Goal: Transaction & Acquisition: Purchase product/service

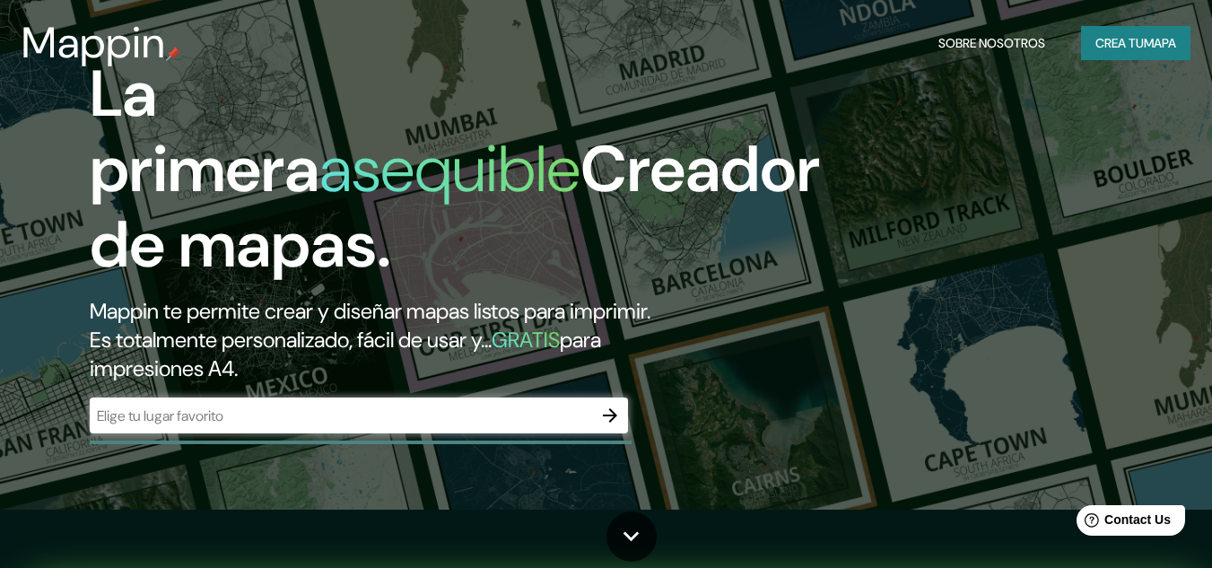
scroll to position [90, 0]
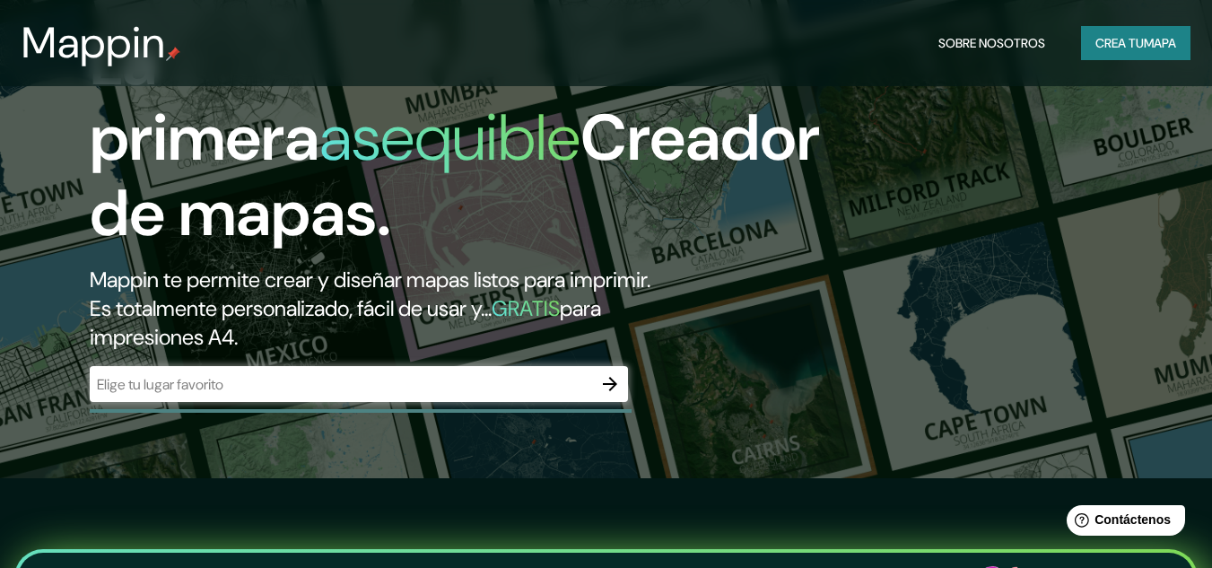
click at [388, 370] on div "​" at bounding box center [359, 384] width 538 height 36
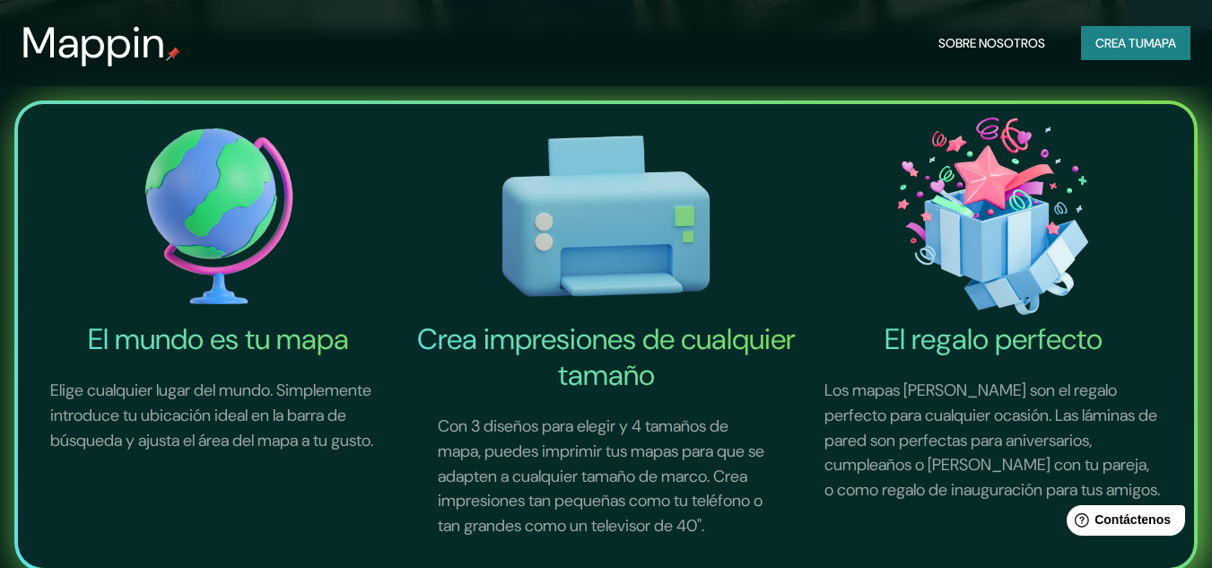
scroll to position [179, 0]
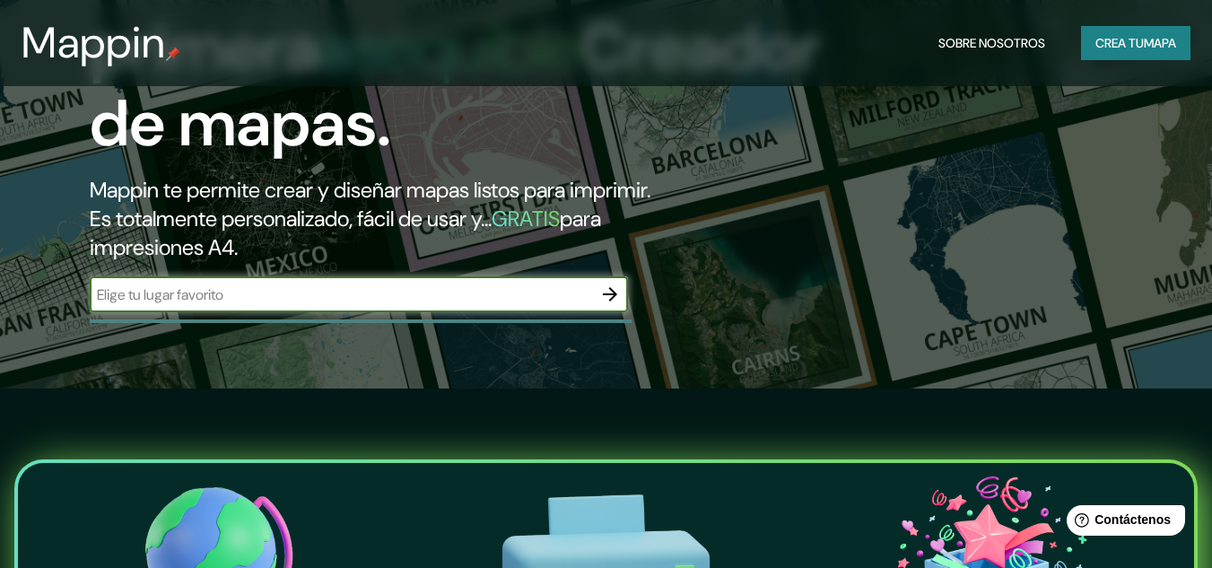
click at [423, 294] on input "text" at bounding box center [341, 294] width 502 height 21
click at [526, 303] on input "[GEOGRAPHIC_DATA]" at bounding box center [341, 294] width 502 height 21
type input "la rioja [GEOGRAPHIC_DATA]"
click at [610, 292] on icon "button" at bounding box center [610, 294] width 22 height 22
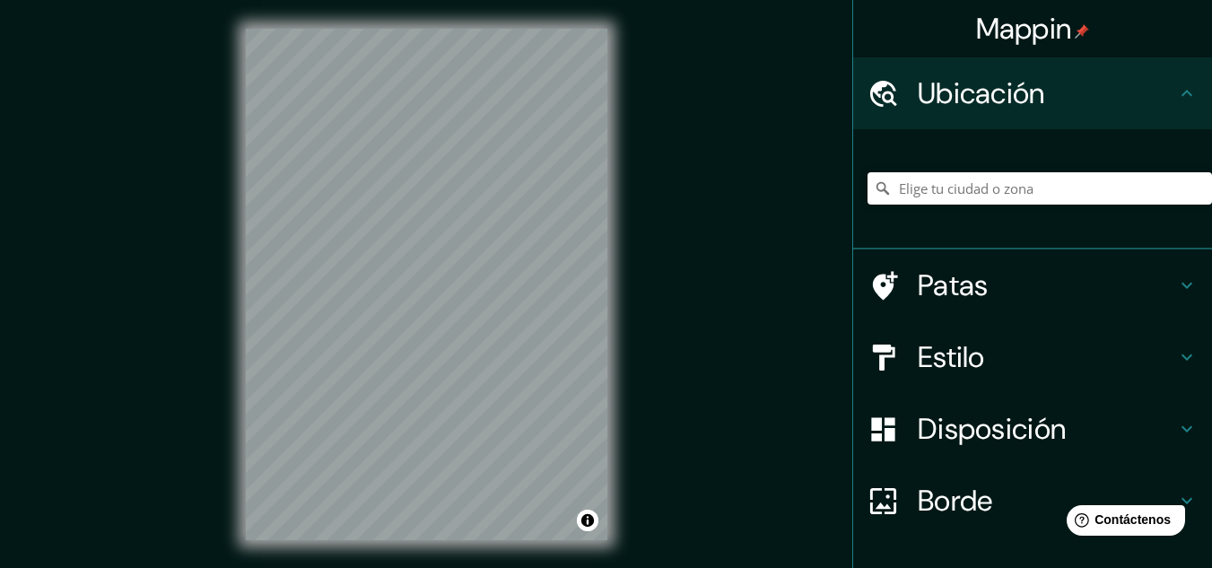
click at [1176, 84] on icon at bounding box center [1187, 94] width 22 height 22
click at [1176, 96] on icon at bounding box center [1187, 94] width 22 height 22
click at [1077, 191] on input "Elige tu ciudad o zona" at bounding box center [1040, 188] width 344 height 32
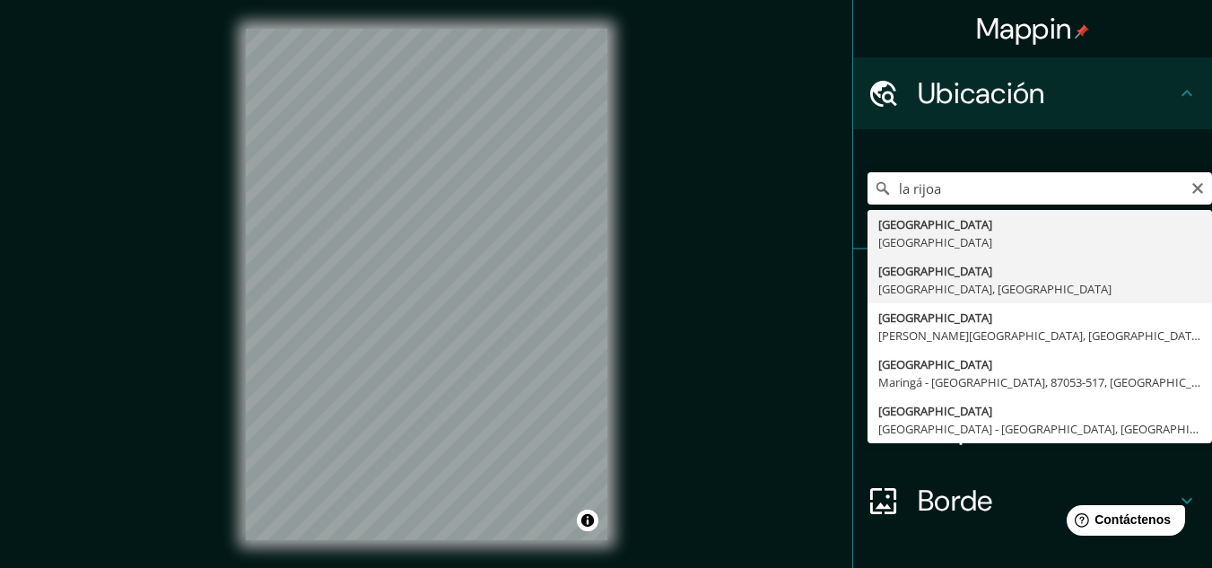
type input "[GEOGRAPHIC_DATA], [GEOGRAPHIC_DATA], [GEOGRAPHIC_DATA]"
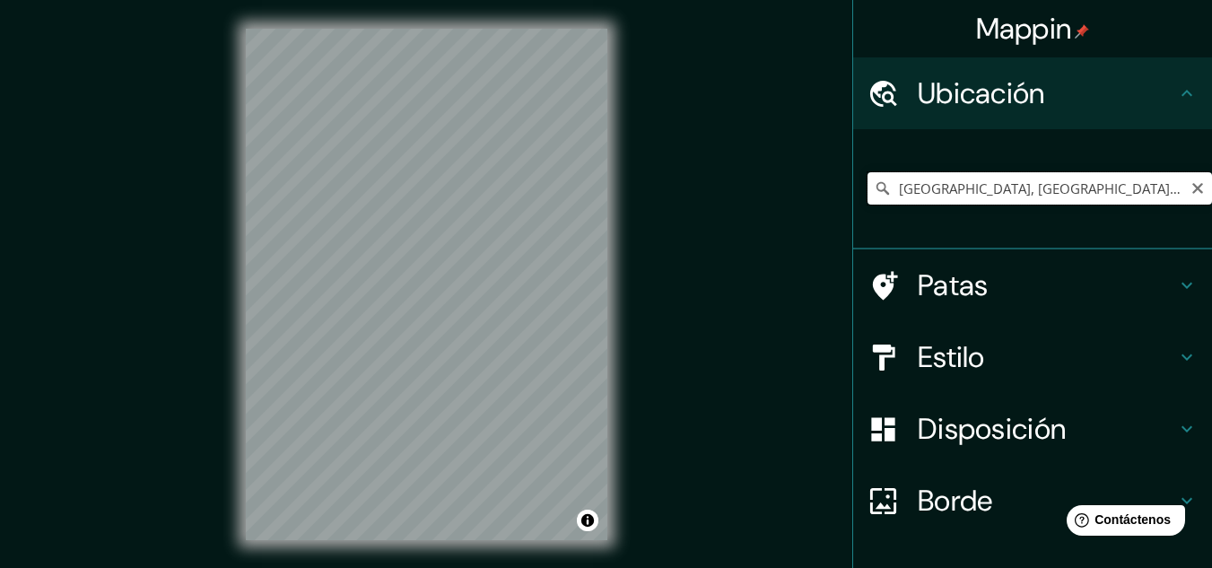
click at [974, 188] on input "[GEOGRAPHIC_DATA], [GEOGRAPHIC_DATA], [GEOGRAPHIC_DATA]" at bounding box center [1040, 188] width 344 height 32
click at [1133, 189] on input "[GEOGRAPHIC_DATA], [GEOGRAPHIC_DATA], [GEOGRAPHIC_DATA]" at bounding box center [1040, 188] width 344 height 32
click at [1164, 192] on input "[GEOGRAPHIC_DATA], [GEOGRAPHIC_DATA], [GEOGRAPHIC_DATA]" at bounding box center [1040, 188] width 344 height 32
click at [1024, 209] on div "[GEOGRAPHIC_DATA], [GEOGRAPHIC_DATA], [GEOGRAPHIC_DATA]" at bounding box center [1040, 189] width 344 height 90
click at [937, 269] on font "Patas" at bounding box center [953, 285] width 71 height 38
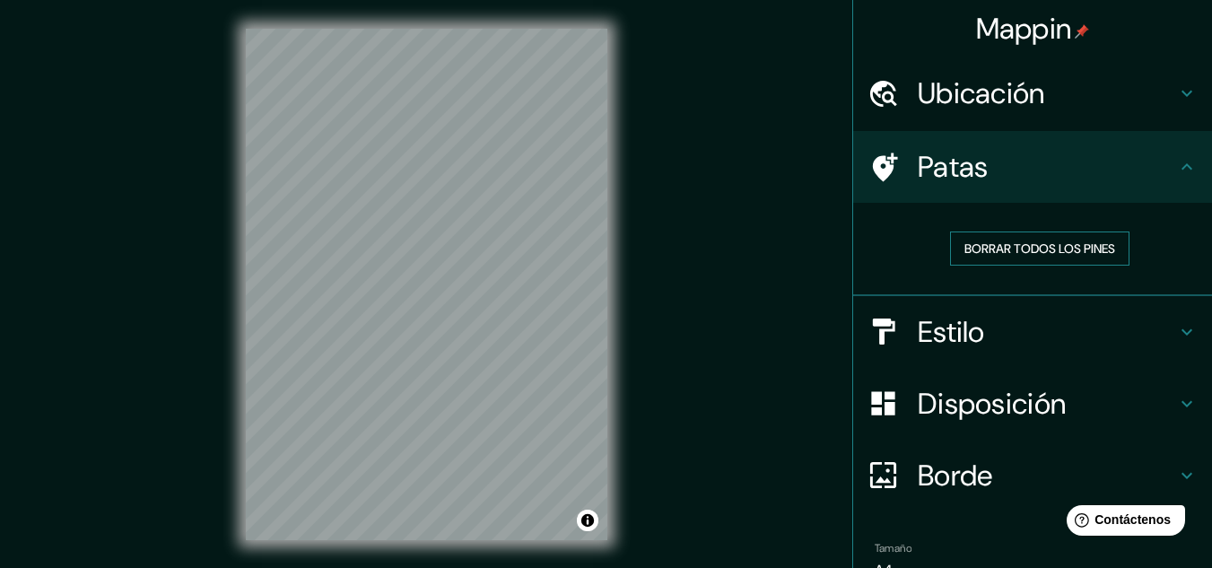
click at [1033, 250] on font "Borrar todos los pines" at bounding box center [1039, 248] width 151 height 16
click at [1070, 243] on font "Borrar todos los pines" at bounding box center [1039, 248] width 151 height 16
click at [1036, 174] on h4 "Patas" at bounding box center [1047, 167] width 258 height 36
click at [1176, 166] on icon at bounding box center [1187, 167] width 22 height 22
click at [1176, 97] on icon at bounding box center [1187, 94] width 22 height 22
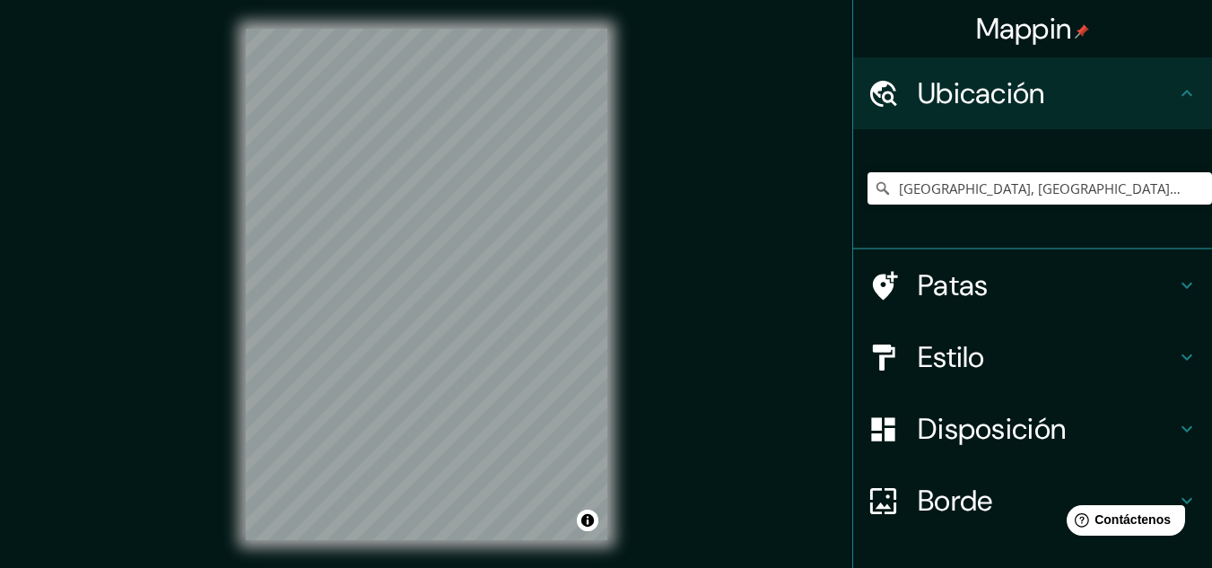
click at [1171, 346] on div "Estilo" at bounding box center [1032, 357] width 359 height 72
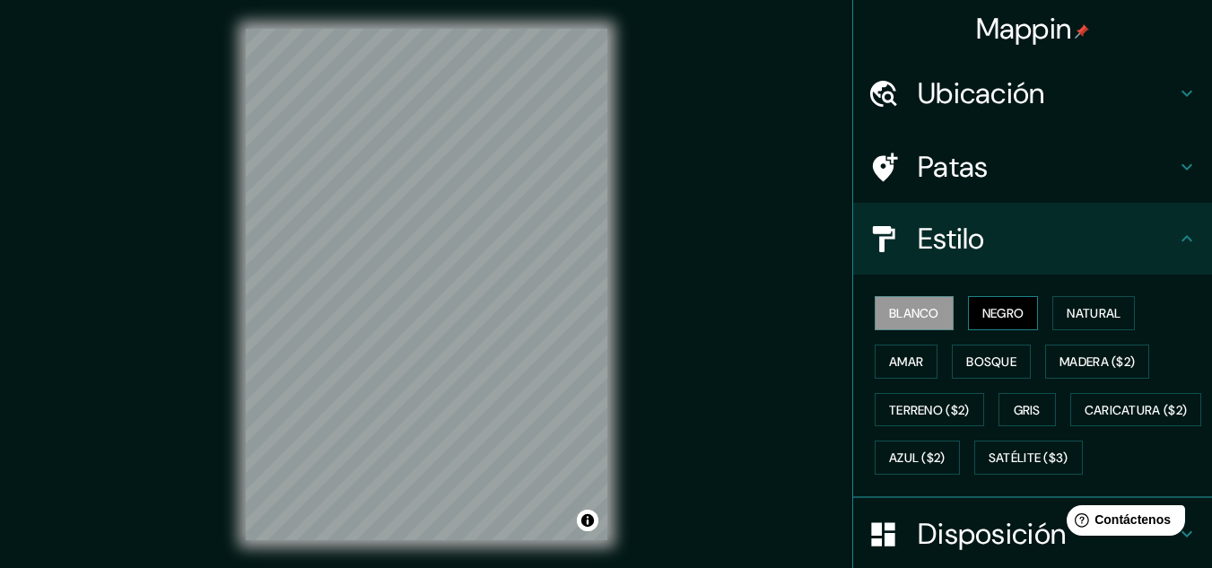
click at [982, 312] on font "Negro" at bounding box center [1003, 313] width 42 height 16
click at [889, 362] on font "Amar" at bounding box center [906, 361] width 34 height 16
click at [917, 309] on font "Blanco" at bounding box center [914, 313] width 50 height 16
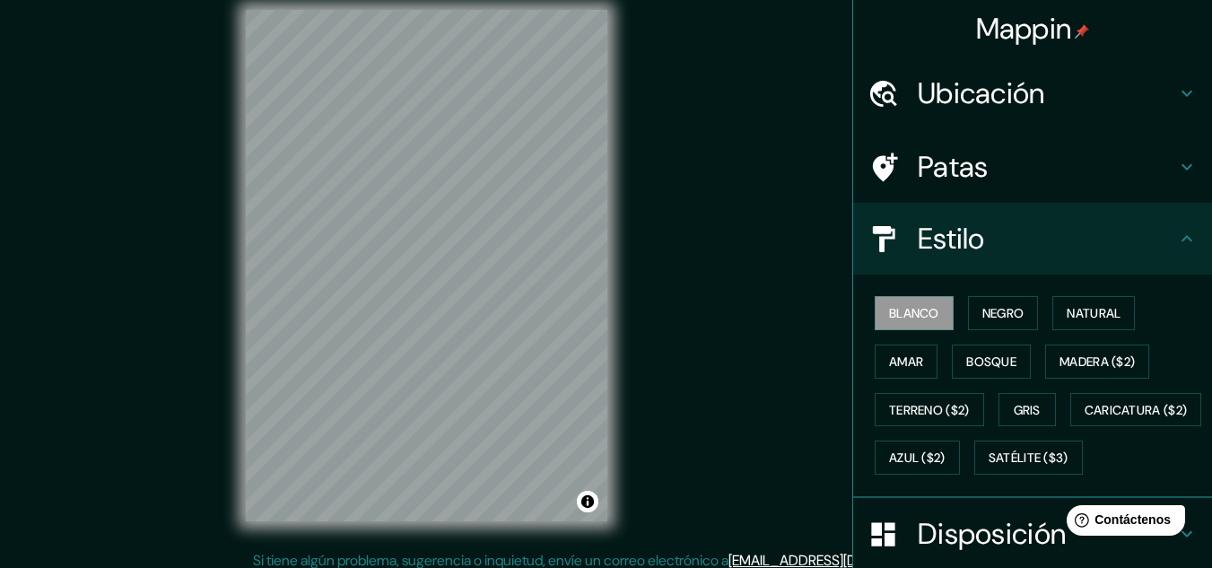
scroll to position [30, 0]
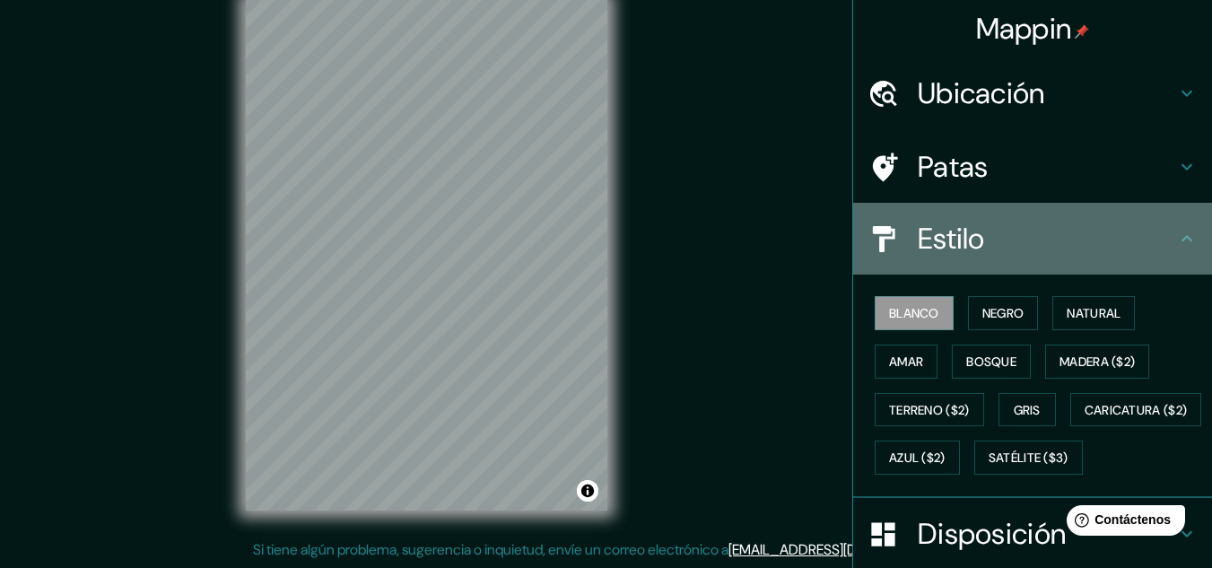
click at [1182, 233] on icon at bounding box center [1187, 239] width 22 height 22
click at [1183, 220] on div "Estilo" at bounding box center [1032, 239] width 359 height 72
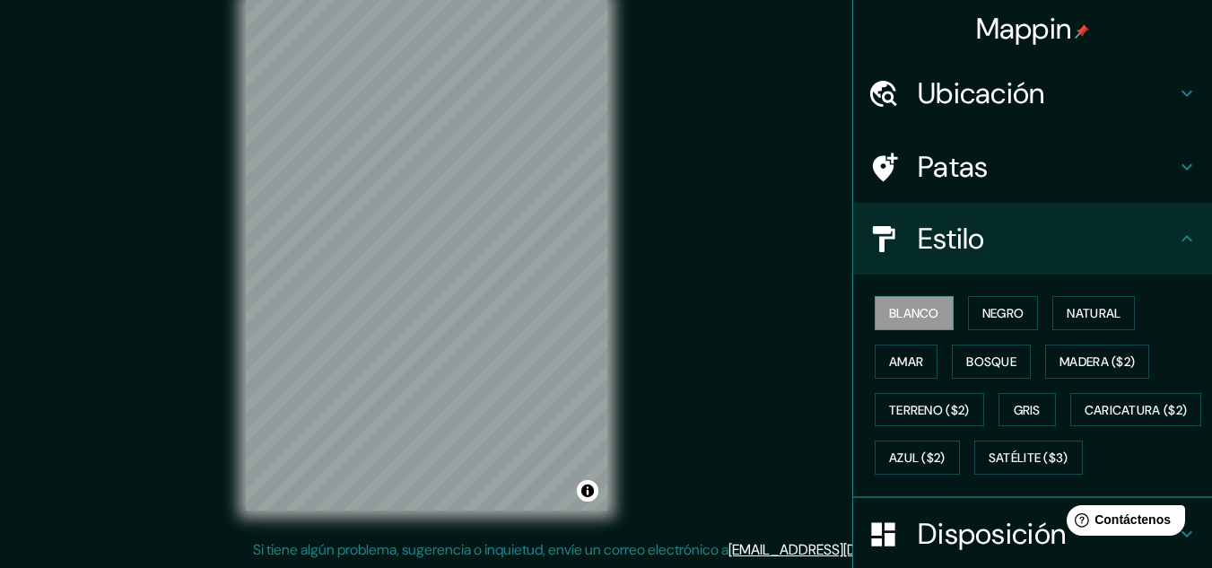
click at [1179, 241] on icon at bounding box center [1187, 239] width 22 height 22
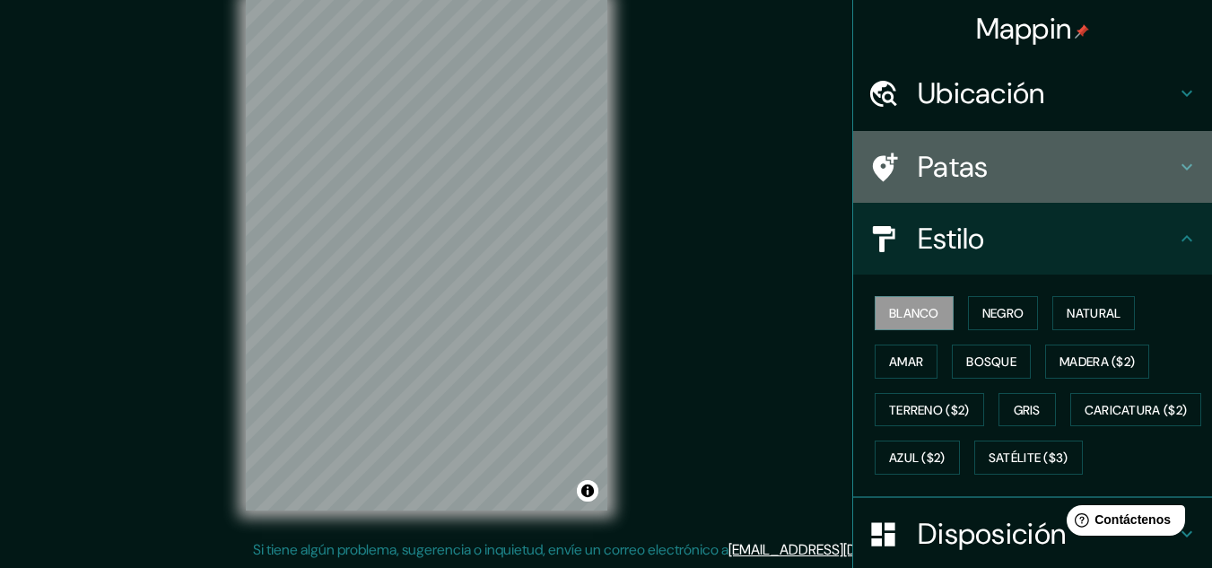
click at [1164, 183] on div "Patas" at bounding box center [1032, 167] width 359 height 72
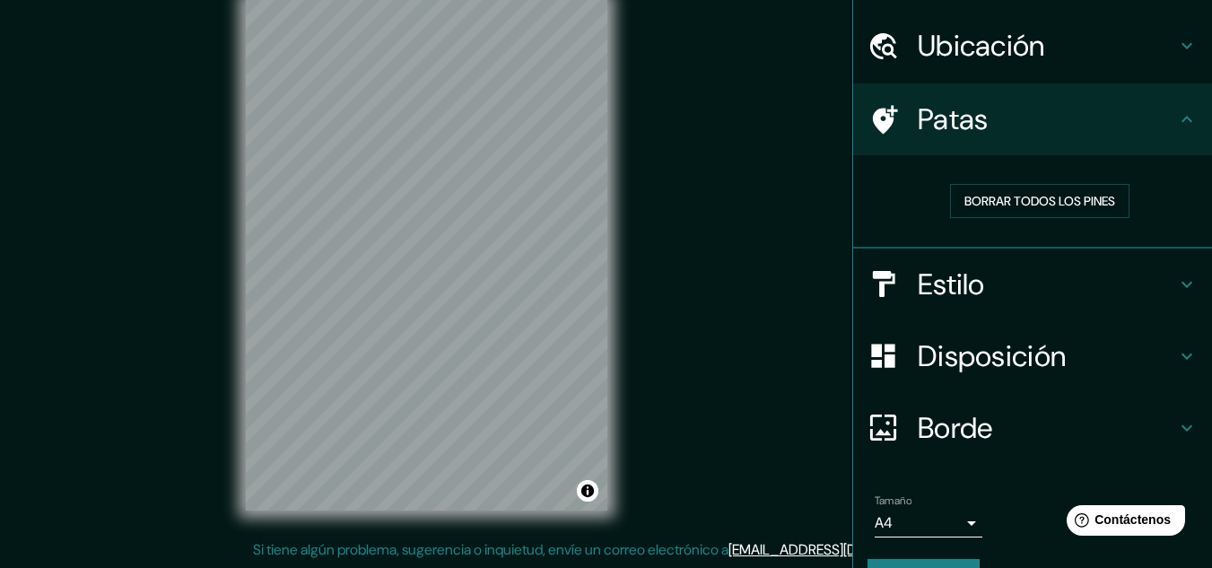
scroll to position [93, 0]
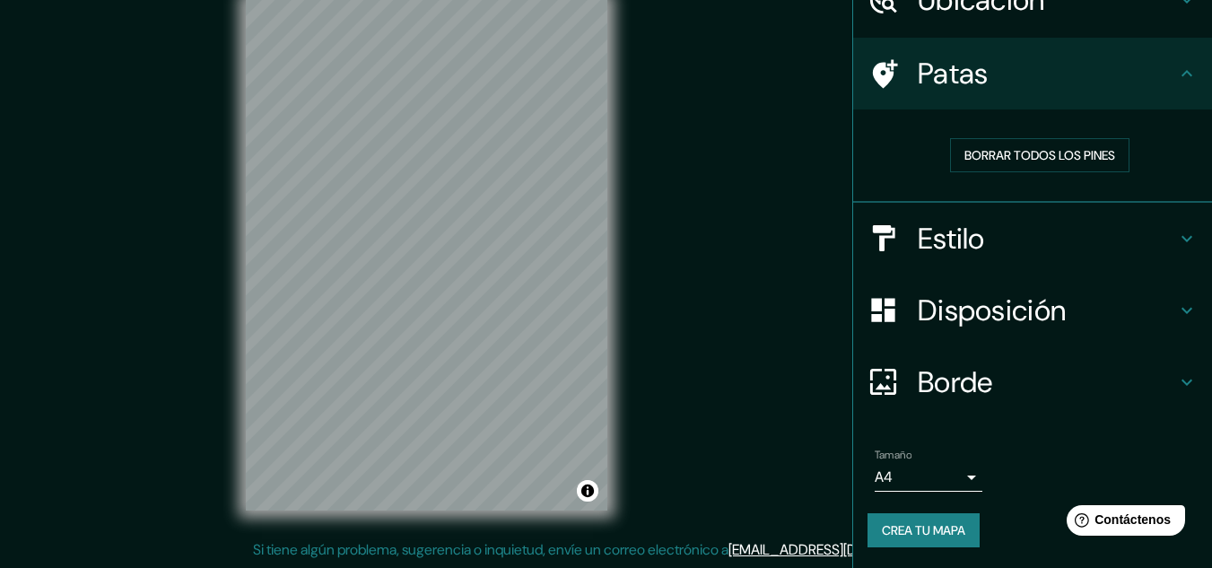
click at [1124, 287] on div "Disposición" at bounding box center [1032, 311] width 359 height 72
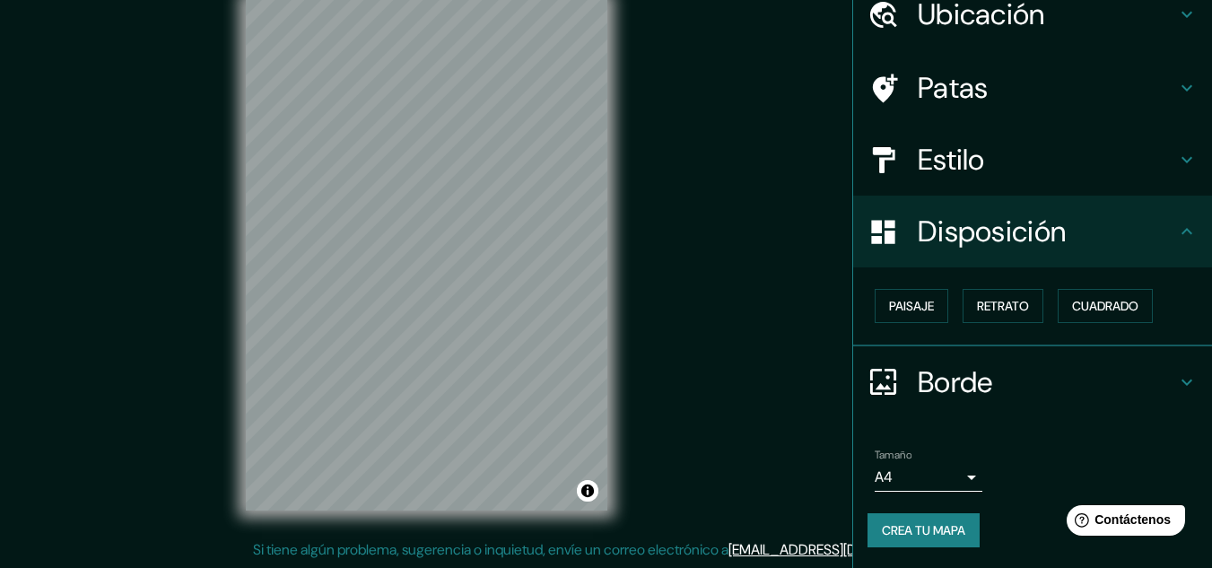
click at [1033, 381] on h4 "Borde" at bounding box center [1047, 382] width 258 height 36
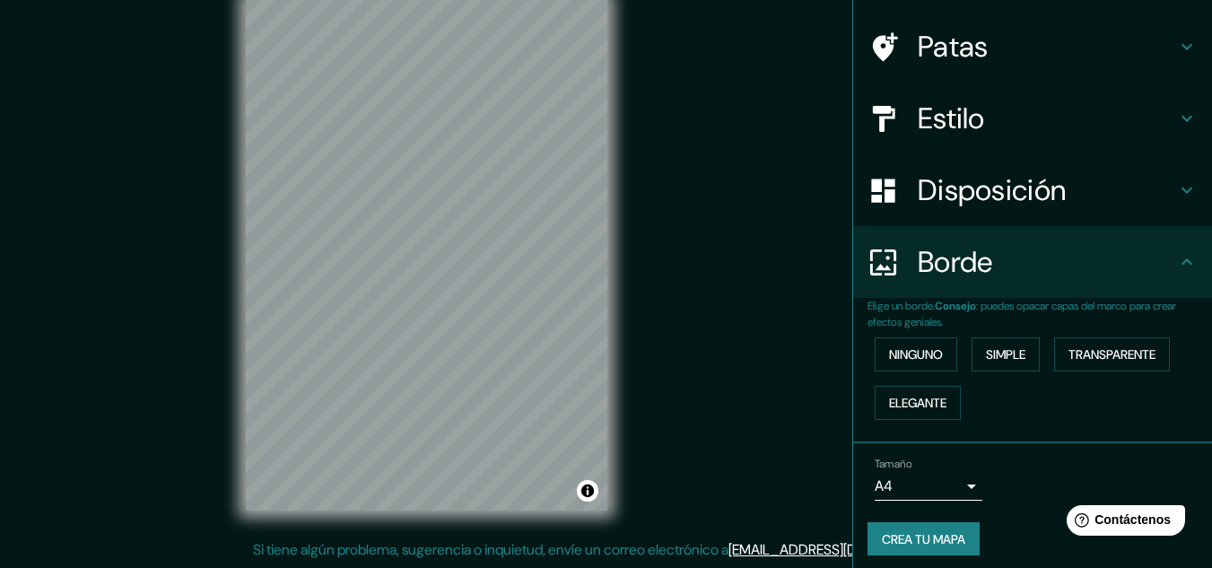
scroll to position [129, 0]
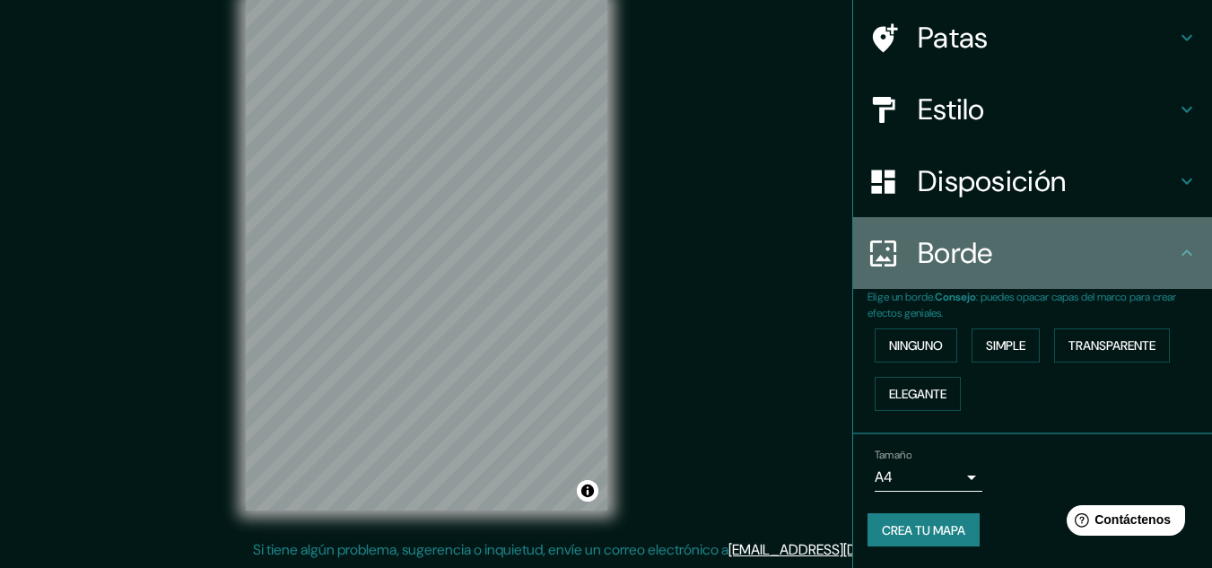
click at [1114, 244] on h4 "Borde" at bounding box center [1047, 253] width 258 height 36
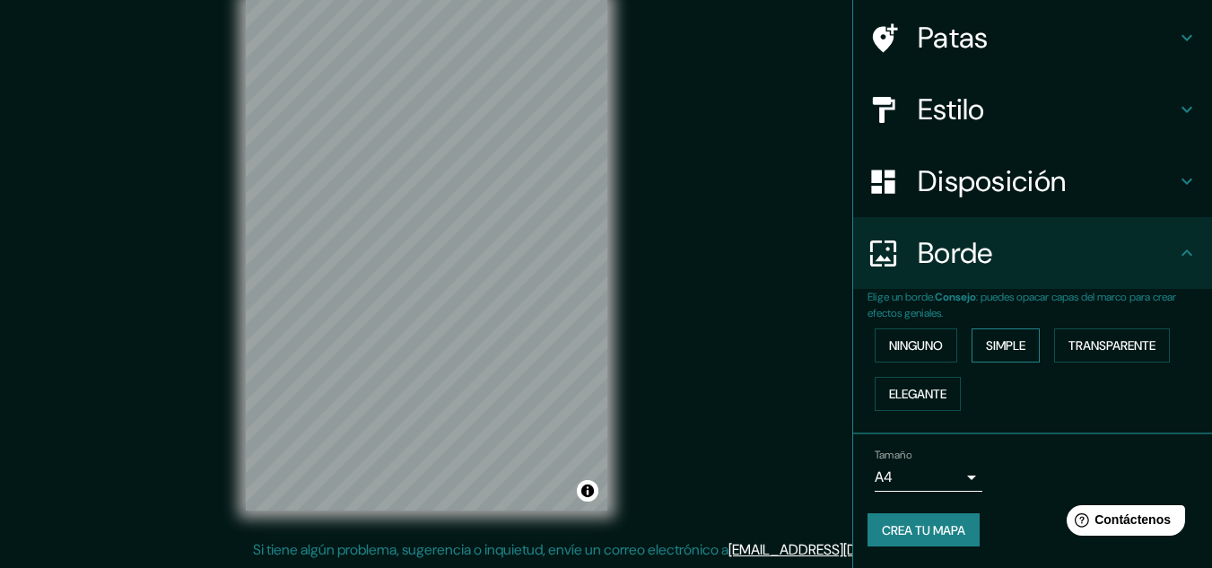
click at [1005, 346] on font "Simple" at bounding box center [1005, 345] width 39 height 16
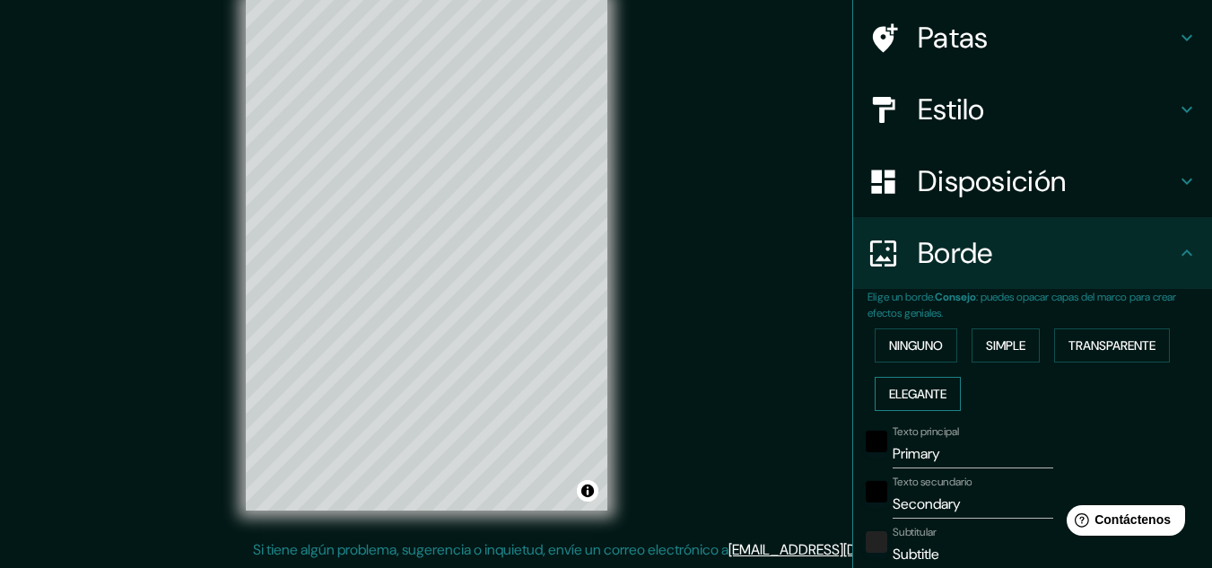
click at [889, 392] on font "Elegante" at bounding box center [917, 394] width 57 height 16
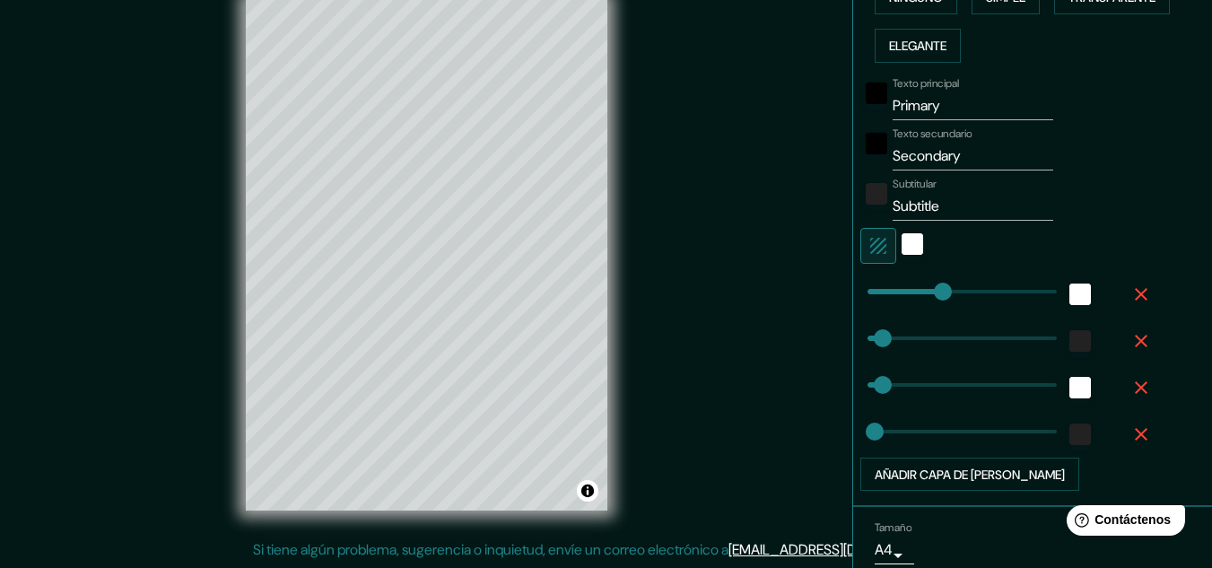
scroll to position [488, 0]
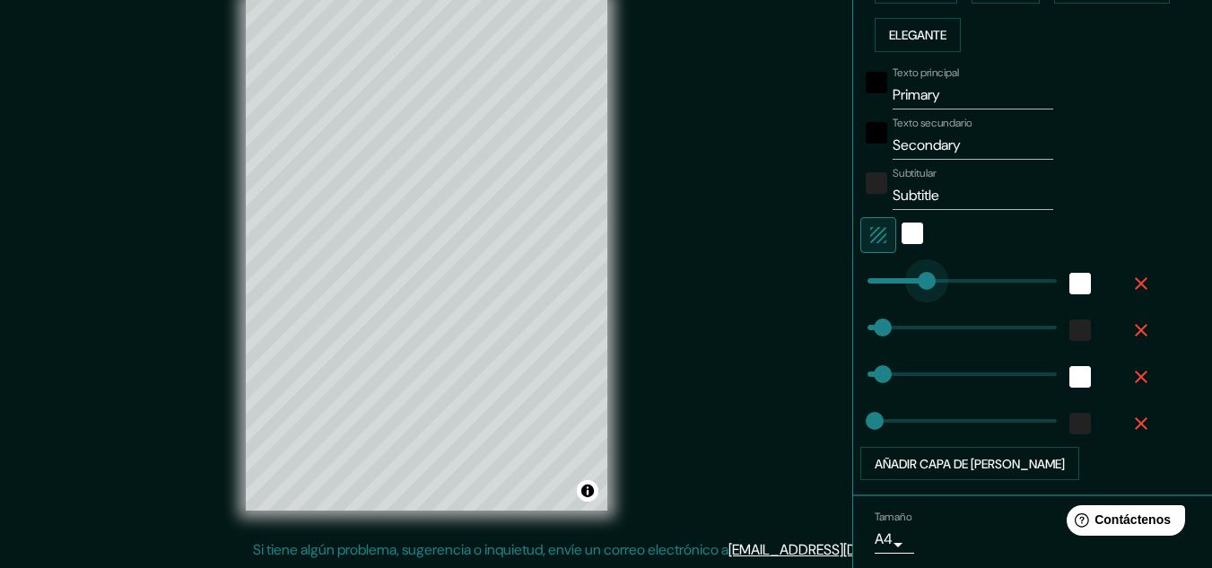
type input "90"
drag, startPoint x: 928, startPoint y: 280, endPoint x: 896, endPoint y: 281, distance: 31.4
type input "32"
type input "16"
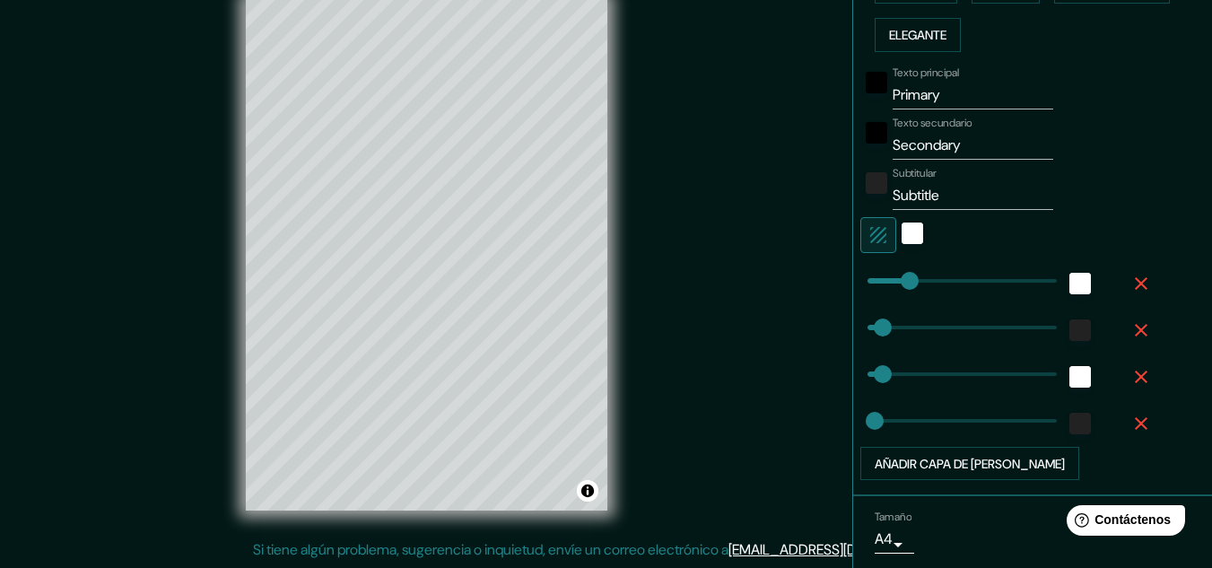
click at [868, 243] on icon "button" at bounding box center [879, 235] width 22 height 22
type input "32"
type input "16"
click at [876, 237] on button "button" at bounding box center [878, 235] width 36 height 36
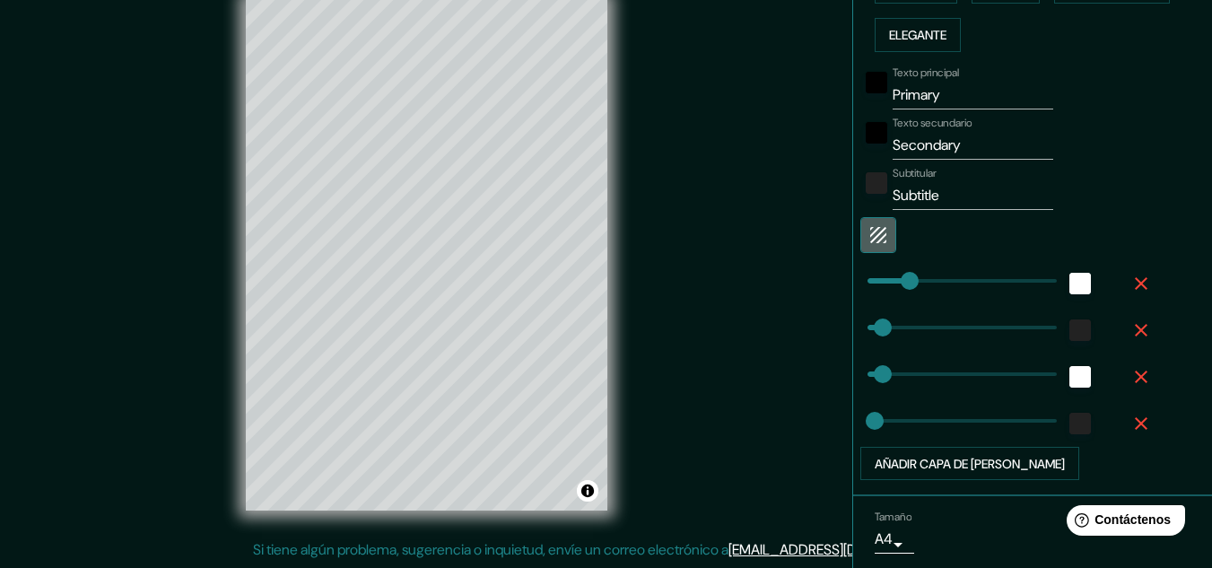
type input "32"
type input "16"
click at [876, 237] on button "button" at bounding box center [878, 235] width 36 height 36
type input "32"
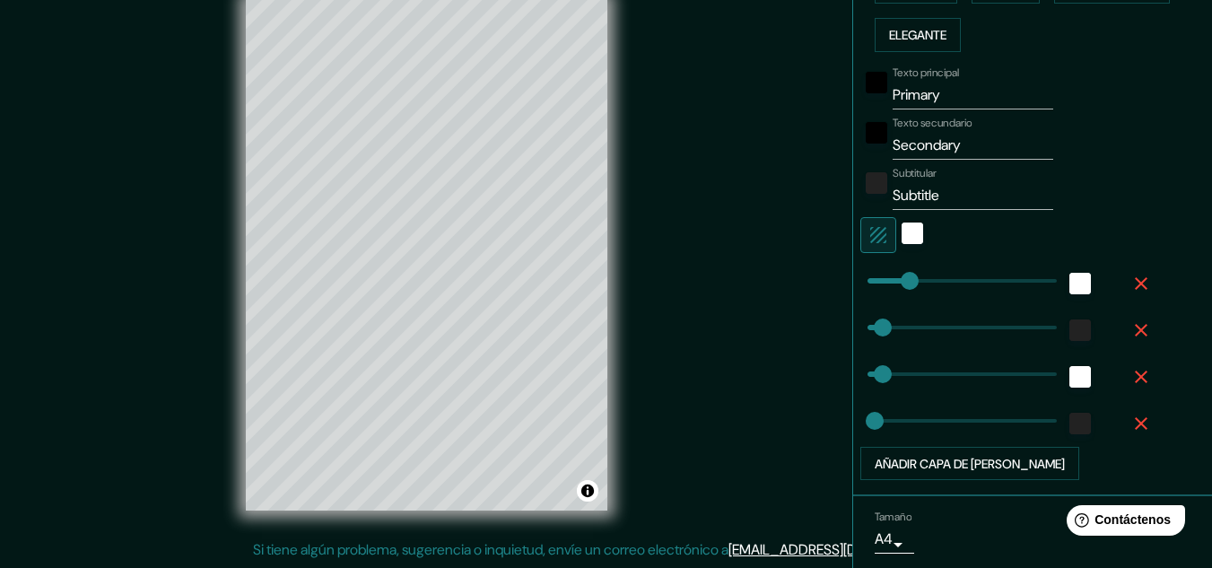
type input "32"
type input "16"
type input "0"
drag, startPoint x: 875, startPoint y: 327, endPoint x: 841, endPoint y: 325, distance: 34.1
type input "32"
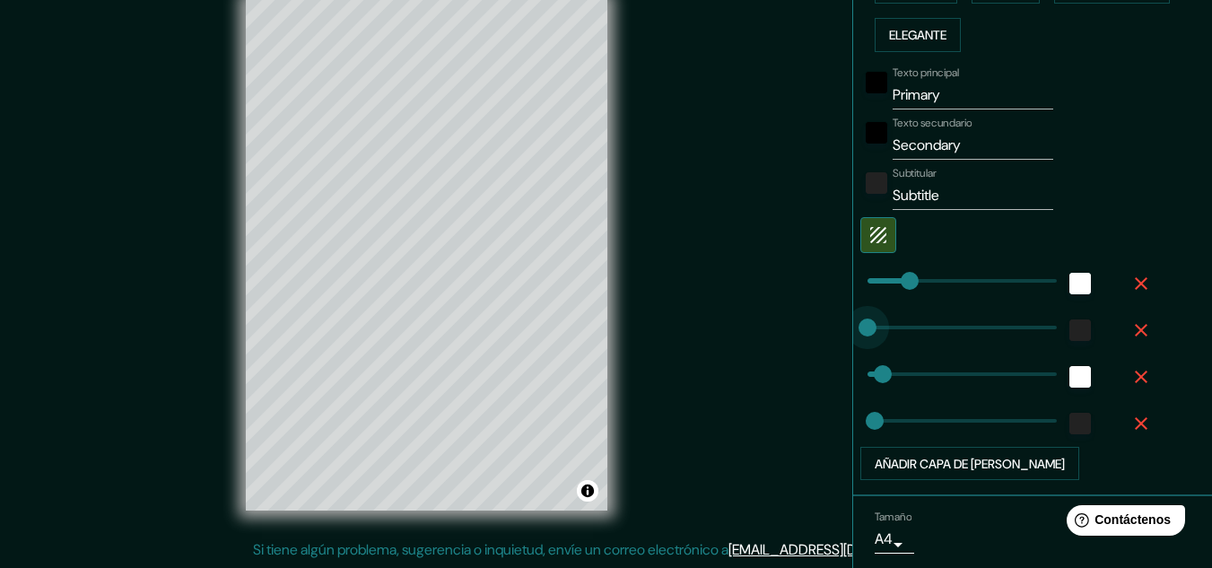
type input "16"
click at [914, 192] on input "Subtitle" at bounding box center [973, 195] width 161 height 29
drag, startPoint x: 940, startPoint y: 195, endPoint x: 840, endPoint y: 200, distance: 100.6
click at [853, 200] on div "Elige un borde. Consejo : puedes opacar capas del marco para crear efectos geni…" at bounding box center [1032, 213] width 359 height 566
type input "32"
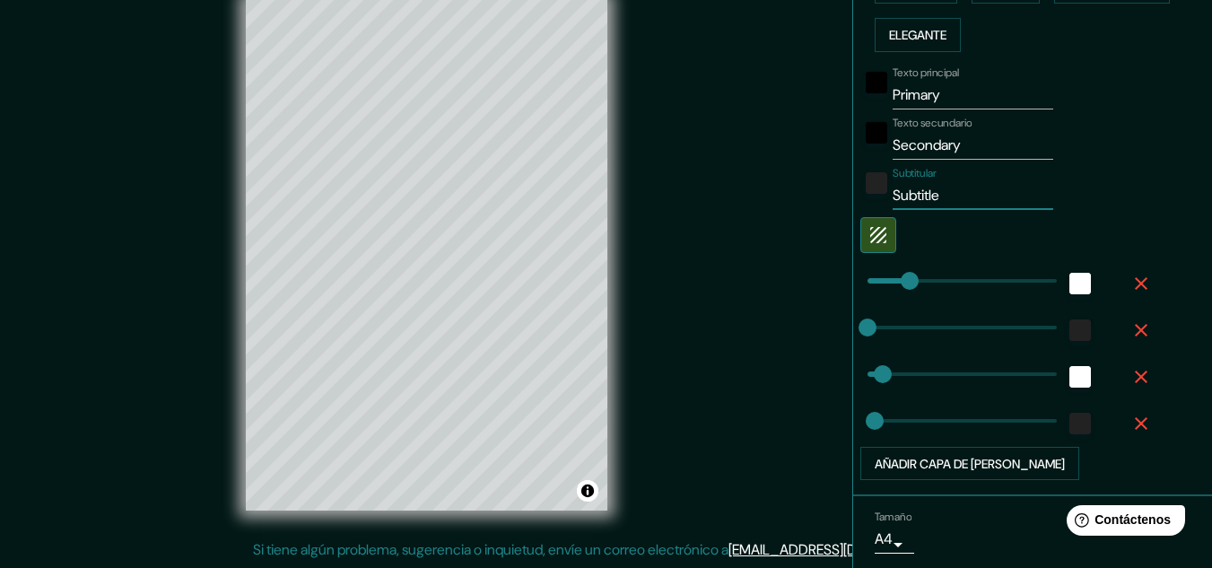
type input "16"
drag, startPoint x: 956, startPoint y: 140, endPoint x: 878, endPoint y: 147, distance: 78.4
click at [893, 147] on input "Secondary" at bounding box center [973, 145] width 161 height 29
type input "32"
type input "16"
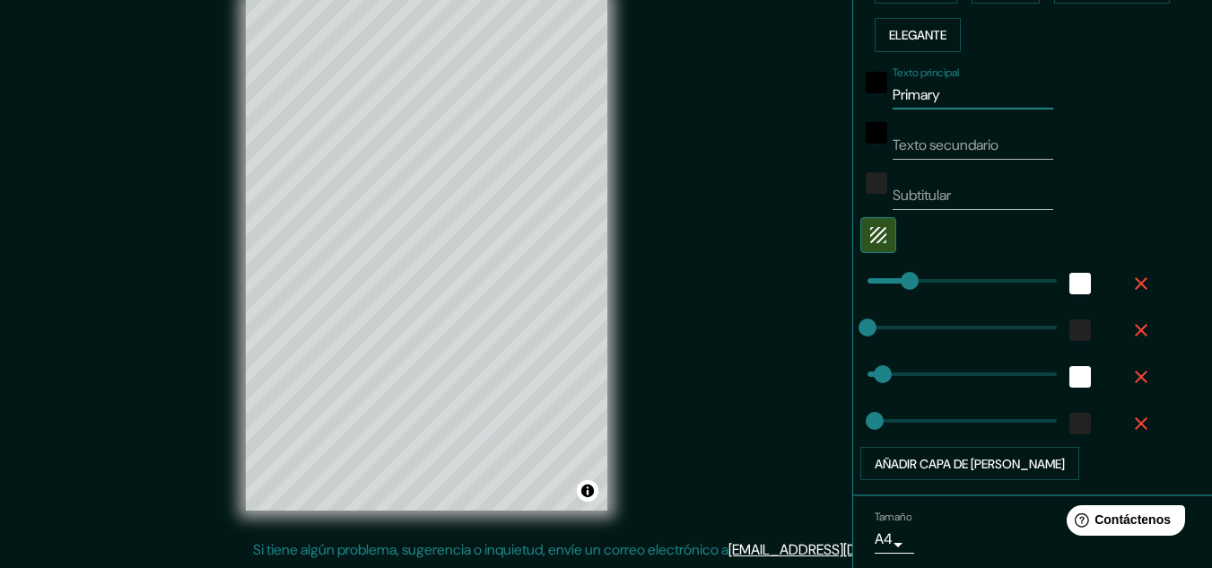
drag, startPoint x: 941, startPoint y: 103, endPoint x: 815, endPoint y: 94, distance: 125.9
click at [815, 94] on div "Mappin Ubicación [GEOGRAPHIC_DATA], [GEOGRAPHIC_DATA], [GEOGRAPHIC_DATA] Patas …" at bounding box center [606, 268] width 1212 height 597
type input "32"
type input "16"
click at [720, 288] on div "Mappin Ubicación [GEOGRAPHIC_DATA], [GEOGRAPHIC_DATA], [GEOGRAPHIC_DATA] Patas …" at bounding box center [606, 268] width 1212 height 597
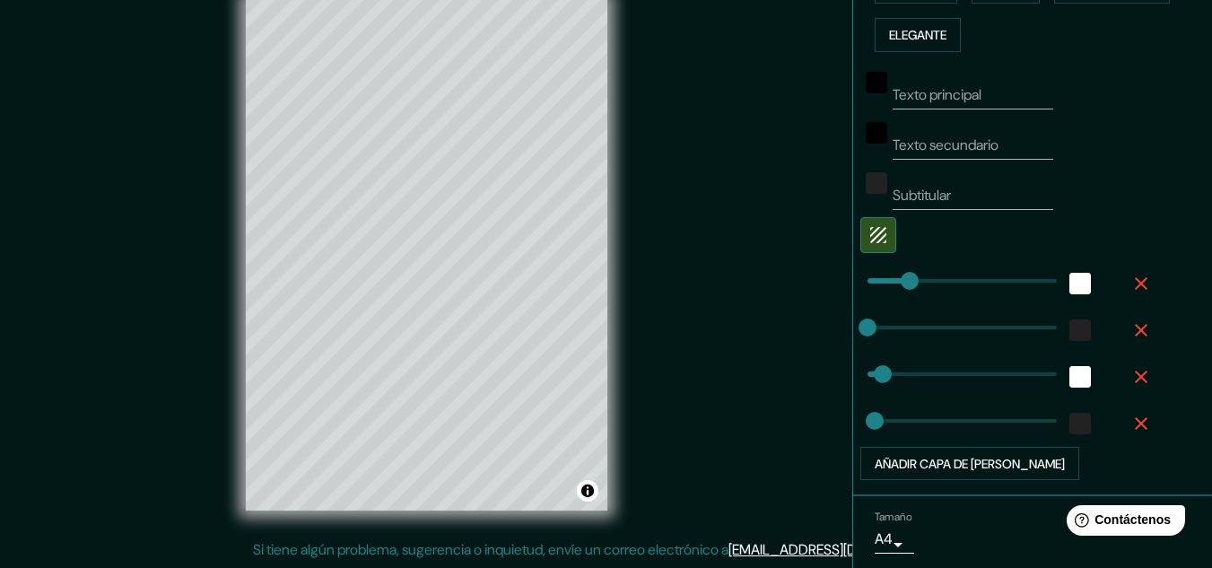
type input "32"
type input "386"
drag, startPoint x: 886, startPoint y: 280, endPoint x: 1036, endPoint y: 263, distance: 150.8
type input "32"
type input "16"
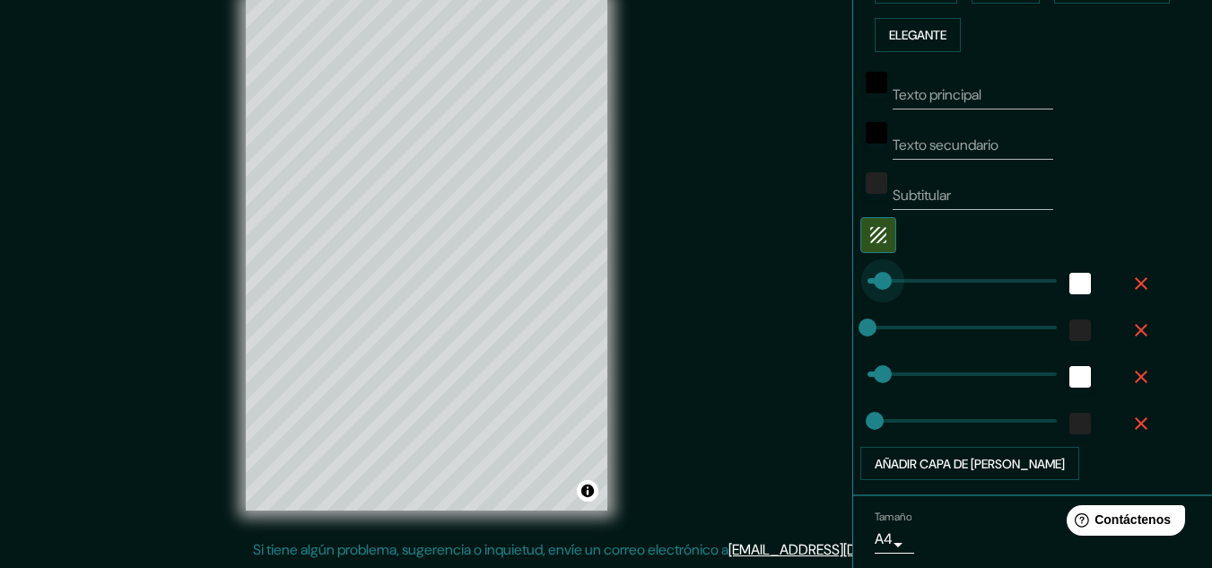
type input "50"
drag, startPoint x: 1023, startPoint y: 270, endPoint x: 877, endPoint y: 292, distance: 146.9
type input "32"
type input "16"
type input "23"
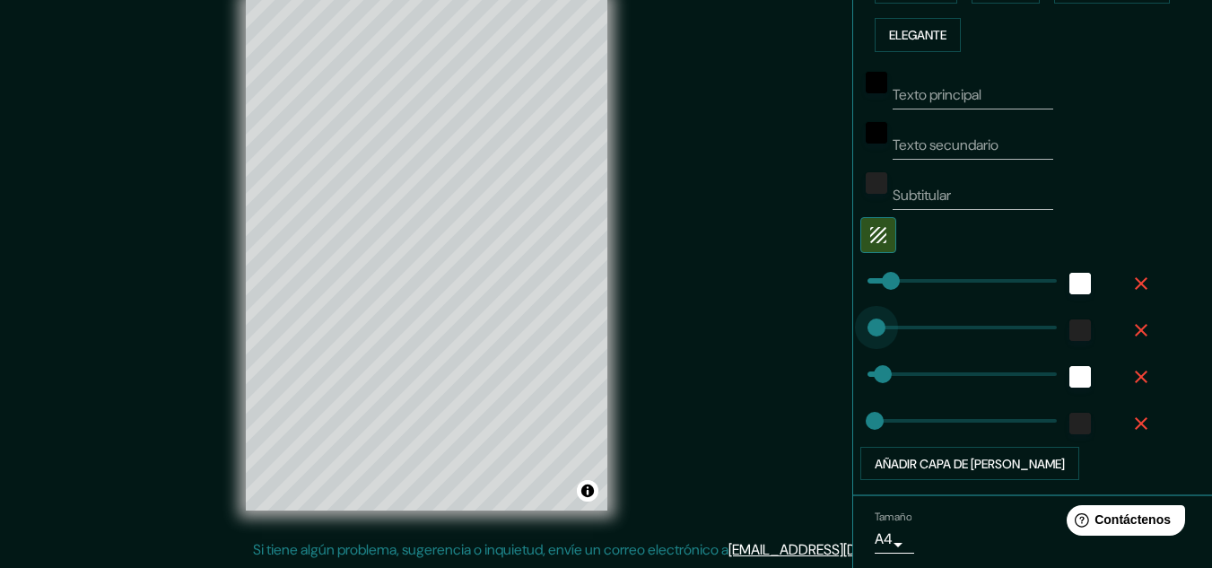
type input "32"
type input "16"
type input "32"
type input "16"
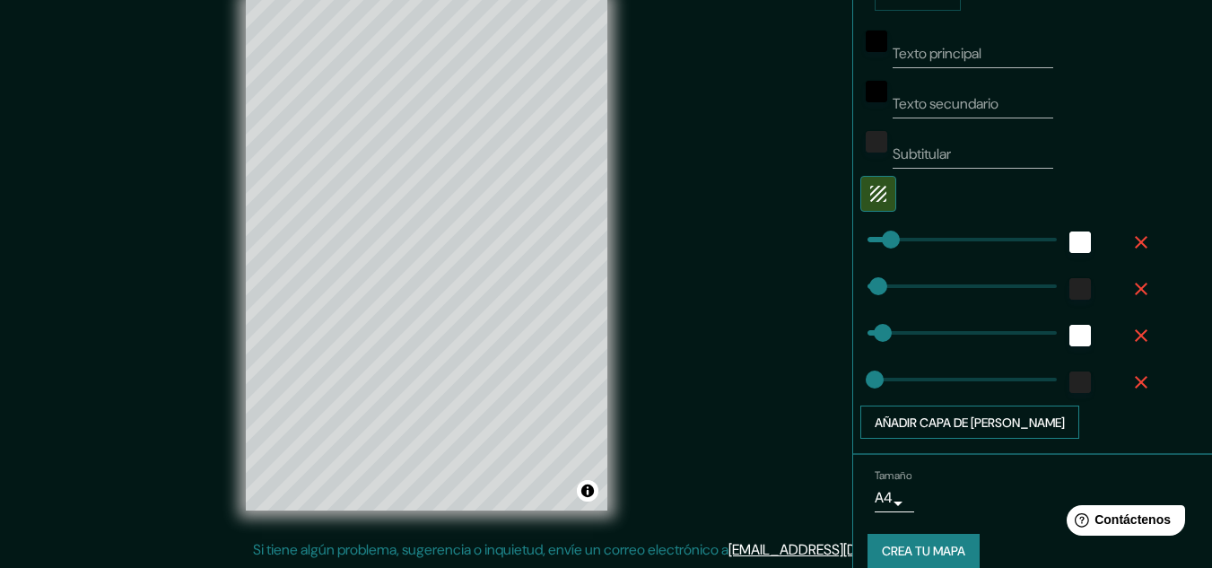
scroll to position [551, 0]
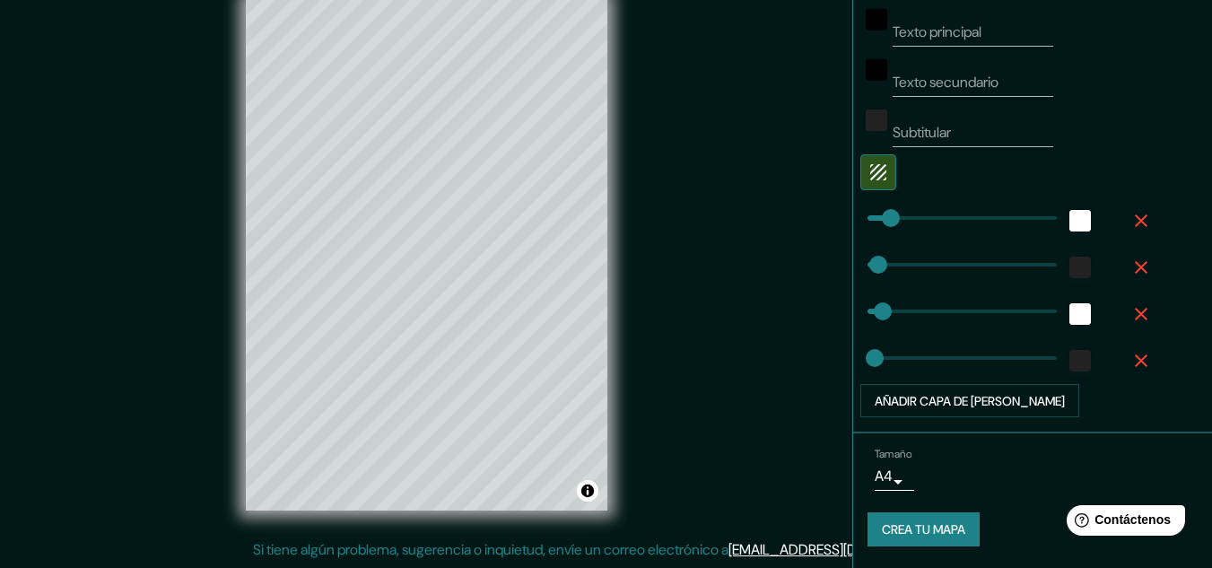
click at [880, 473] on body "Mappin Ubicación [GEOGRAPHIC_DATA], [GEOGRAPHIC_DATA], [GEOGRAPHIC_DATA] Patas …" at bounding box center [606, 254] width 1212 height 568
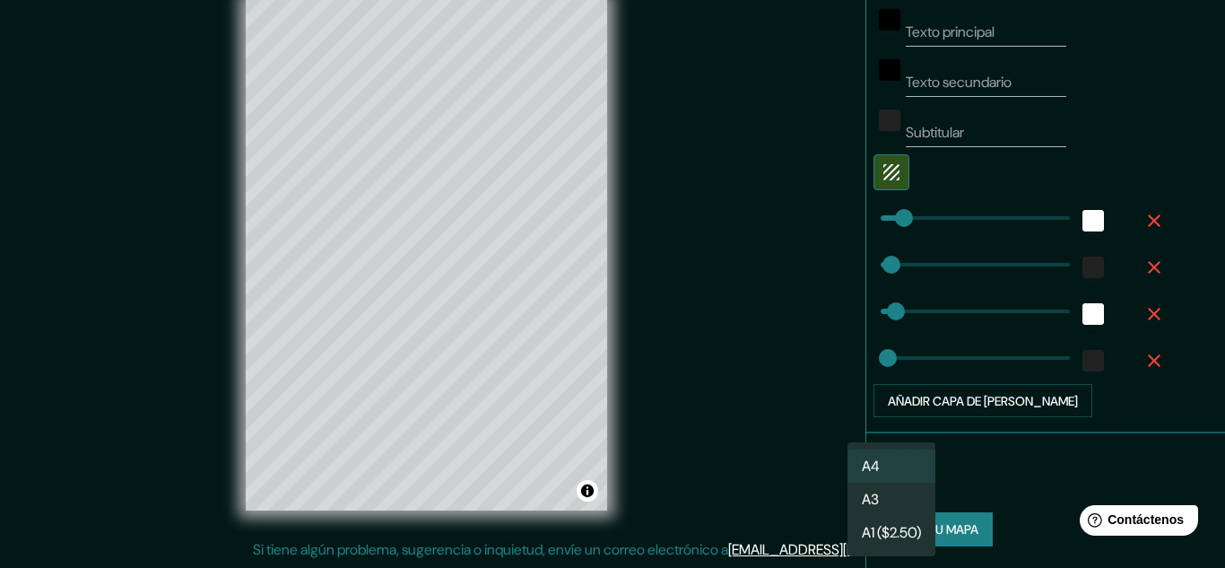
click at [973, 463] on div at bounding box center [612, 284] width 1225 height 568
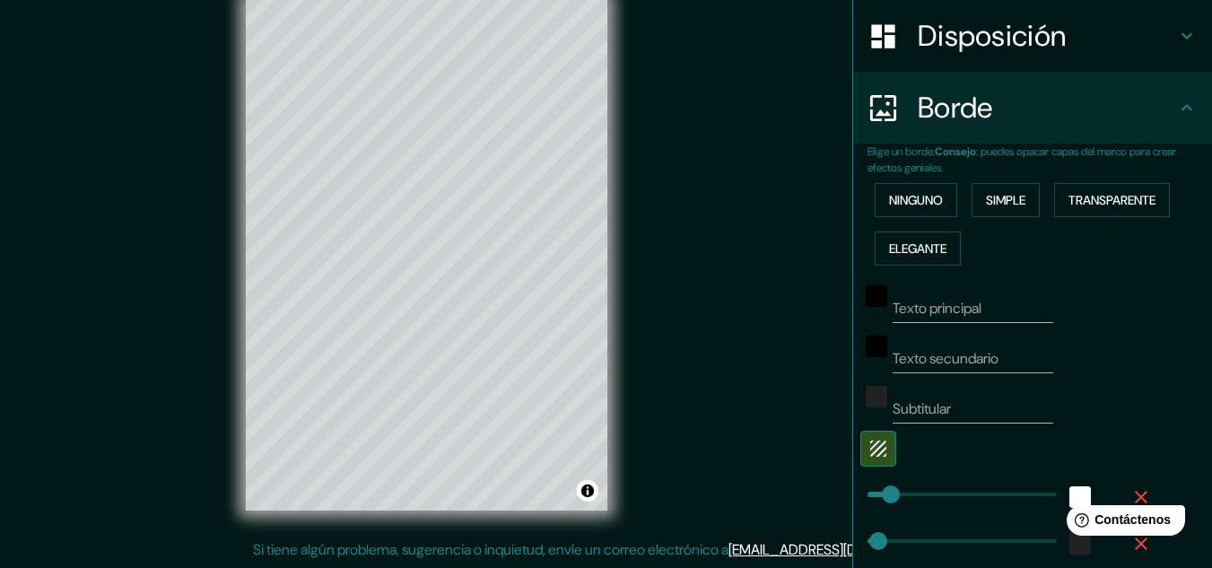
scroll to position [282, 0]
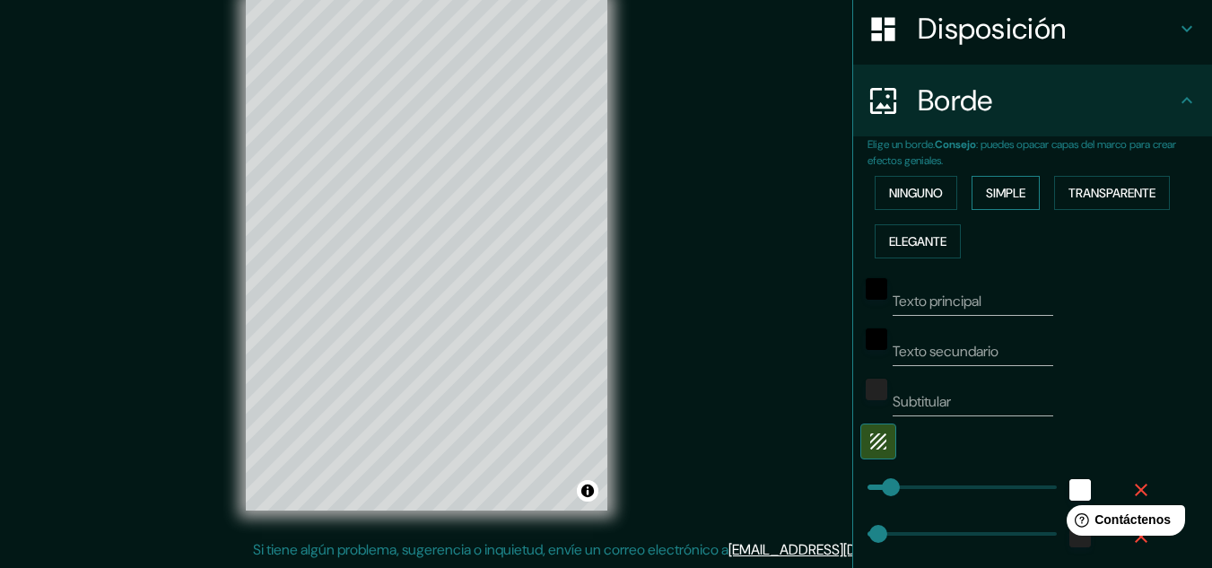
click at [997, 188] on font "Simple" at bounding box center [1005, 193] width 39 height 16
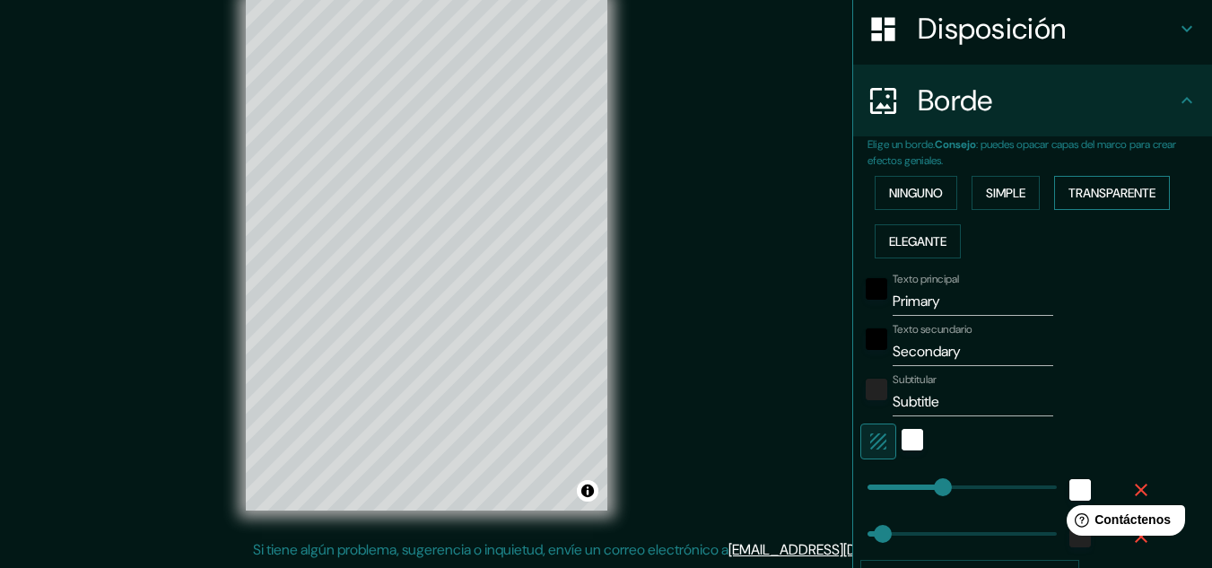
click at [1126, 196] on font "Transparente" at bounding box center [1111, 193] width 87 height 16
click at [929, 194] on font "Ninguno" at bounding box center [916, 193] width 54 height 16
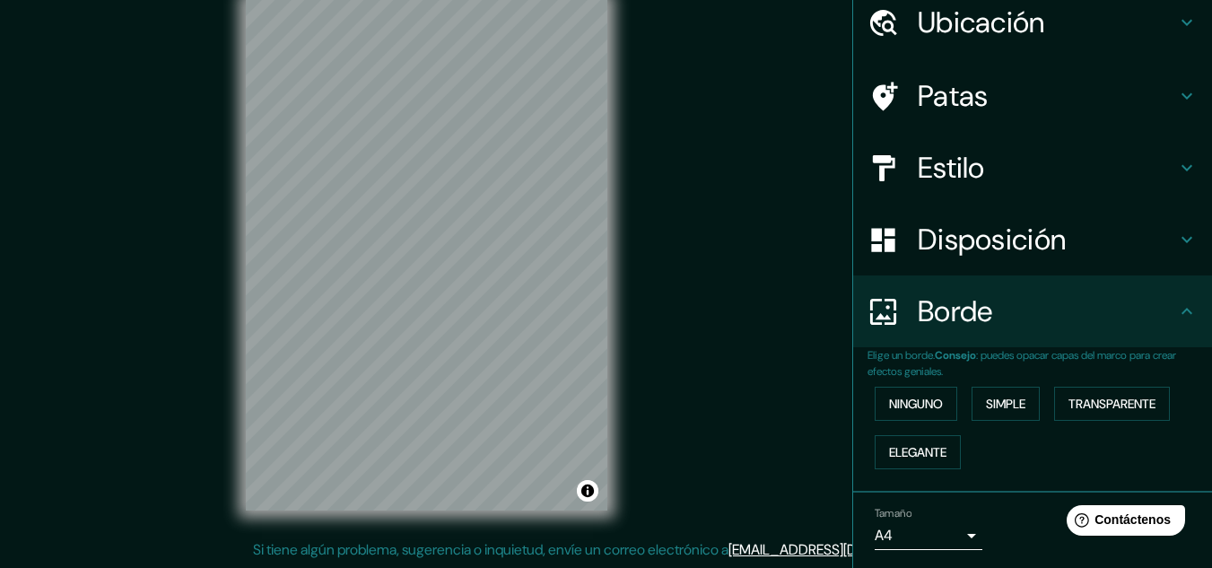
scroll to position [39, 0]
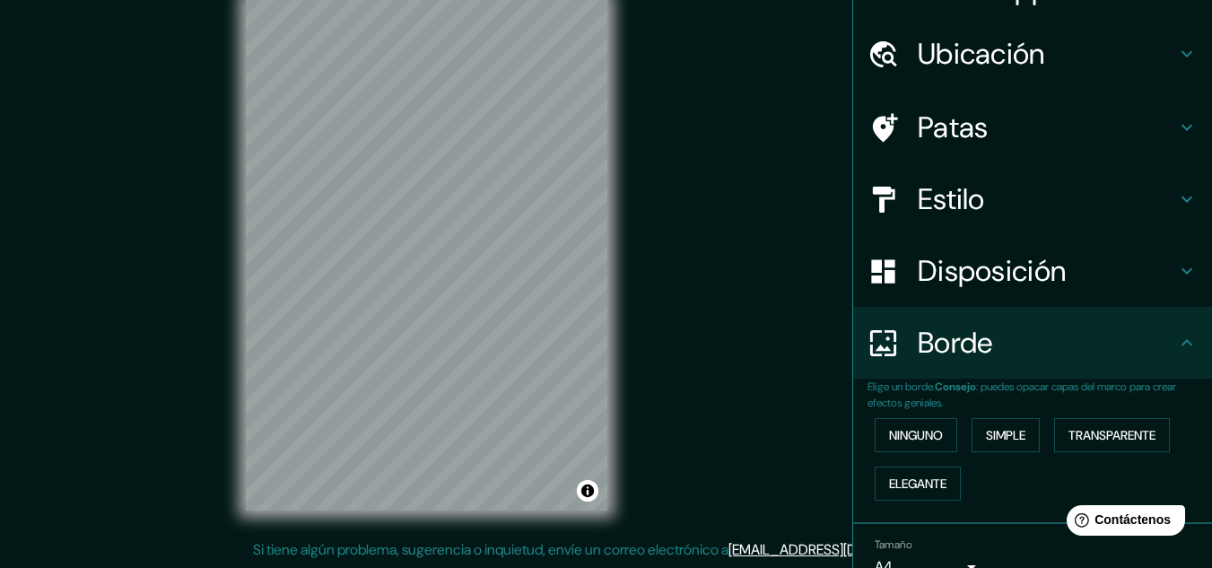
click at [1046, 274] on font "Disposición" at bounding box center [992, 271] width 148 height 38
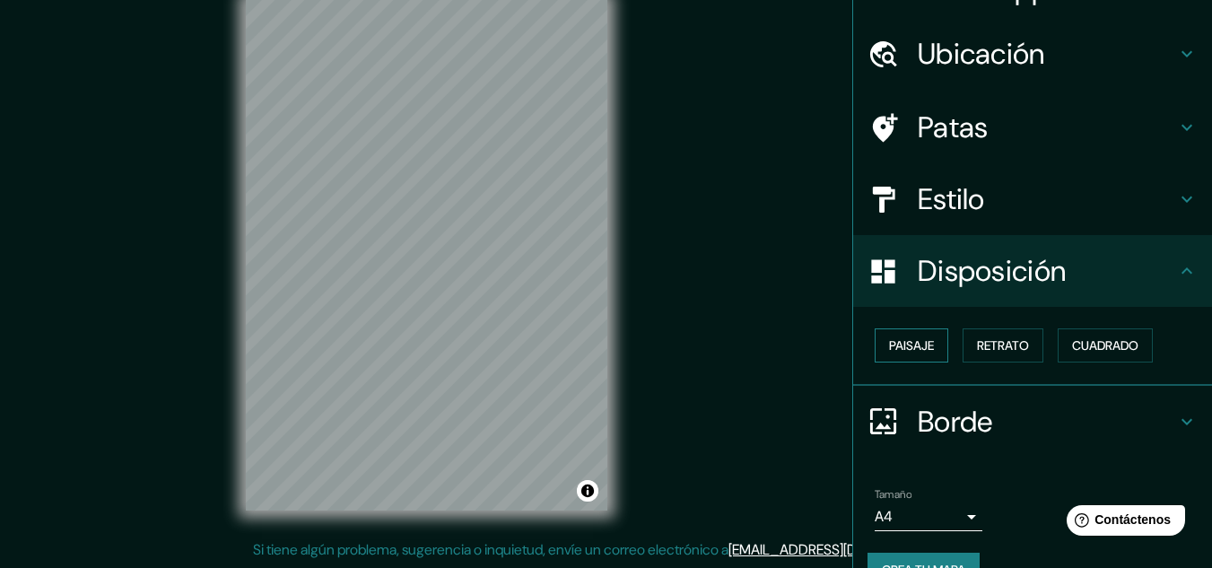
click at [897, 329] on button "Paisaje" at bounding box center [912, 345] width 74 height 34
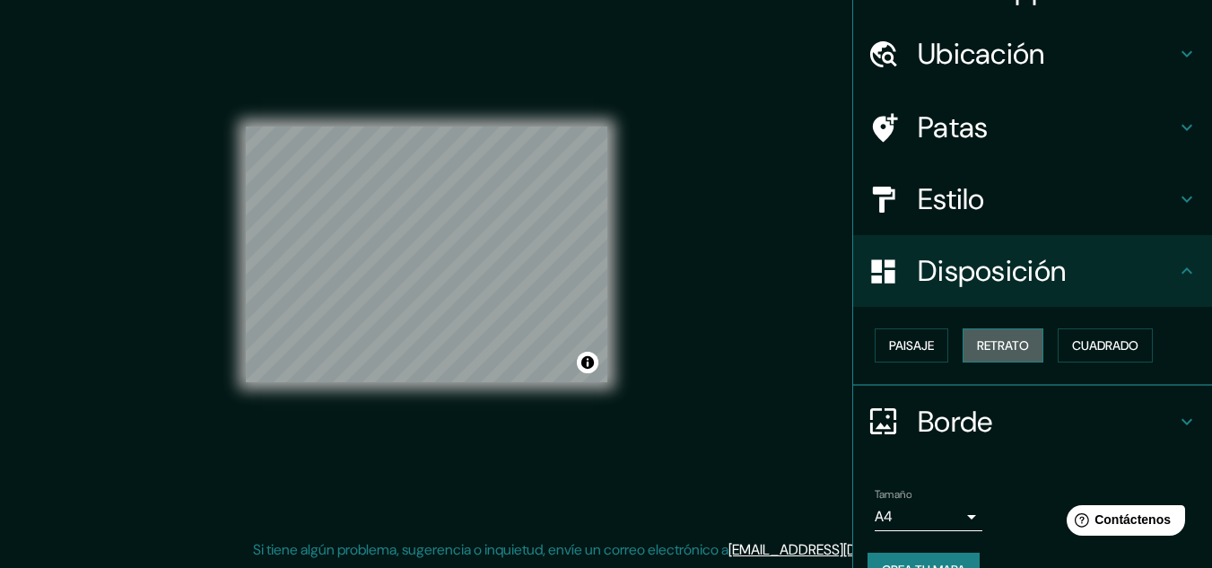
click at [979, 338] on font "Retrato" at bounding box center [1003, 345] width 52 height 16
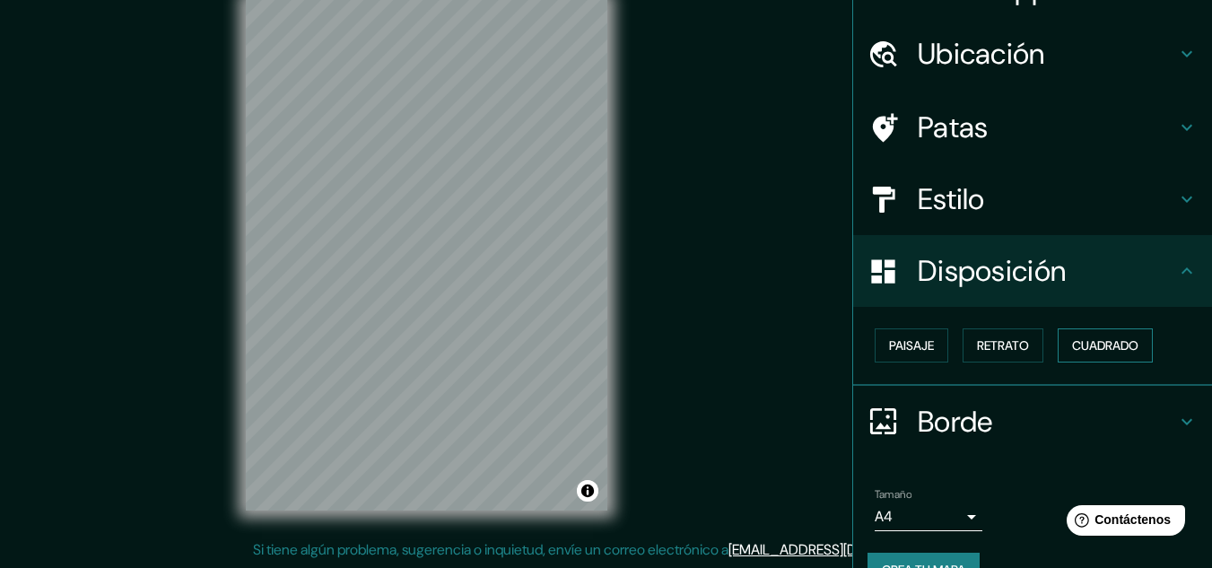
click at [1072, 340] on font "Cuadrado" at bounding box center [1105, 345] width 66 height 16
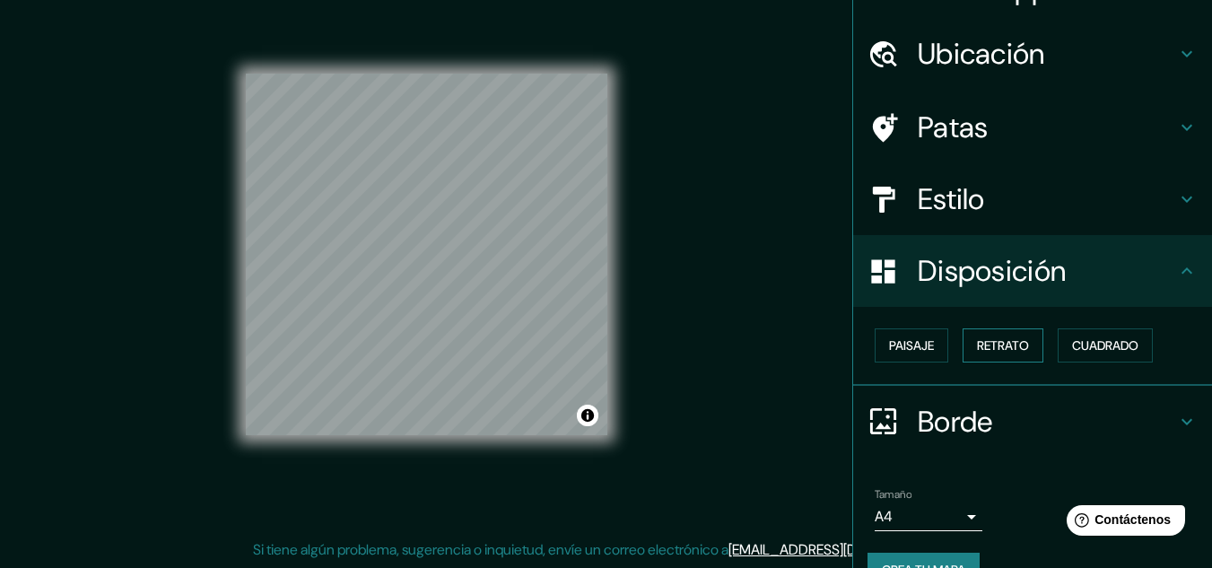
click at [977, 356] on font "Retrato" at bounding box center [1003, 345] width 52 height 23
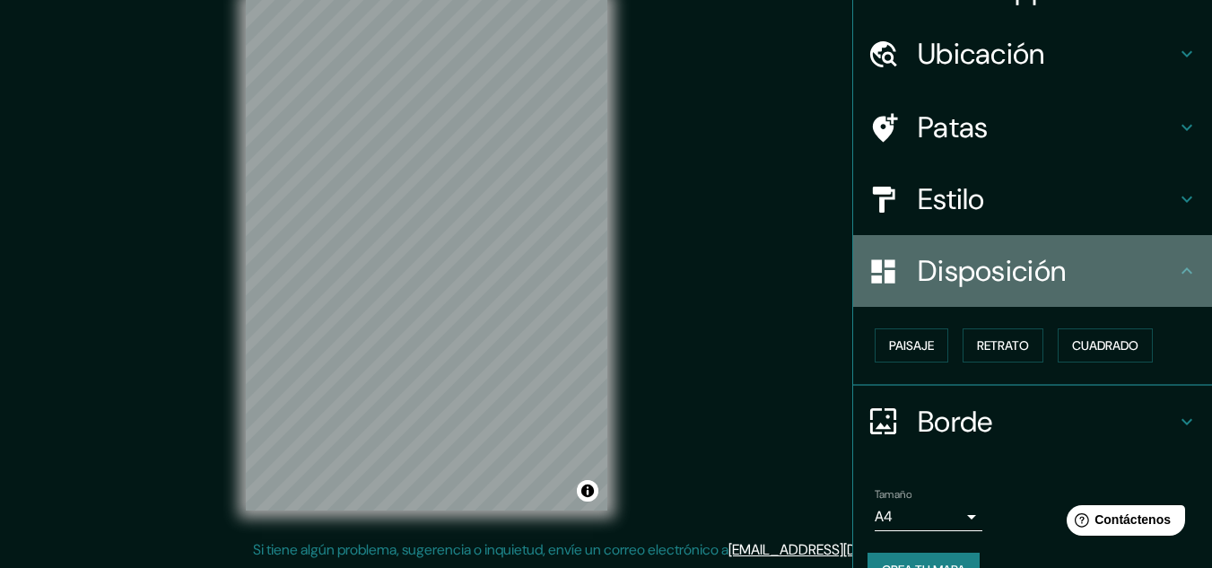
click at [1068, 269] on h4 "Disposición" at bounding box center [1047, 271] width 258 height 36
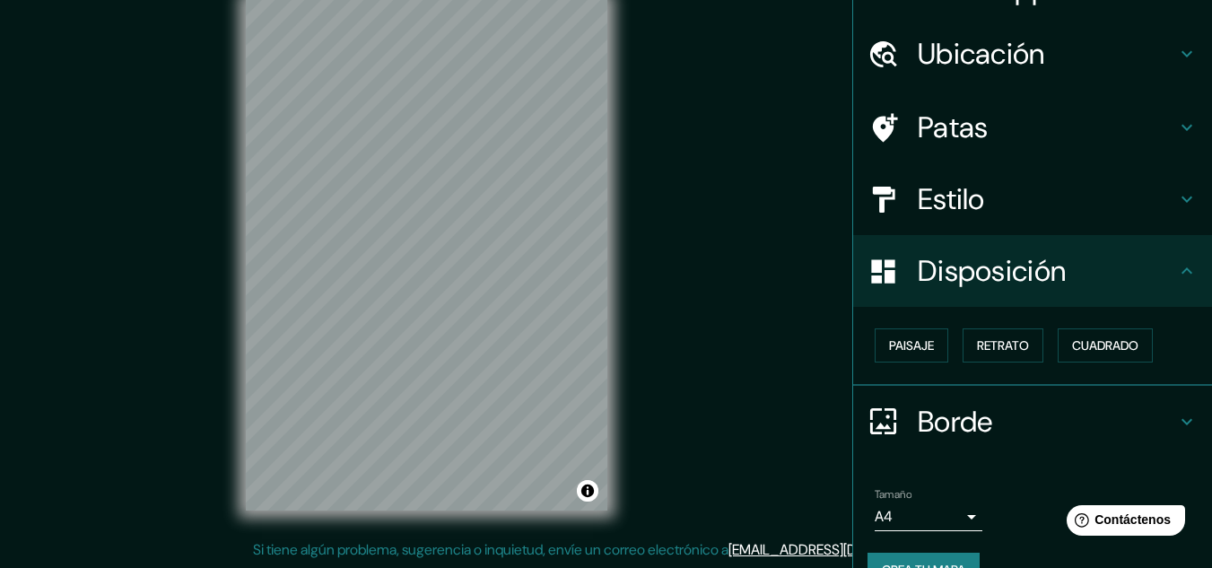
click at [1049, 209] on h4 "Estilo" at bounding box center [1047, 199] width 258 height 36
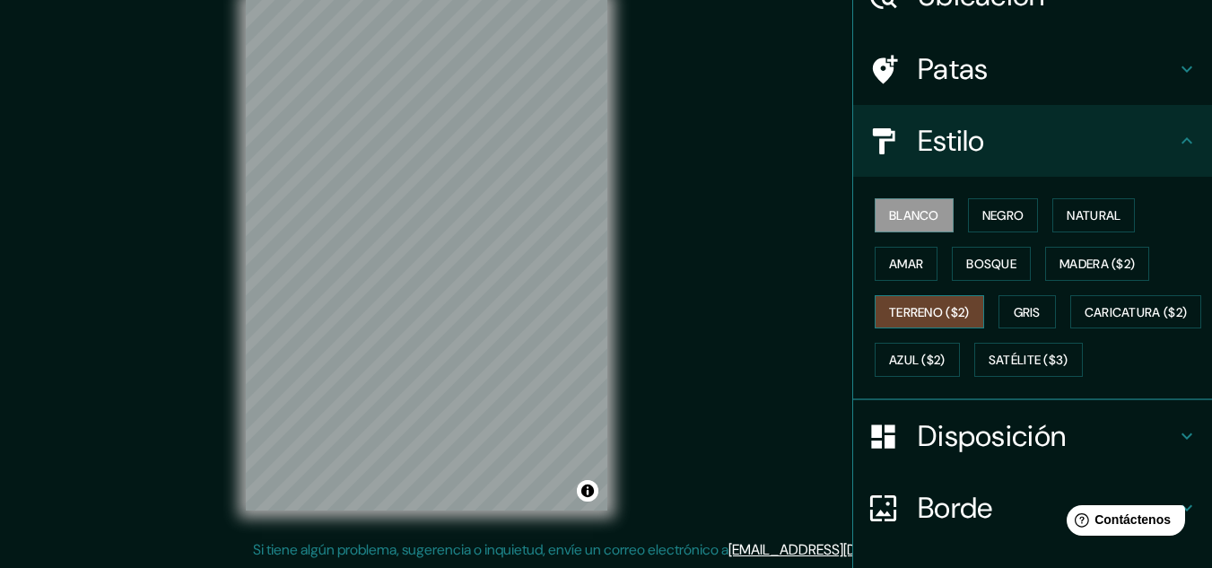
scroll to position [129, 0]
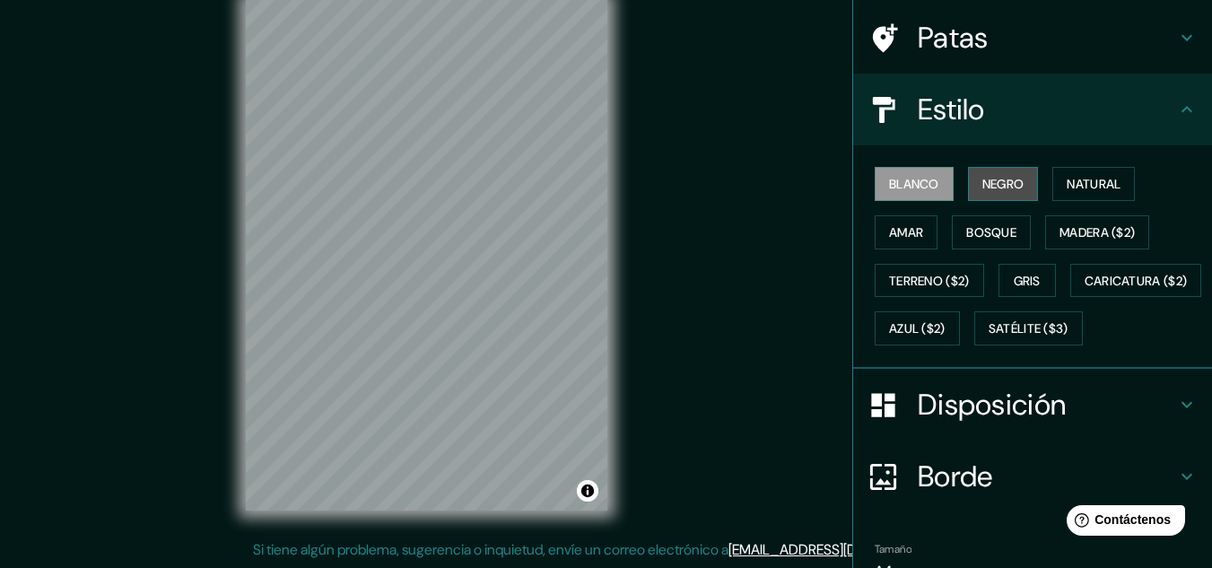
click at [988, 188] on font "Negro" at bounding box center [1003, 184] width 42 height 16
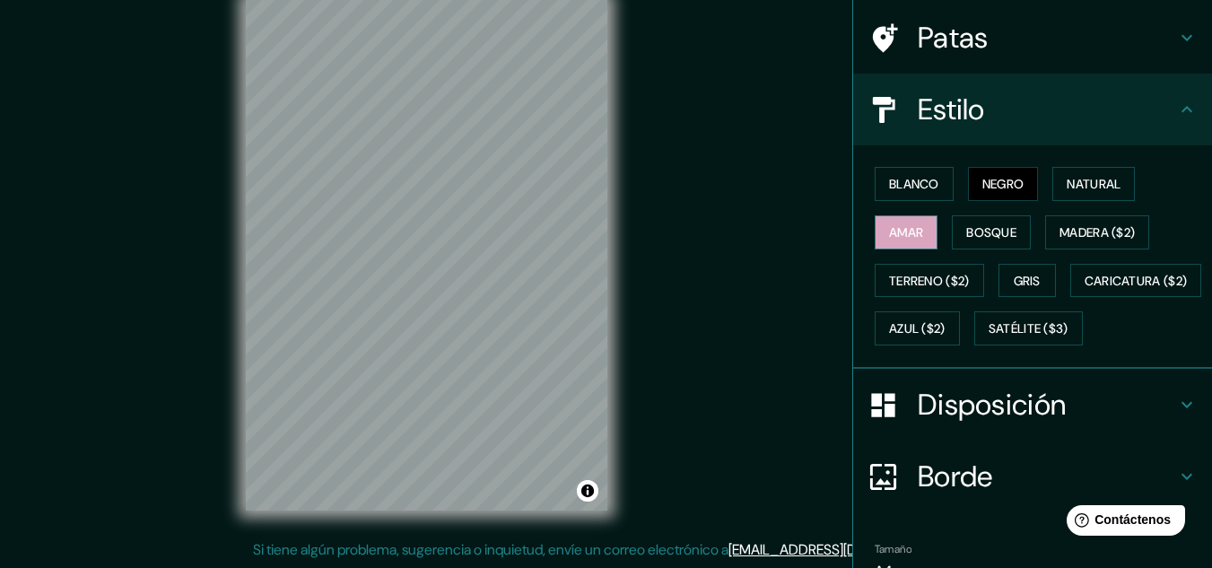
click at [911, 231] on font "Amar" at bounding box center [906, 232] width 34 height 16
click at [1016, 283] on font "Gris" at bounding box center [1027, 281] width 27 height 16
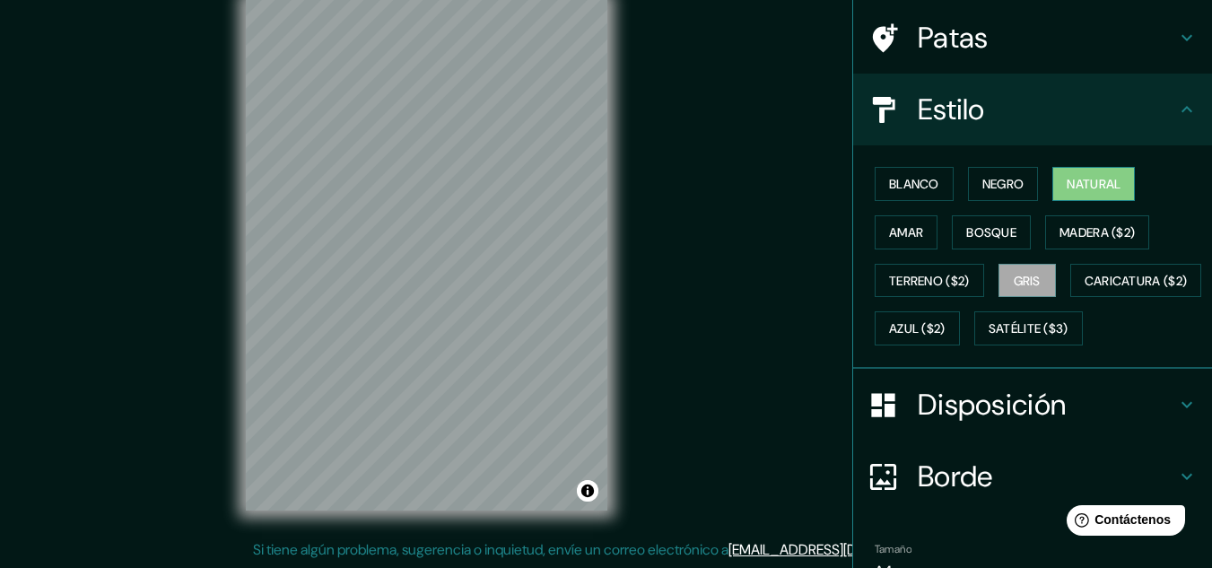
click at [1086, 196] on button "Natural" at bounding box center [1093, 184] width 83 height 34
click at [990, 238] on font "Bosque" at bounding box center [991, 232] width 50 height 16
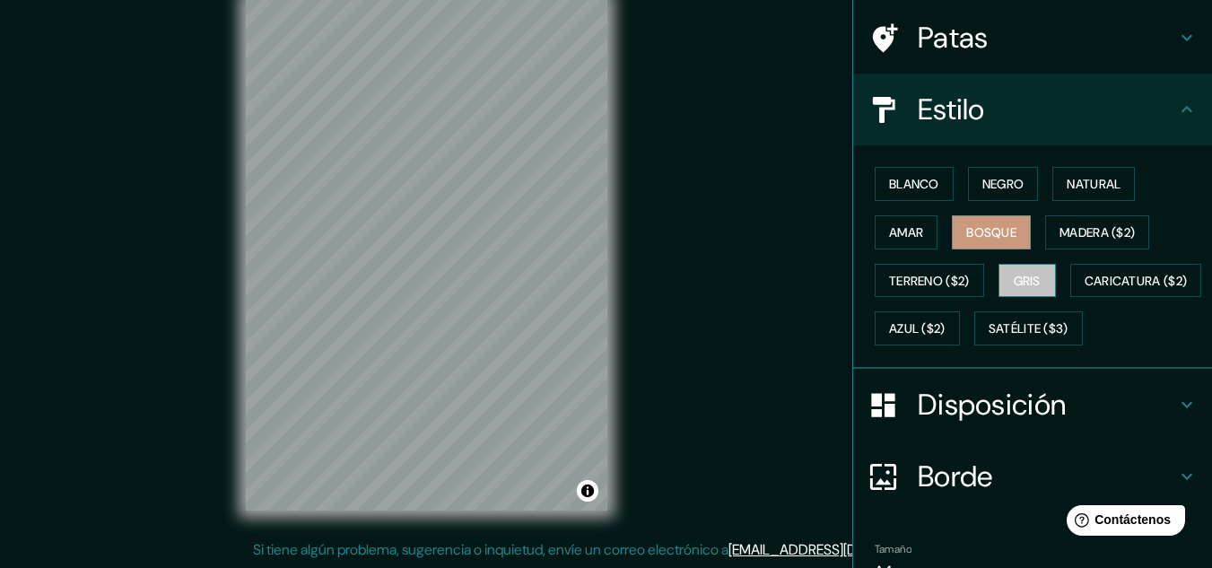
click at [1016, 283] on font "Gris" at bounding box center [1027, 281] width 27 height 16
click at [991, 169] on button "Negro" at bounding box center [1003, 184] width 71 height 34
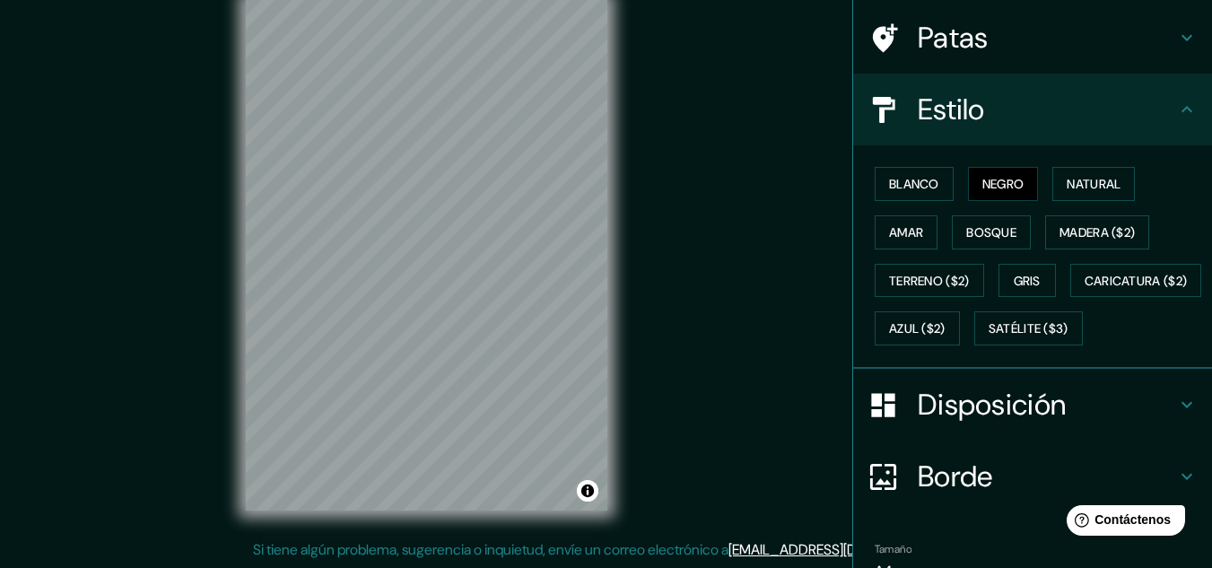
click at [1053, 118] on h4 "Estilo" at bounding box center [1047, 110] width 258 height 36
click at [1193, 109] on div "Estilo" at bounding box center [1032, 110] width 359 height 72
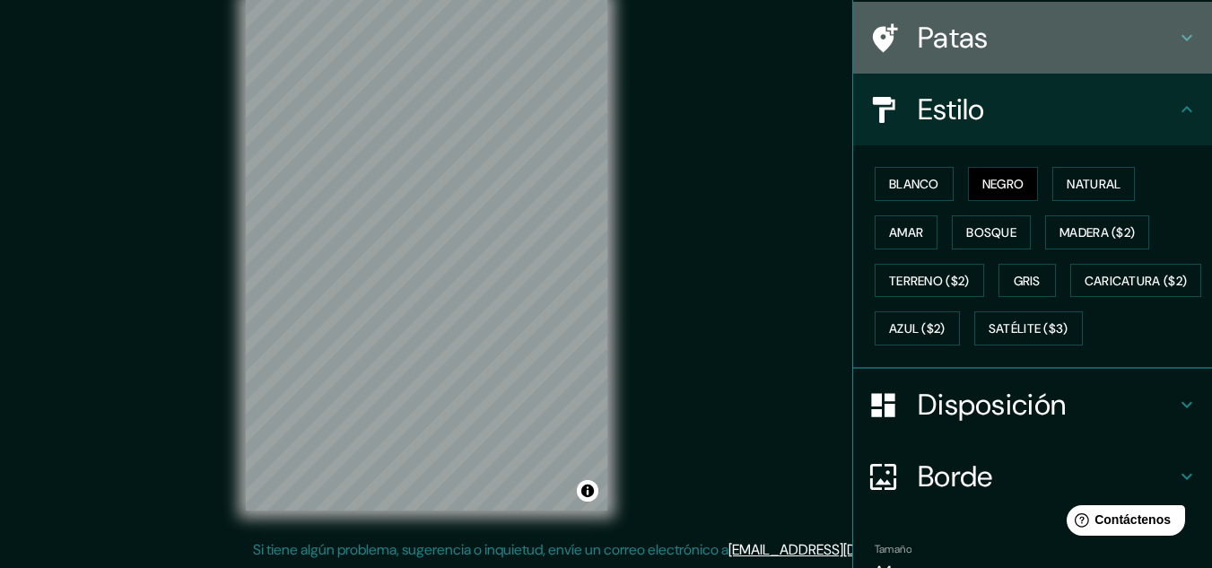
drag, startPoint x: 1164, startPoint y: 70, endPoint x: 1161, endPoint y: 59, distance: 11.1
click at [1164, 66] on div "Patas" at bounding box center [1032, 38] width 359 height 72
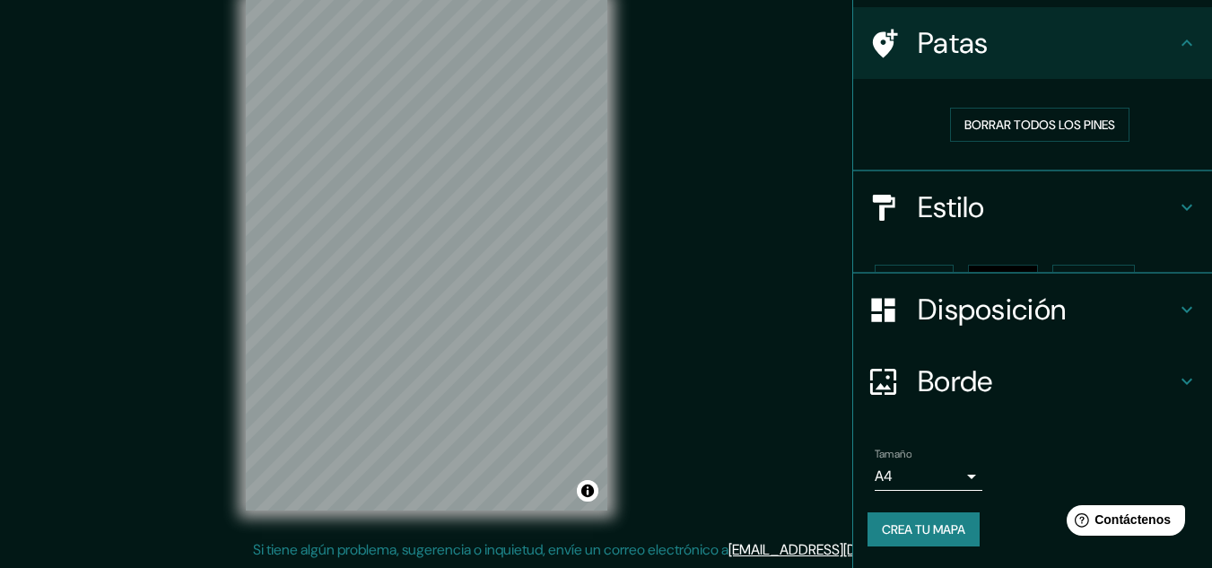
scroll to position [93, 0]
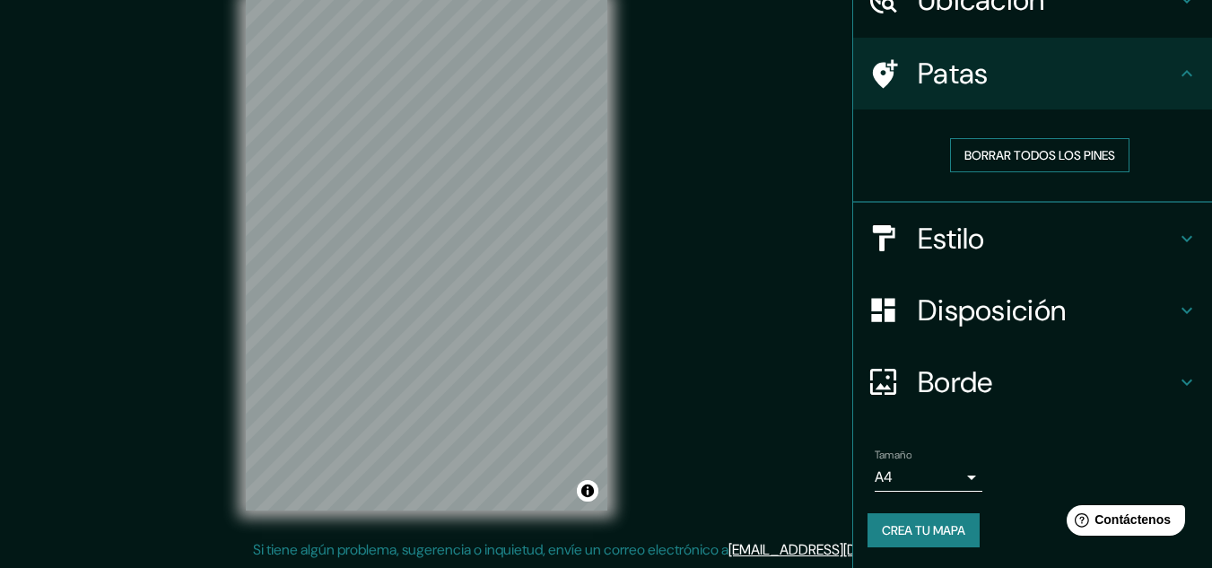
click at [1062, 153] on font "Borrar todos los pines" at bounding box center [1039, 155] width 151 height 16
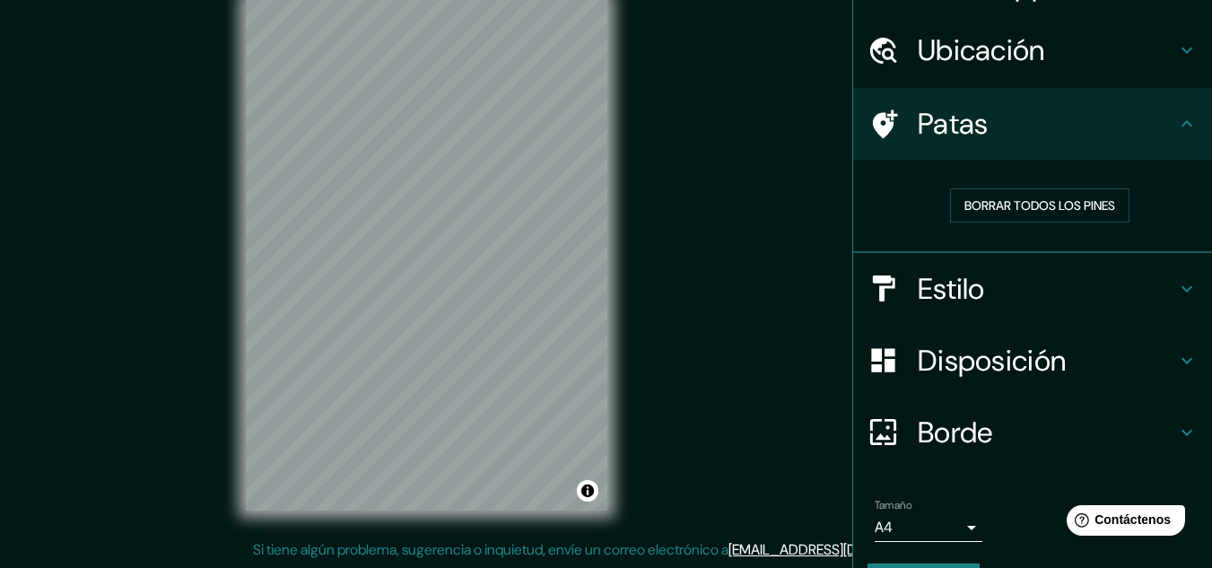
scroll to position [0, 0]
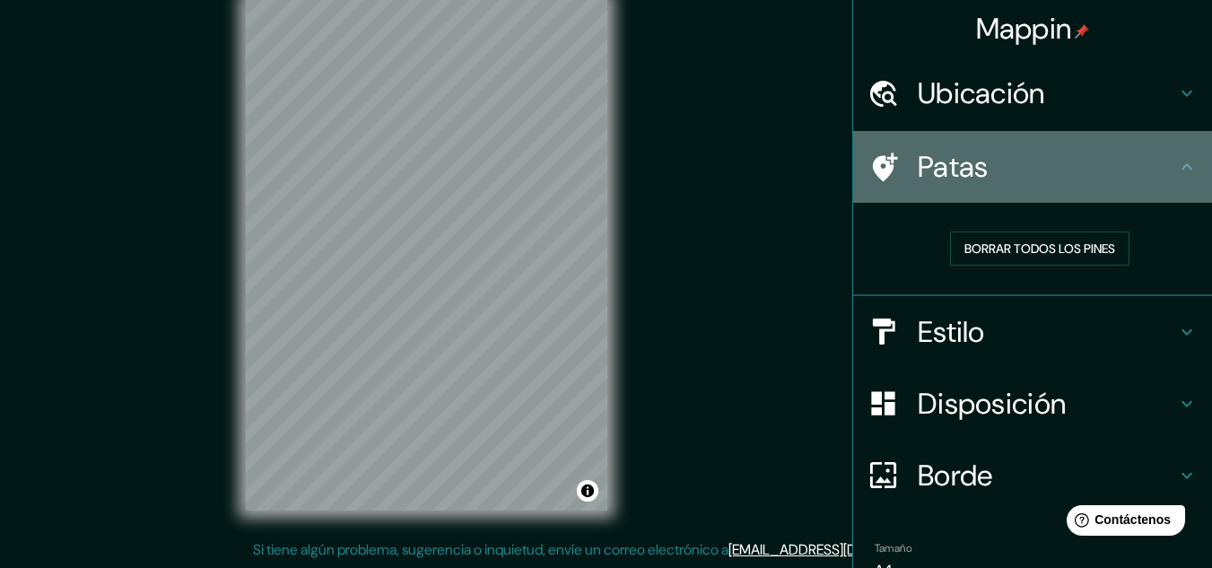
click at [1156, 172] on h4 "Patas" at bounding box center [1047, 167] width 258 height 36
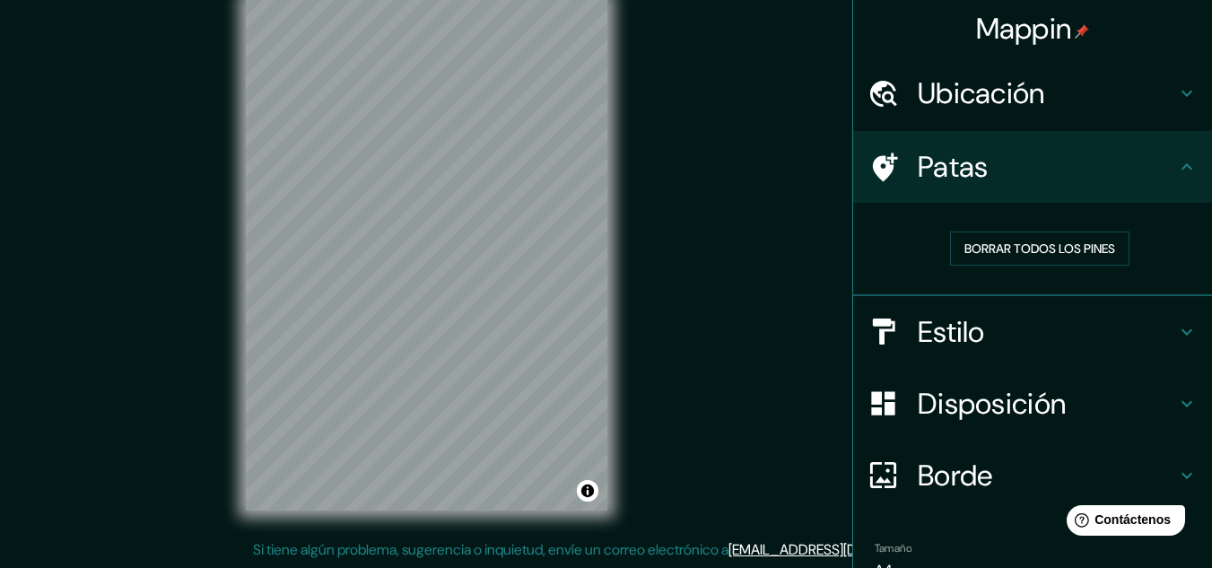
click at [1165, 291] on div "Borrar todos los pines" at bounding box center [1032, 249] width 359 height 93
click at [1176, 324] on icon at bounding box center [1187, 332] width 22 height 22
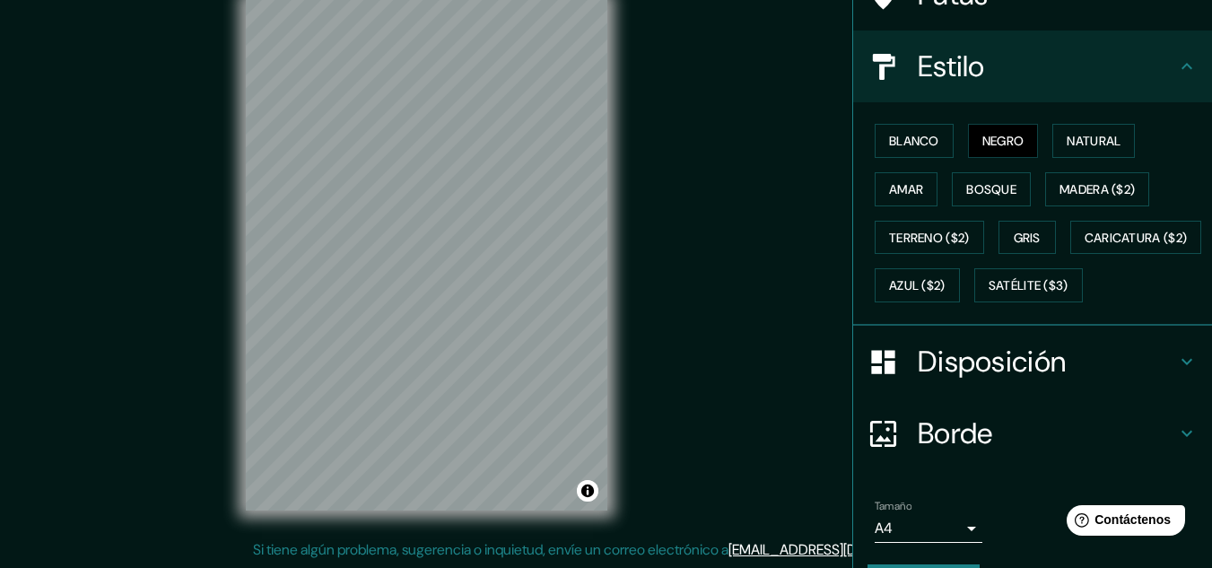
scroll to position [179, 0]
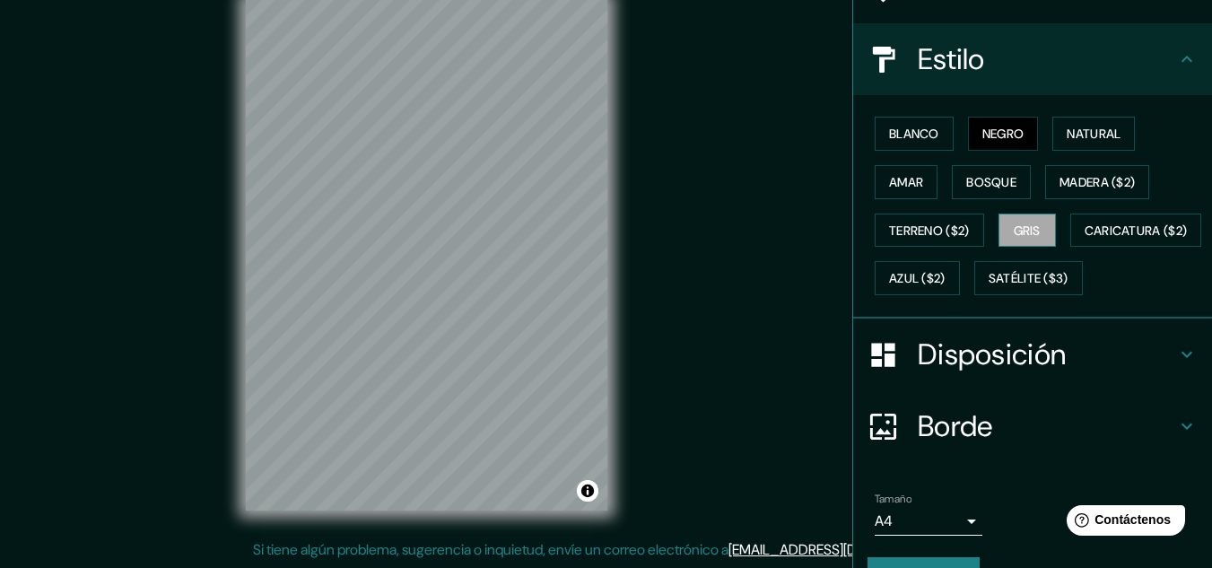
click at [1044, 231] on button "Gris" at bounding box center [1027, 231] width 57 height 34
click at [1088, 120] on button "Natural" at bounding box center [1093, 134] width 83 height 34
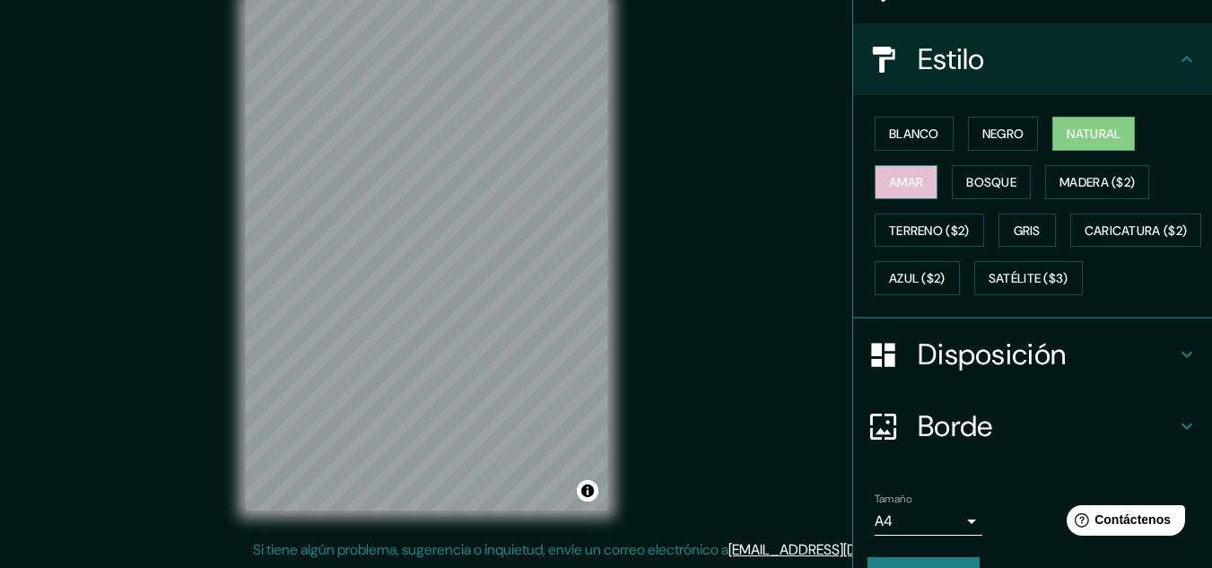
click at [899, 186] on font "Amar" at bounding box center [906, 182] width 34 height 16
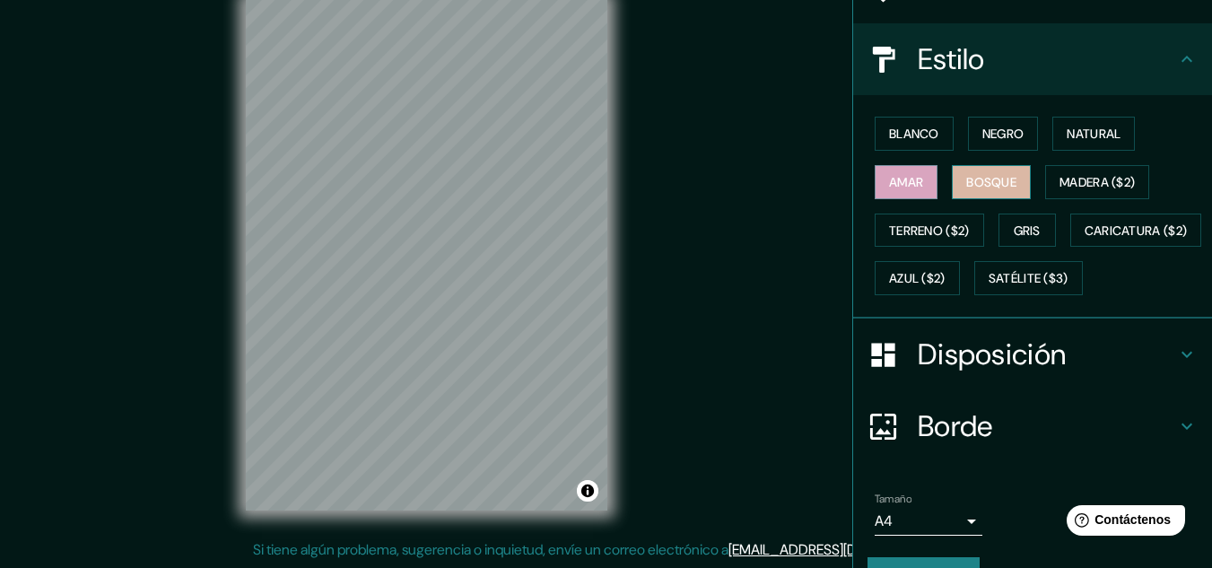
click at [972, 184] on font "Bosque" at bounding box center [991, 182] width 50 height 16
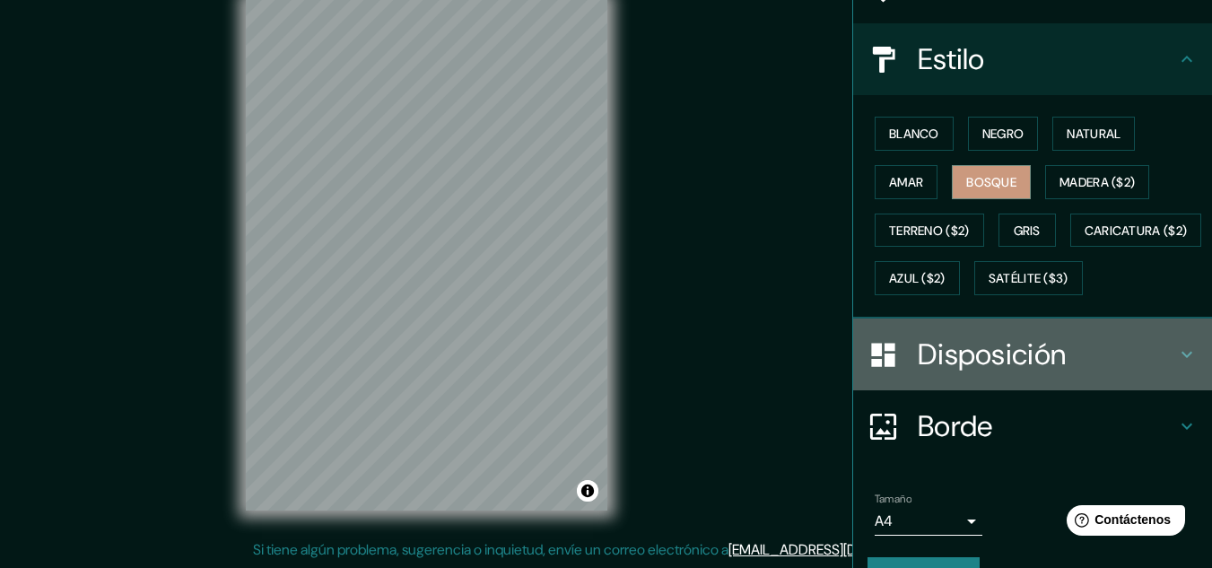
click at [1121, 372] on h4 "Disposición" at bounding box center [1047, 354] width 258 height 36
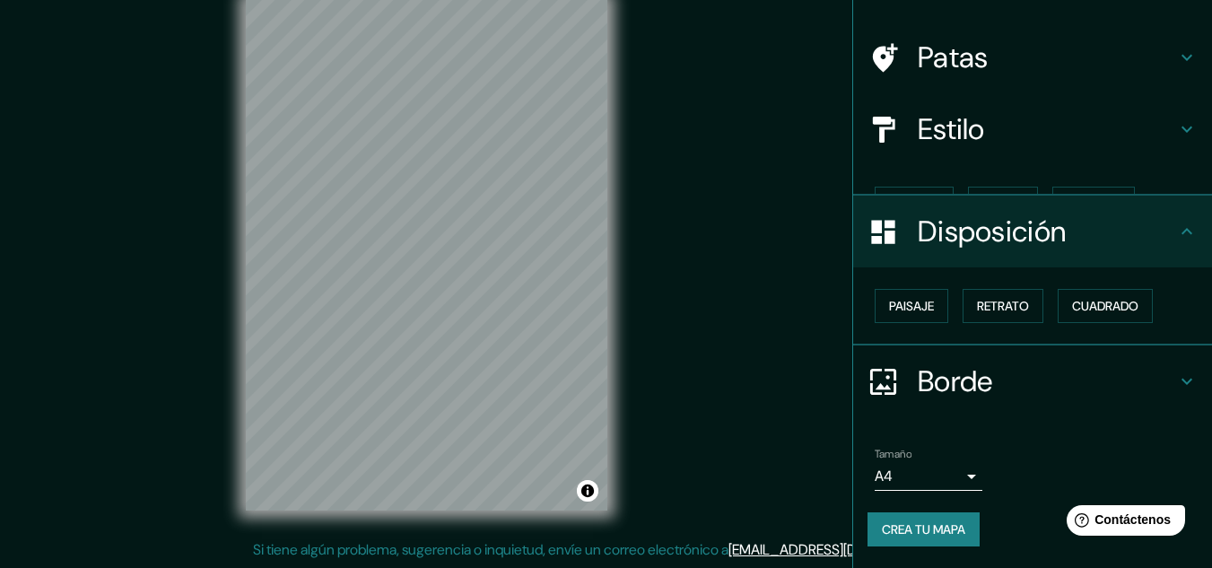
scroll to position [79, 0]
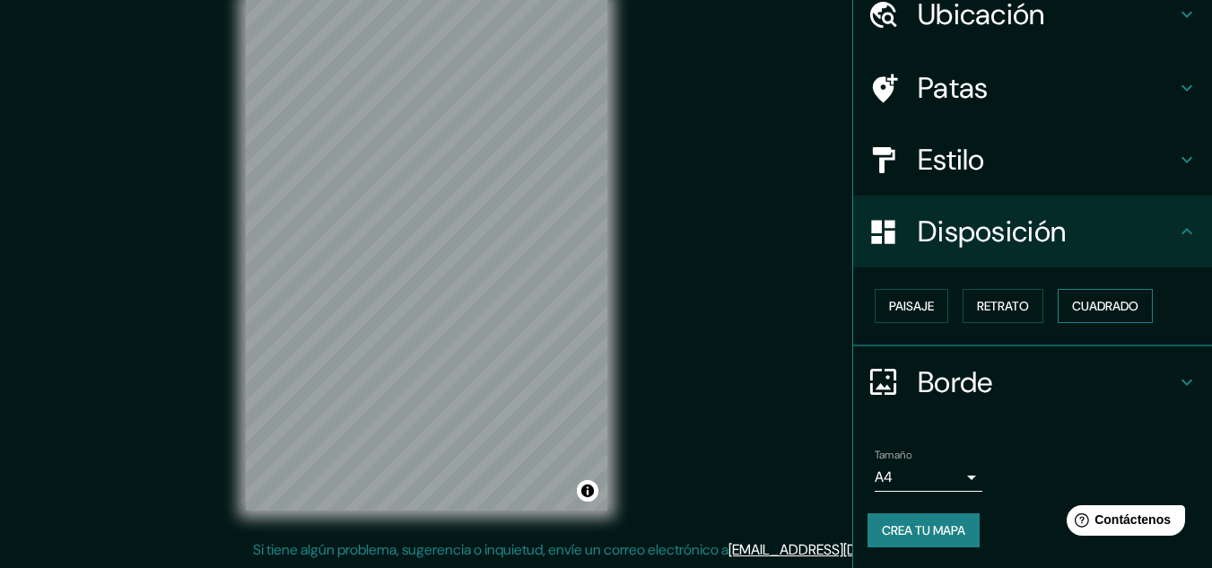
click at [1093, 301] on font "Cuadrado" at bounding box center [1105, 306] width 66 height 16
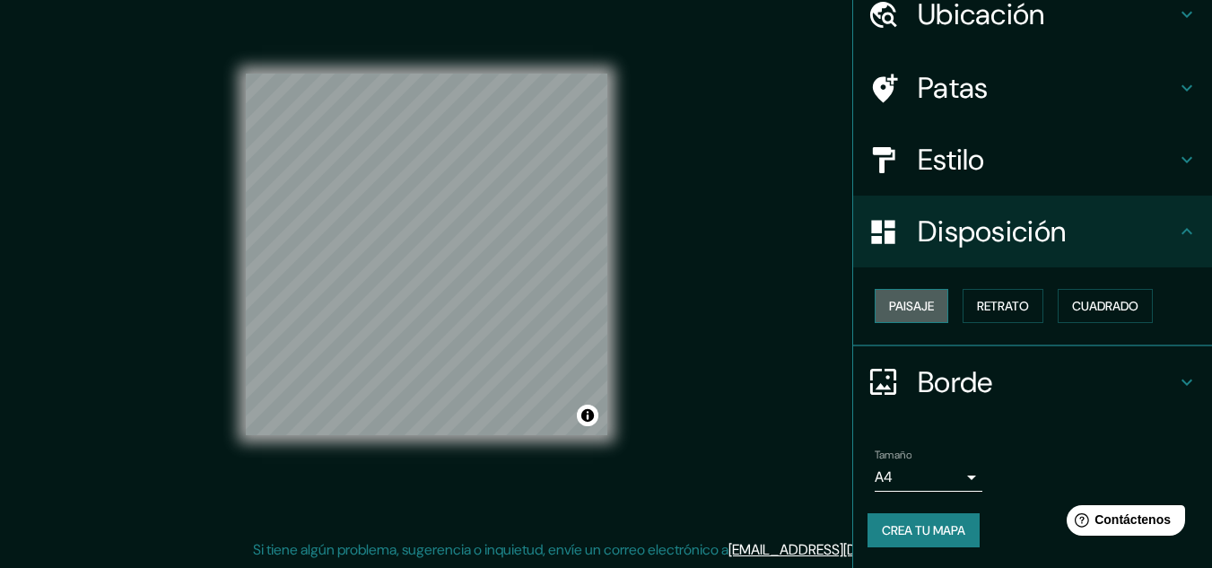
click at [919, 310] on font "Paisaje" at bounding box center [911, 306] width 45 height 16
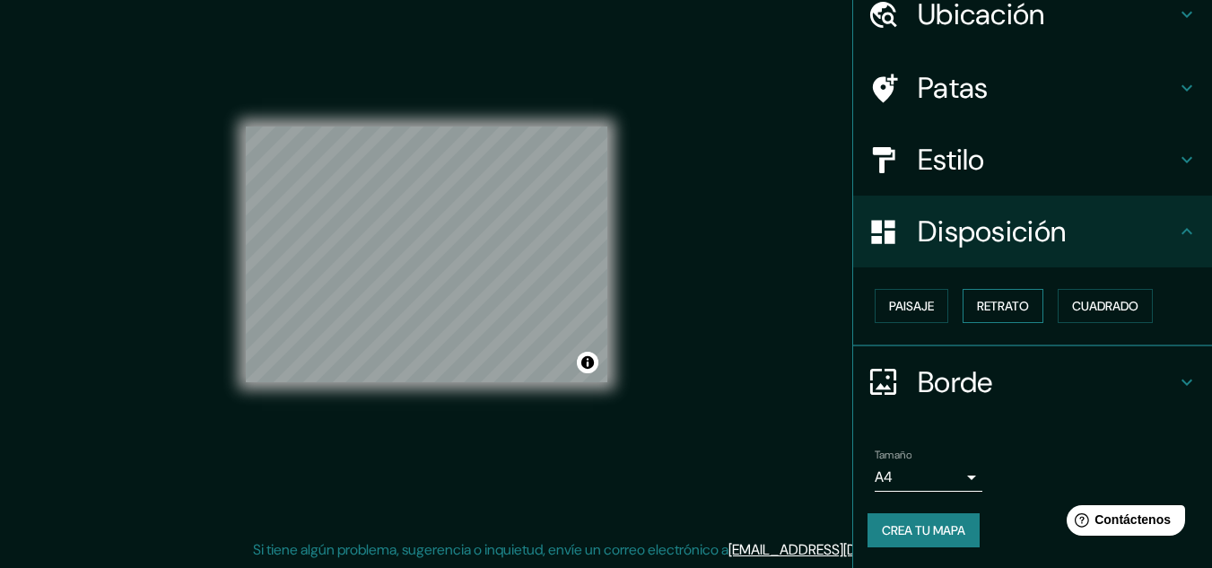
click at [976, 292] on button "Retrato" at bounding box center [1003, 306] width 81 height 34
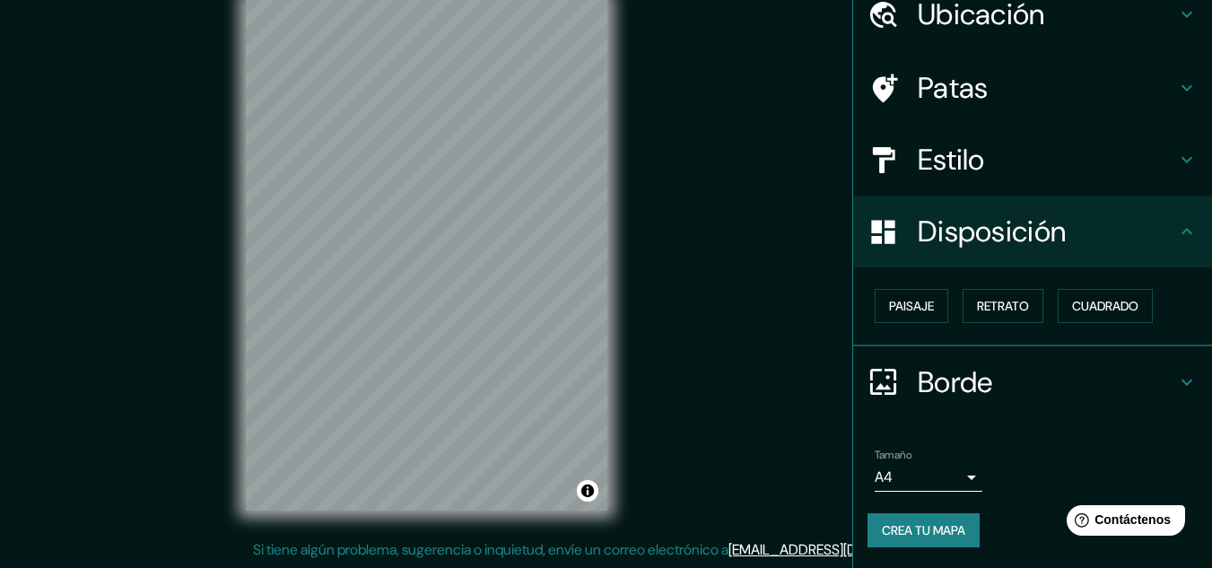
drag, startPoint x: 936, startPoint y: 461, endPoint x: 945, endPoint y: 467, distance: 10.5
click at [937, 461] on div "Tamaño A4 single" at bounding box center [929, 470] width 108 height 43
click at [955, 471] on body "Mappin Ubicación [GEOGRAPHIC_DATA], [GEOGRAPHIC_DATA], [GEOGRAPHIC_DATA] Patas …" at bounding box center [606, 254] width 1212 height 568
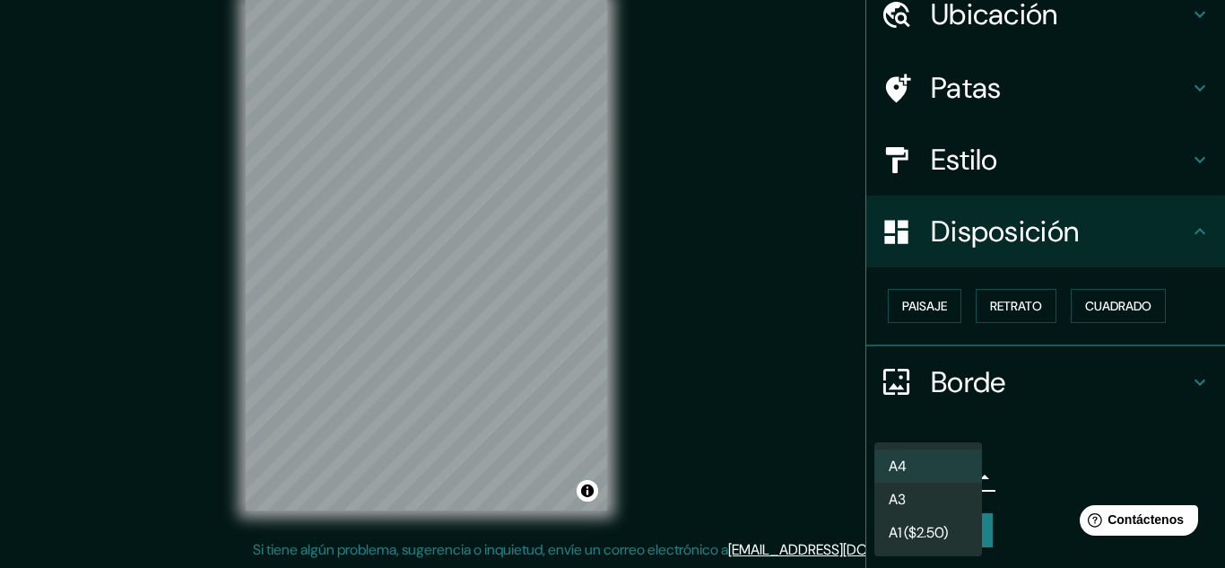
click at [929, 493] on li "A3" at bounding box center [929, 499] width 108 height 33
type input "a4"
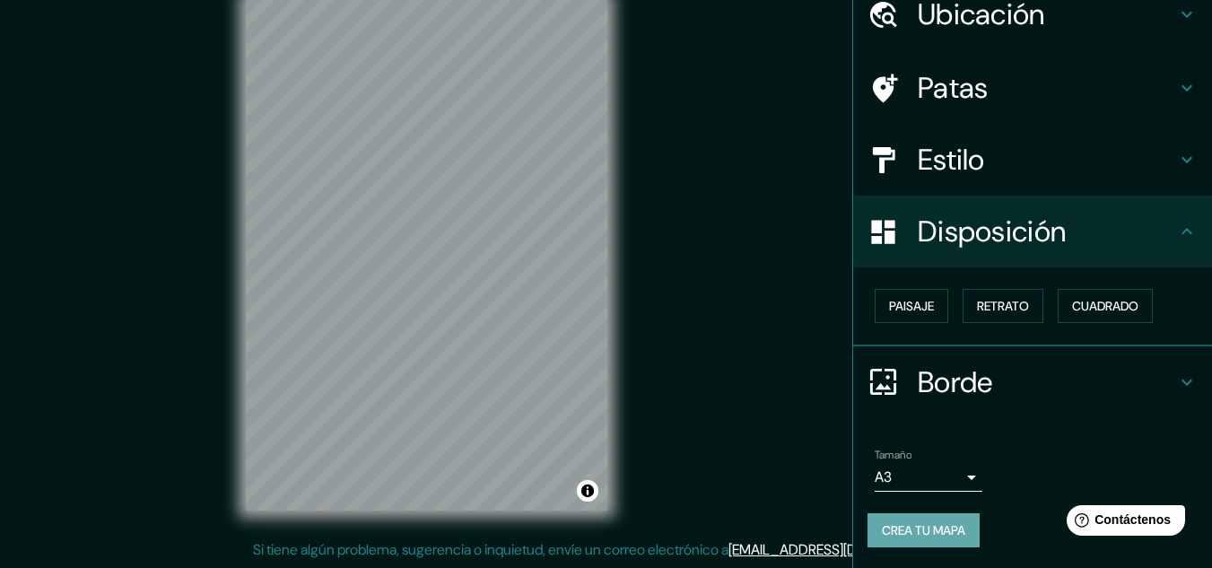
click at [929, 515] on button "Crea tu mapa" at bounding box center [924, 530] width 112 height 34
click at [1182, 383] on icon at bounding box center [1187, 382] width 11 height 6
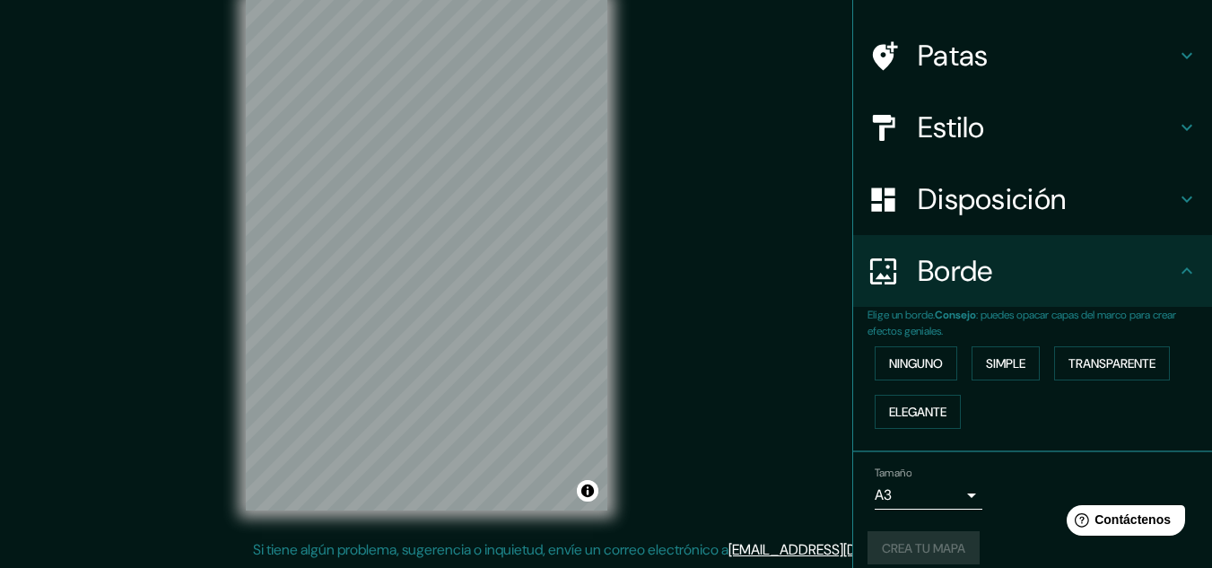
scroll to position [129, 0]
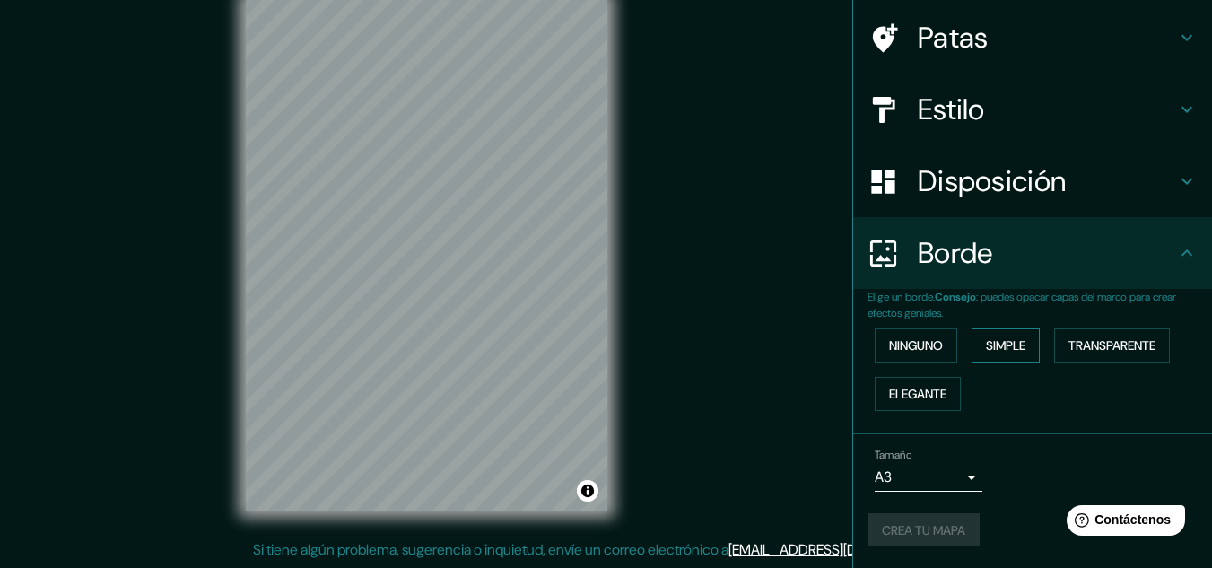
click at [1004, 343] on font "Simple" at bounding box center [1005, 345] width 39 height 16
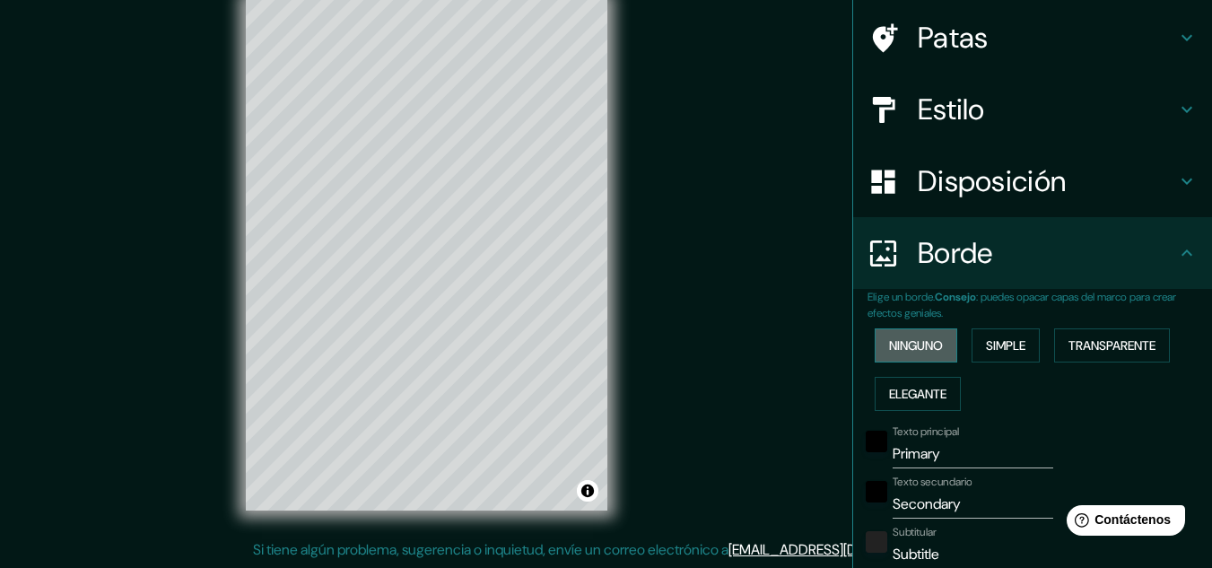
click at [901, 341] on font "Ninguno" at bounding box center [916, 345] width 54 height 16
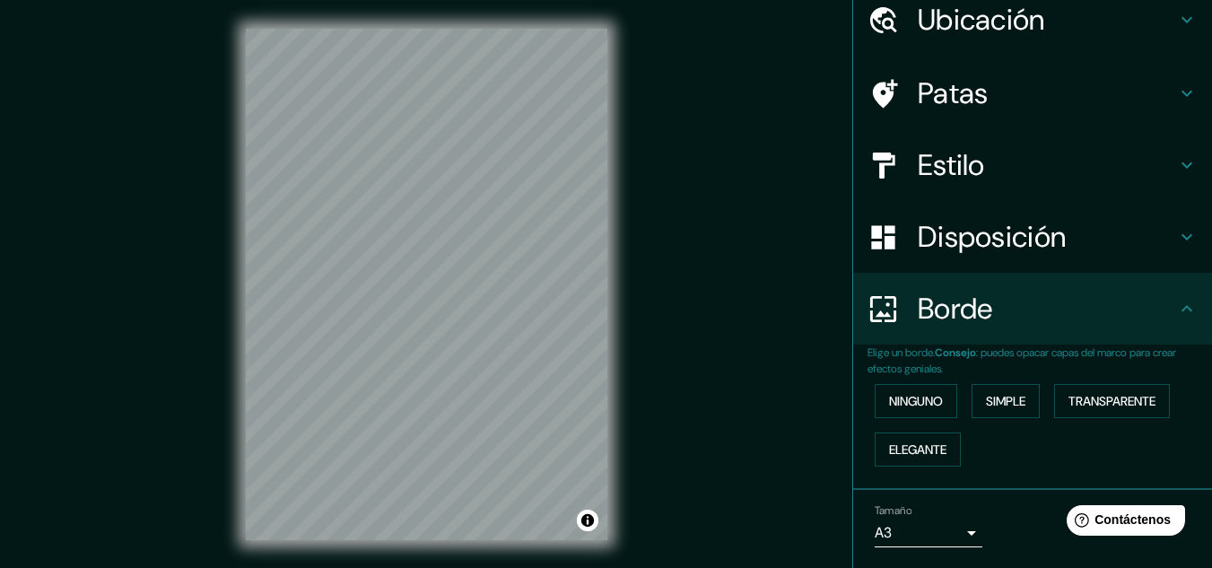
scroll to position [0, 0]
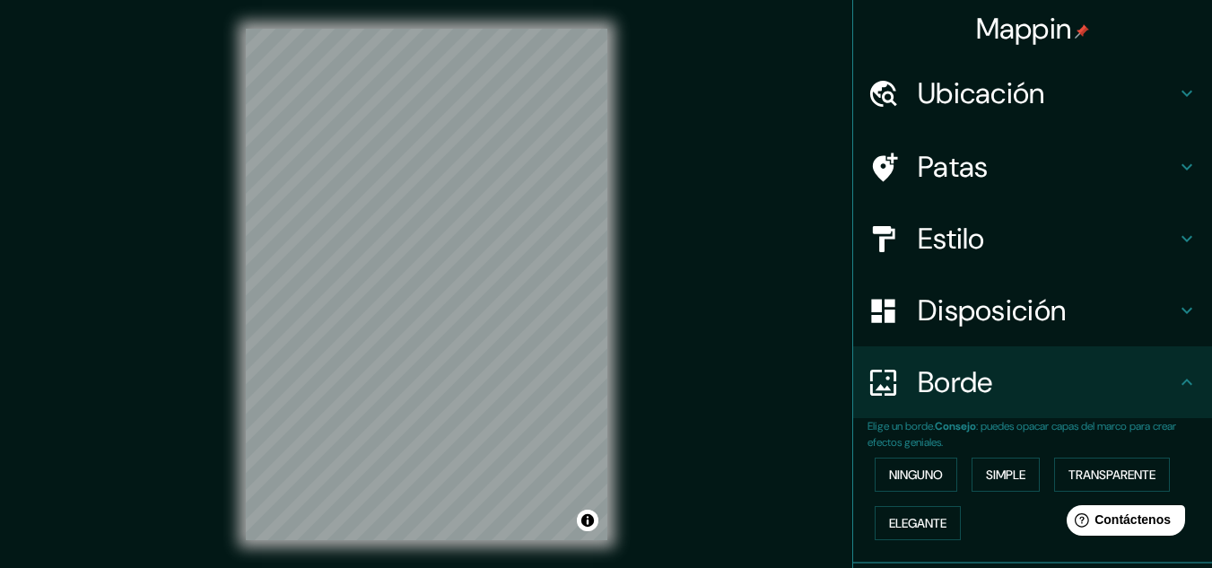
click at [1173, 371] on div "Borde" at bounding box center [1032, 382] width 359 height 72
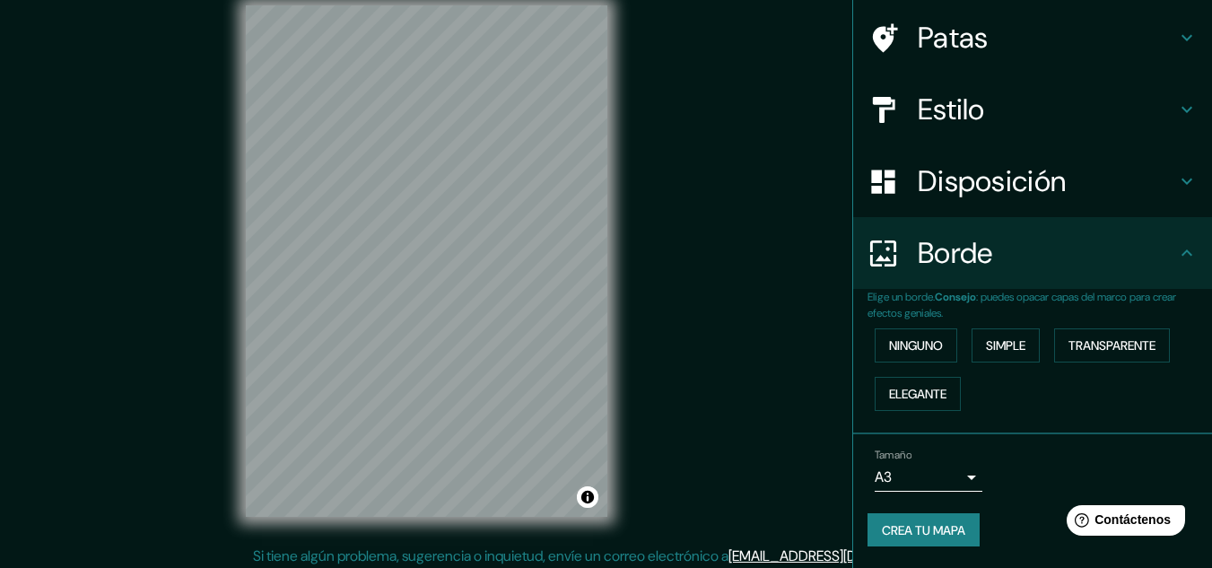
scroll to position [30, 0]
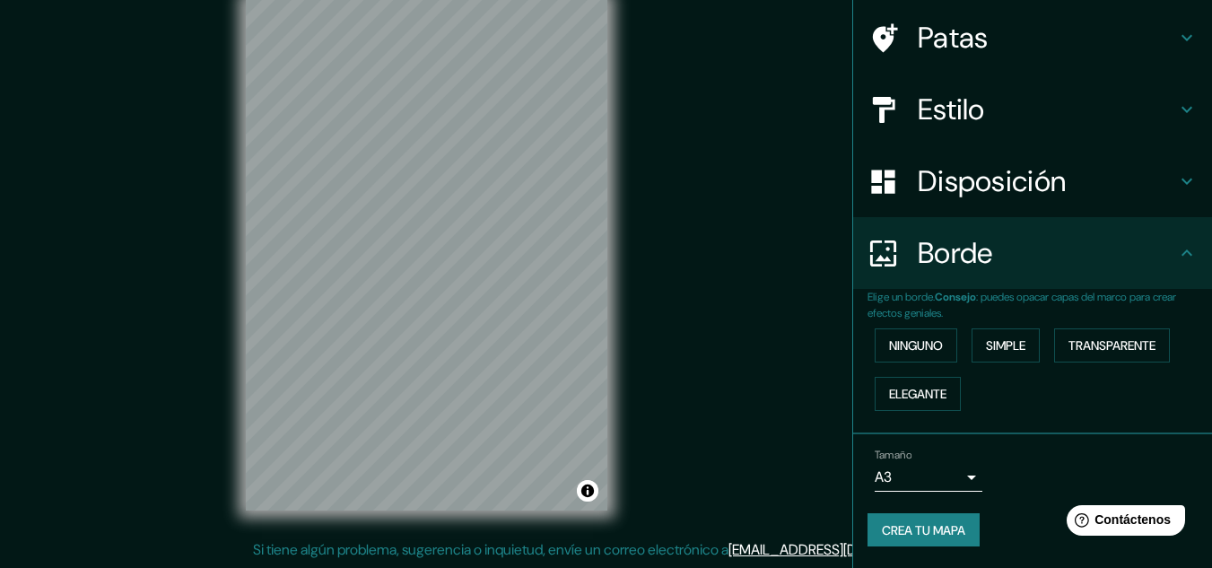
click at [917, 528] on font "Crea tu mapa" at bounding box center [923, 530] width 83 height 16
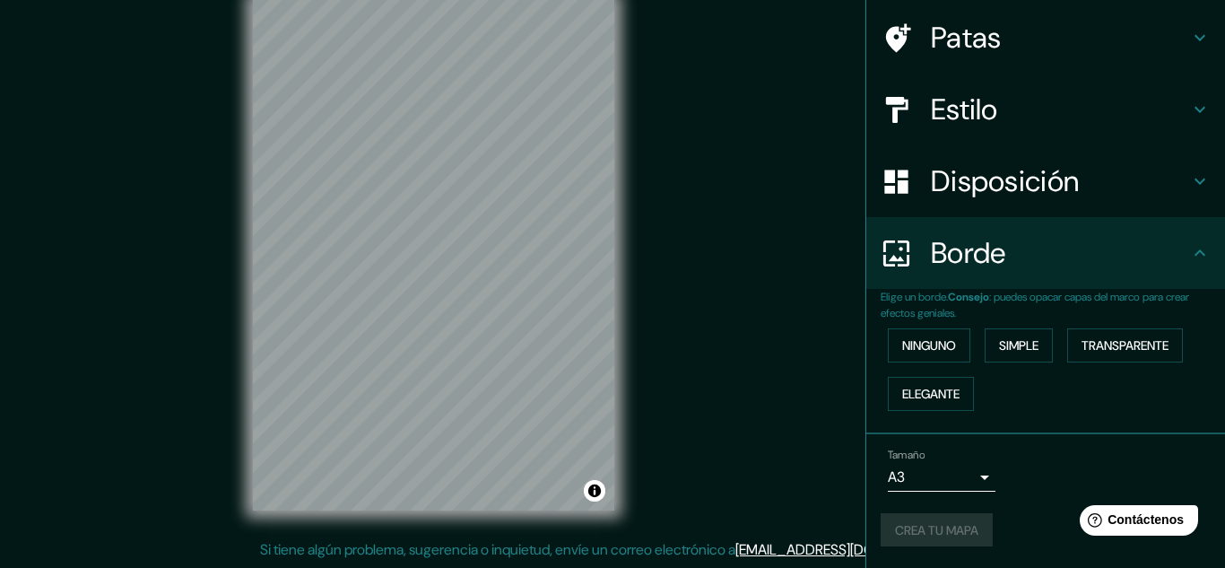
click at [929, 475] on body "Mappin Ubicación [GEOGRAPHIC_DATA], [GEOGRAPHIC_DATA], [GEOGRAPHIC_DATA] Patas …" at bounding box center [612, 254] width 1225 height 568
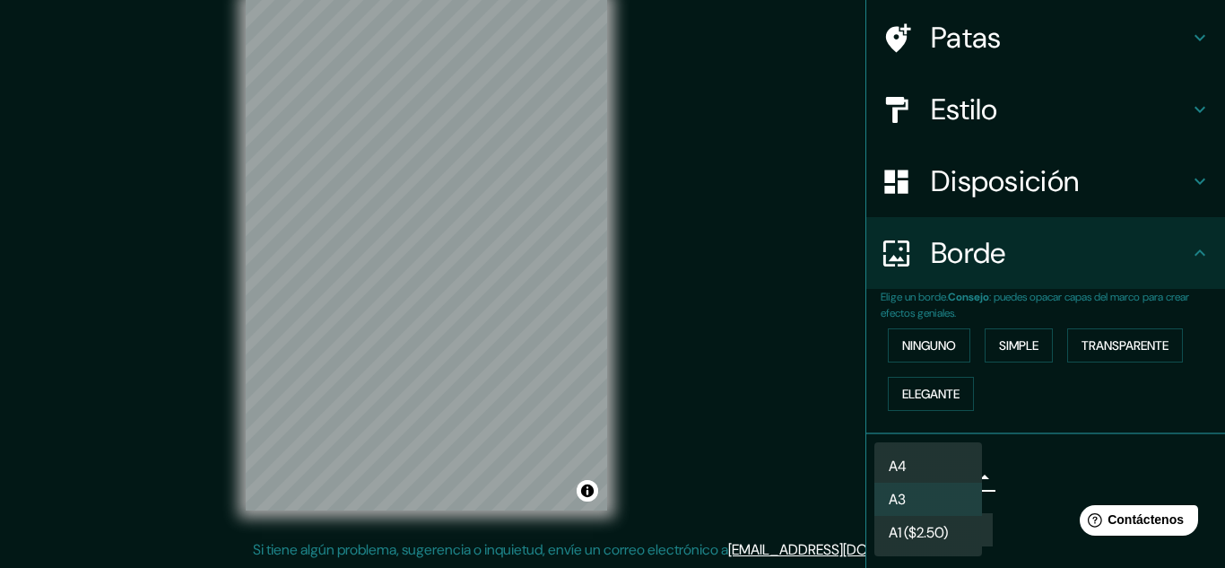
click at [1056, 452] on div at bounding box center [612, 284] width 1225 height 568
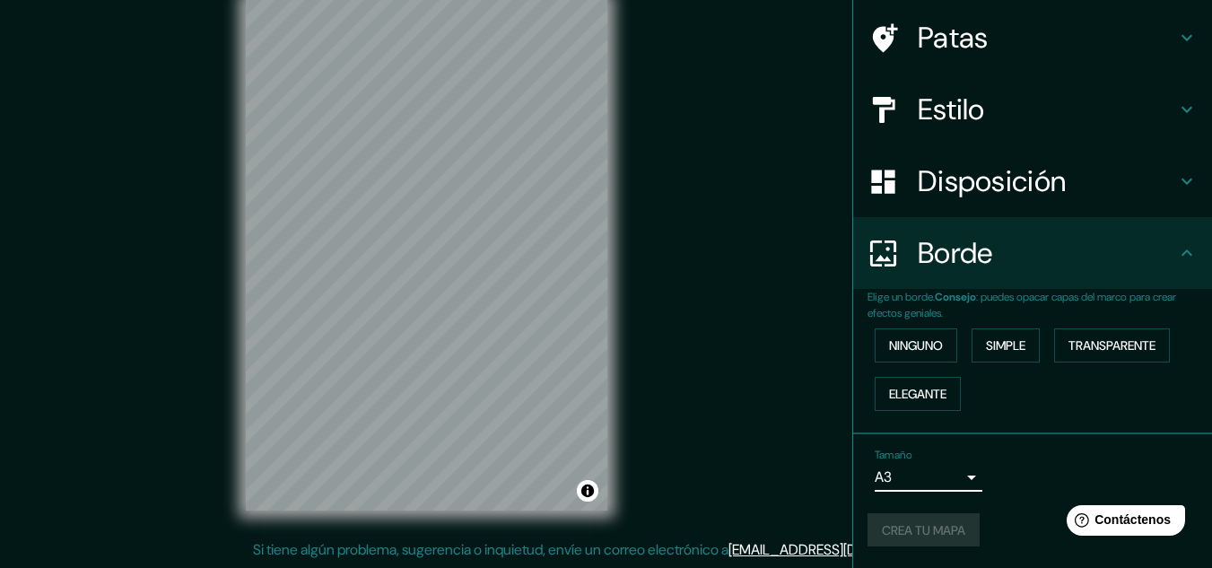
click at [1161, 184] on h4 "Disposición" at bounding box center [1047, 181] width 258 height 36
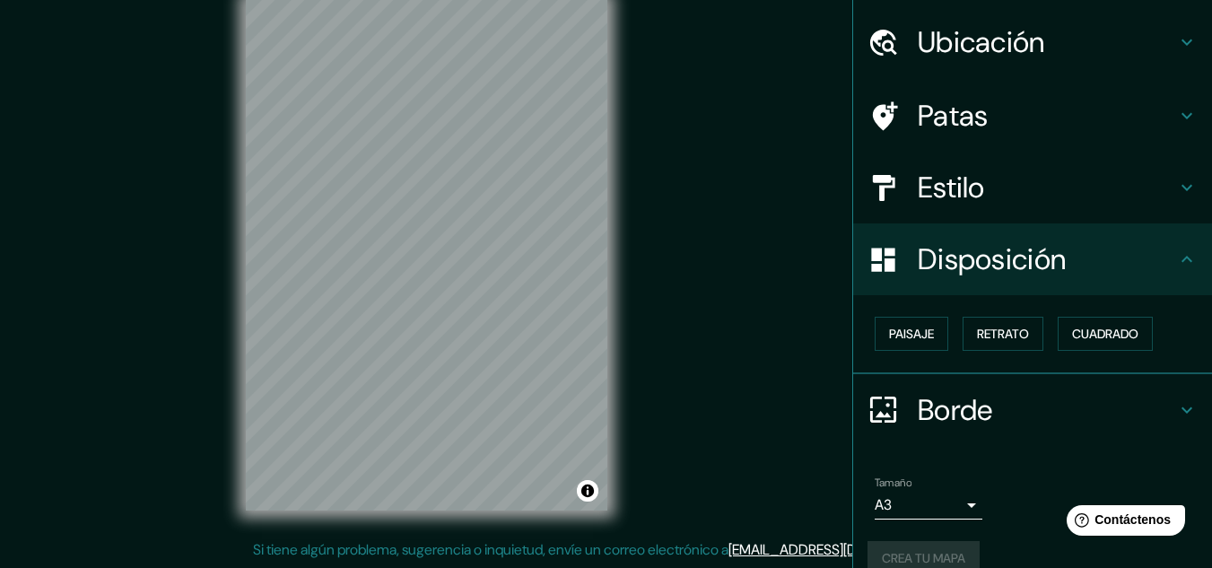
scroll to position [79, 0]
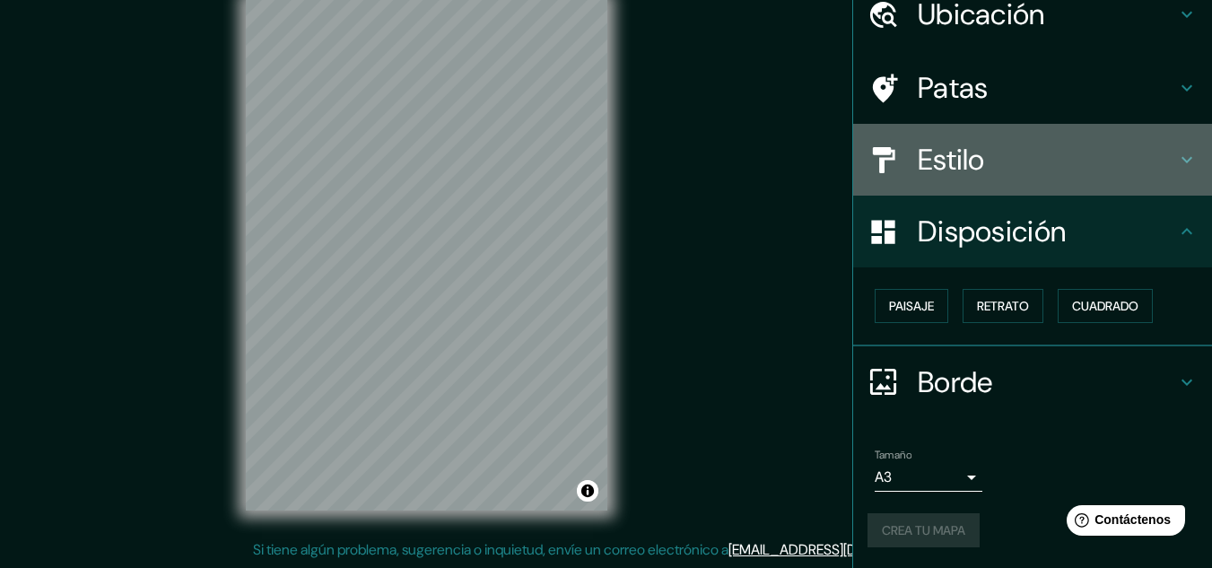
click at [1119, 161] on h4 "Estilo" at bounding box center [1047, 160] width 258 height 36
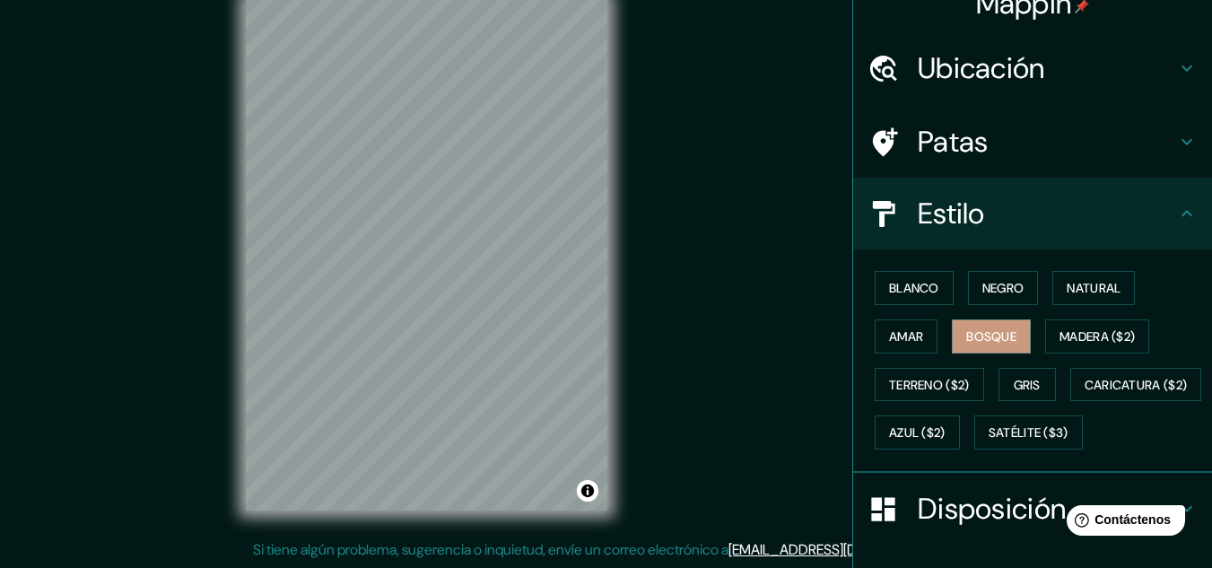
scroll to position [0, 0]
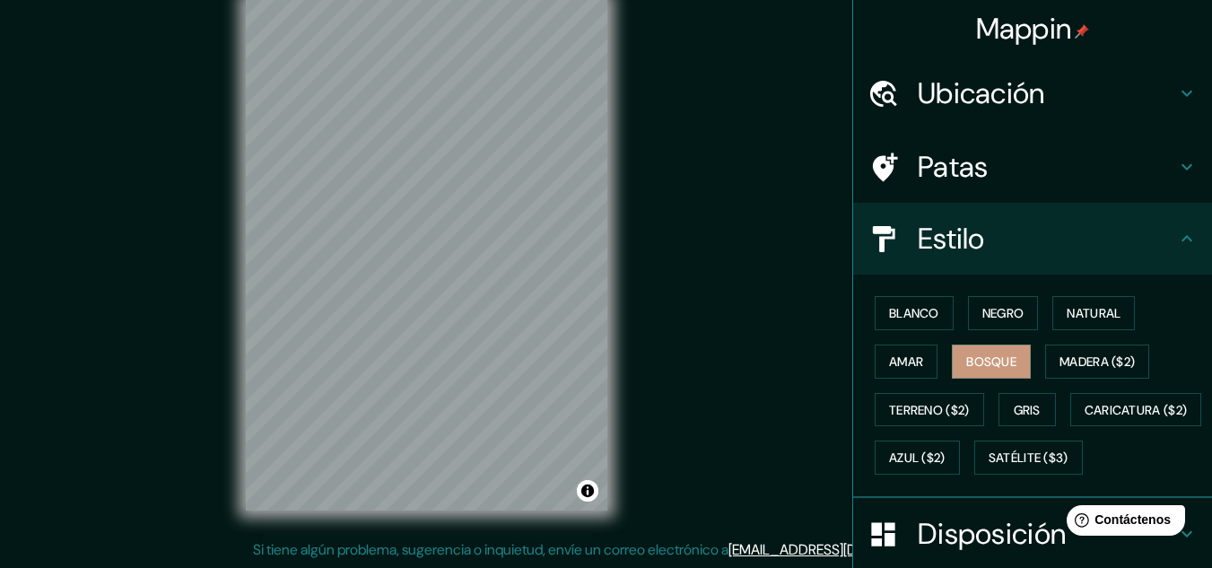
click at [1065, 169] on h4 "Patas" at bounding box center [1047, 167] width 258 height 36
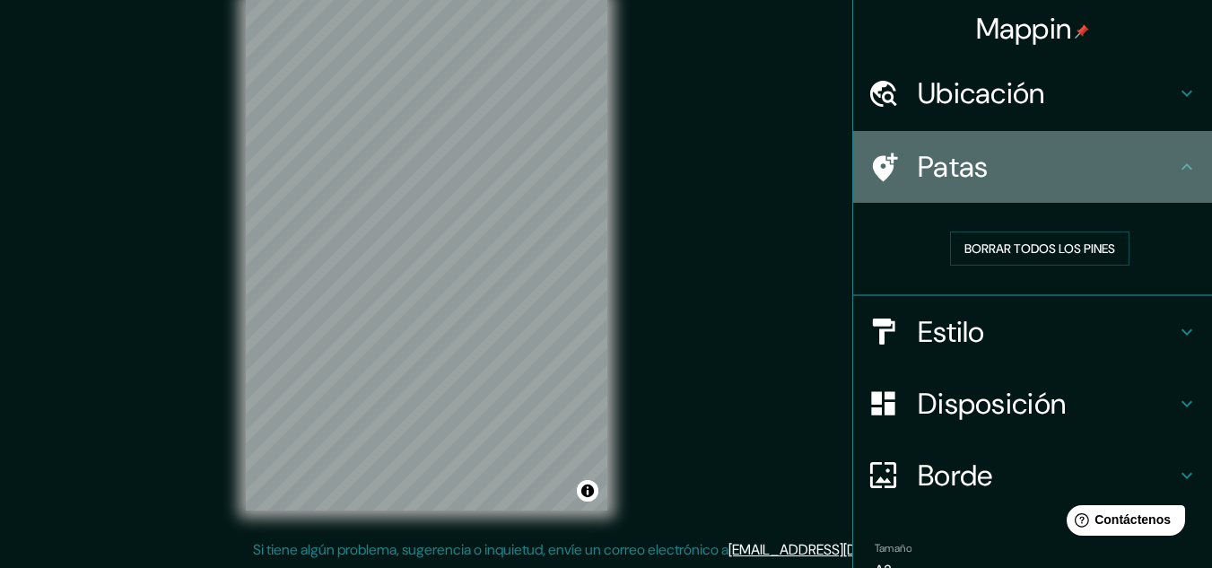
click at [1083, 156] on h4 "Patas" at bounding box center [1047, 167] width 258 height 36
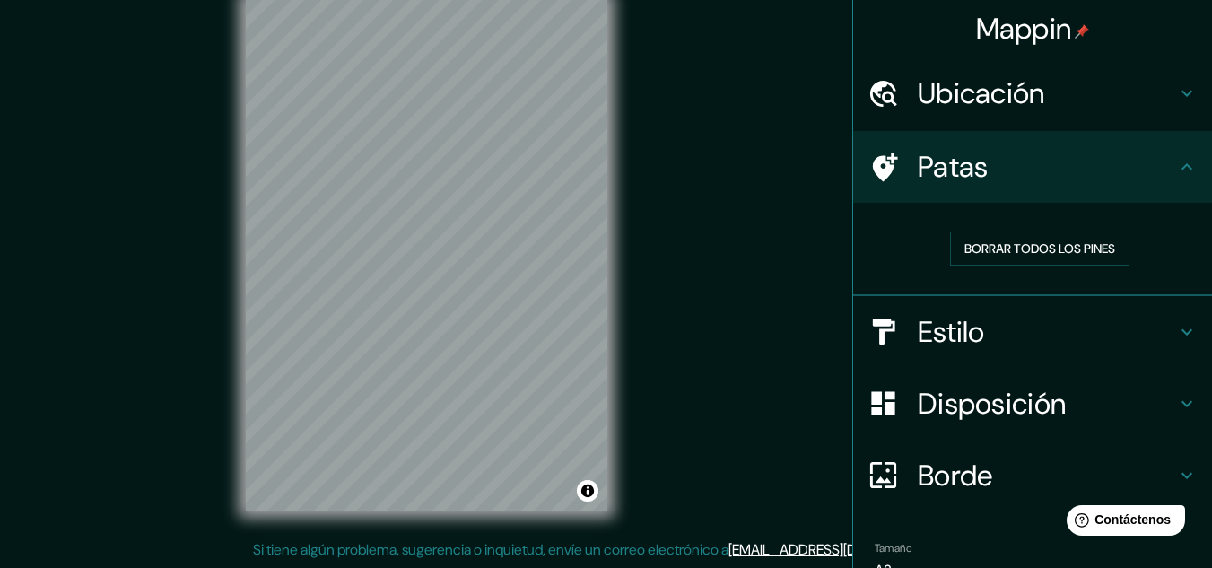
click at [1112, 89] on h4 "Ubicación" at bounding box center [1047, 93] width 258 height 36
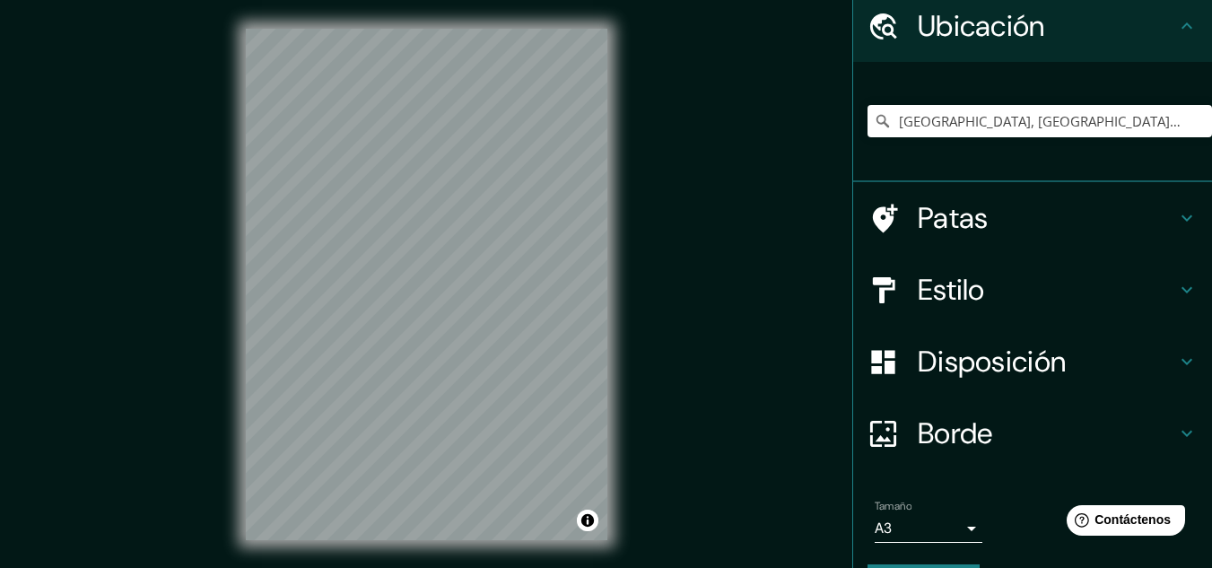
scroll to position [119, 0]
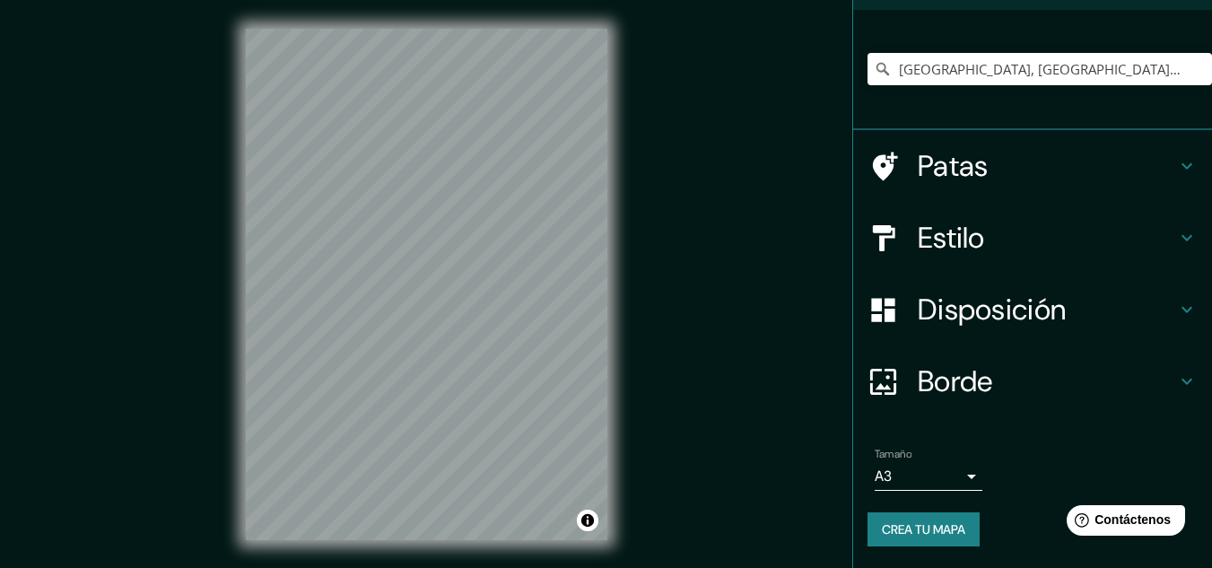
click at [907, 525] on font "Crea tu mapa" at bounding box center [923, 529] width 83 height 16
drag, startPoint x: 907, startPoint y: 525, endPoint x: 1064, endPoint y: 377, distance: 215.8
click at [1064, 377] on h4 "Borde" at bounding box center [1047, 381] width 258 height 36
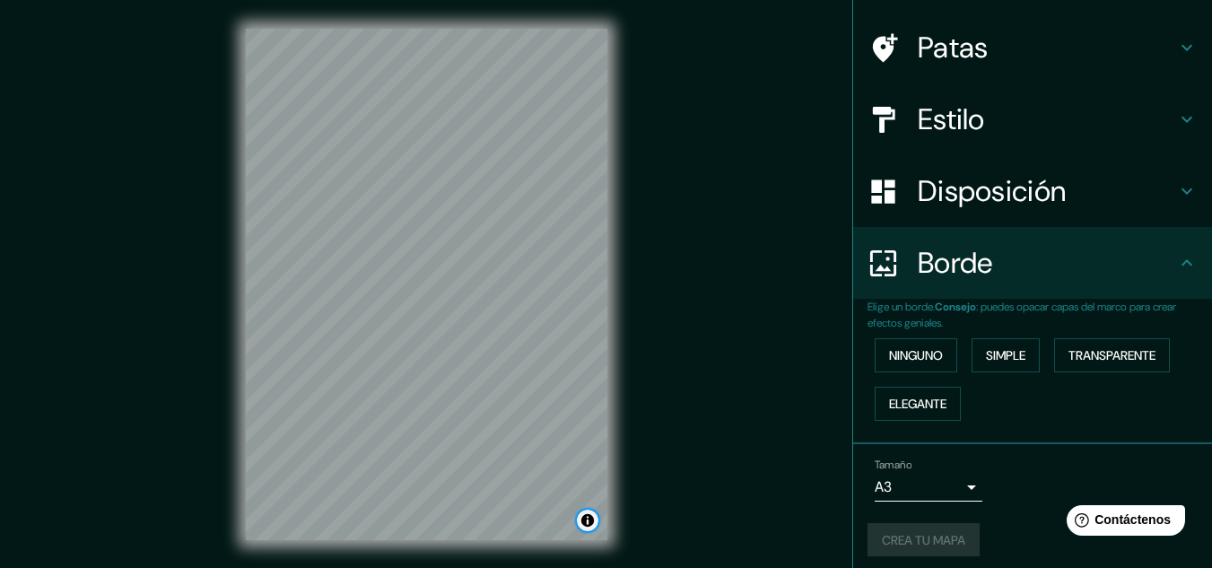
click at [587, 524] on button "Activar o desactivar atribución" at bounding box center [588, 521] width 22 height 22
click at [648, 487] on div "Mappin Ubicación [GEOGRAPHIC_DATA], [GEOGRAPHIC_DATA], [GEOGRAPHIC_DATA] Patas …" at bounding box center [606, 298] width 1212 height 597
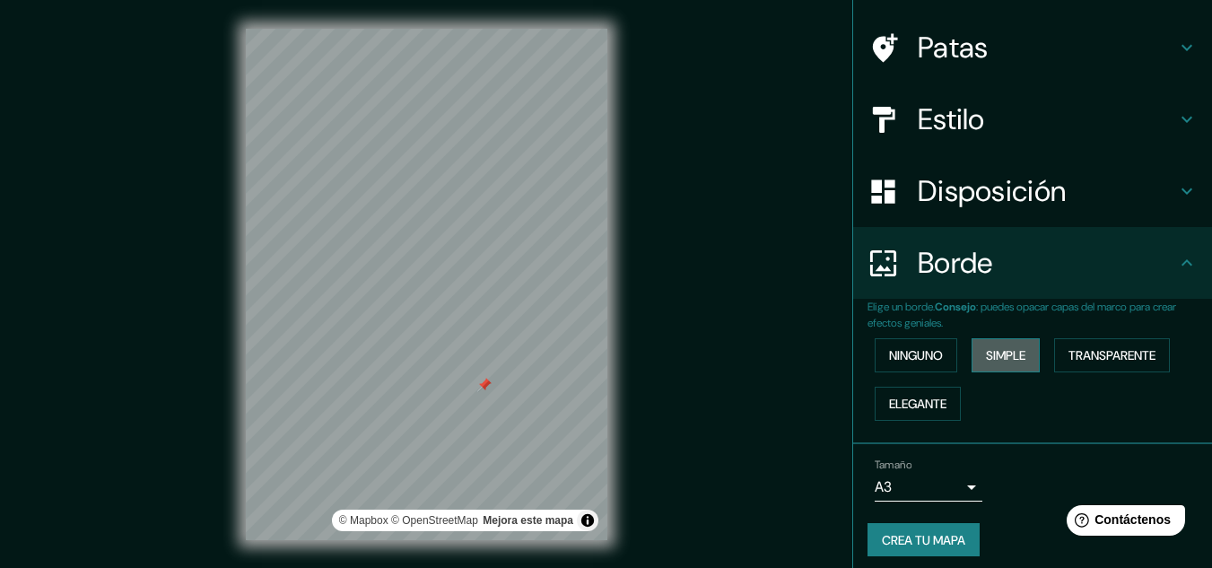
click at [1012, 349] on font "Simple" at bounding box center [1005, 355] width 39 height 16
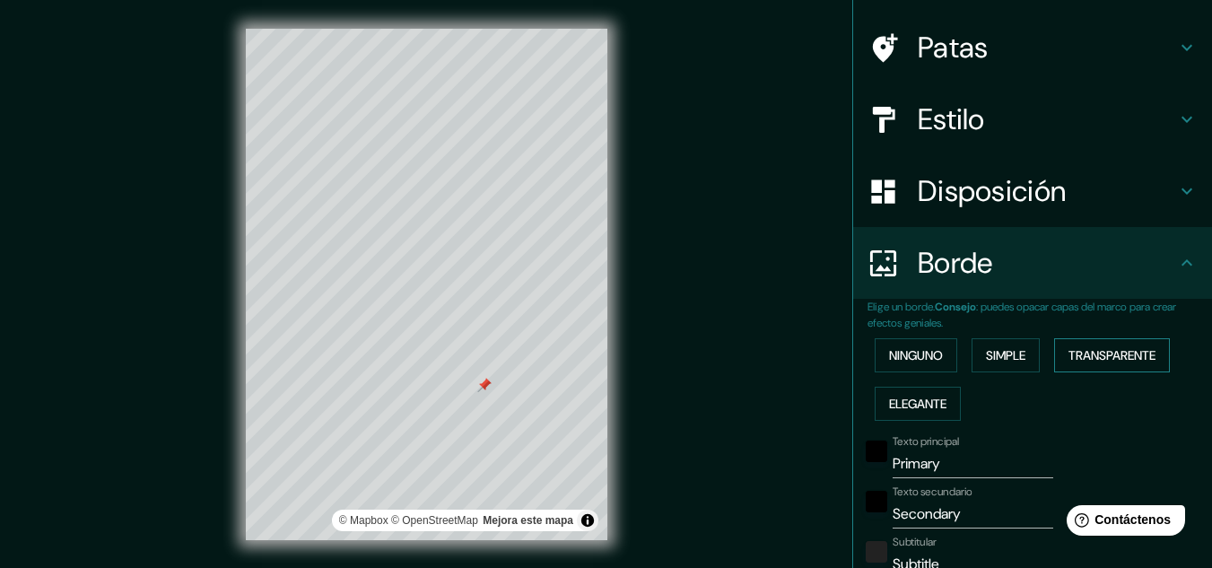
click at [1076, 338] on button "Transparente" at bounding box center [1112, 355] width 116 height 34
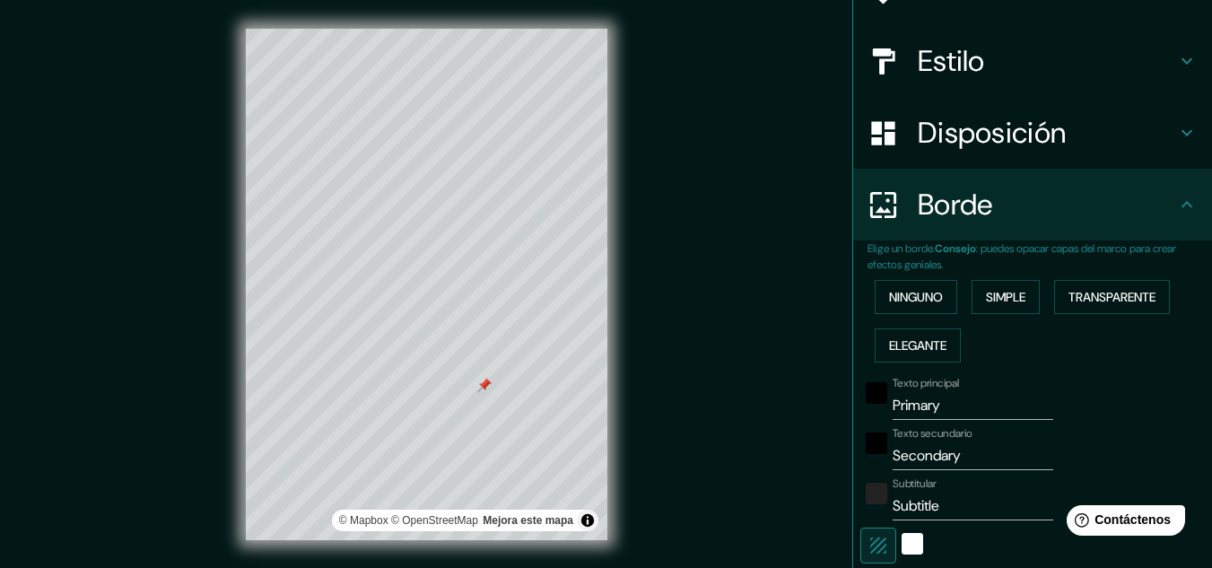
scroll to position [209, 0]
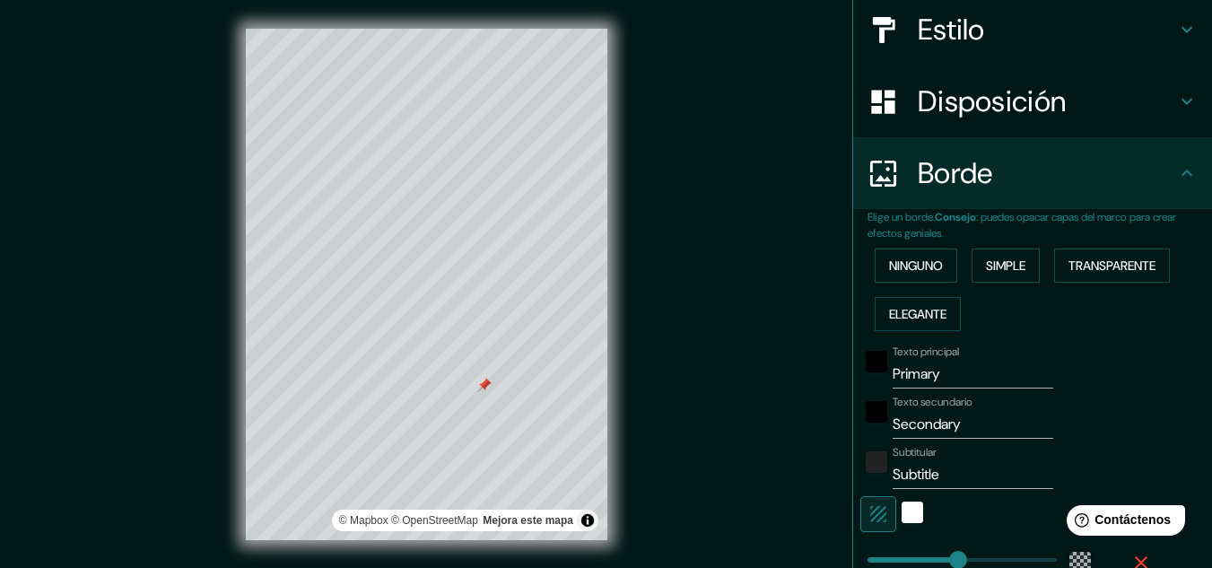
click at [927, 387] on input "Primary" at bounding box center [973, 374] width 161 height 29
type input "Primar"
type input "193"
type input "32"
type input "Prima"
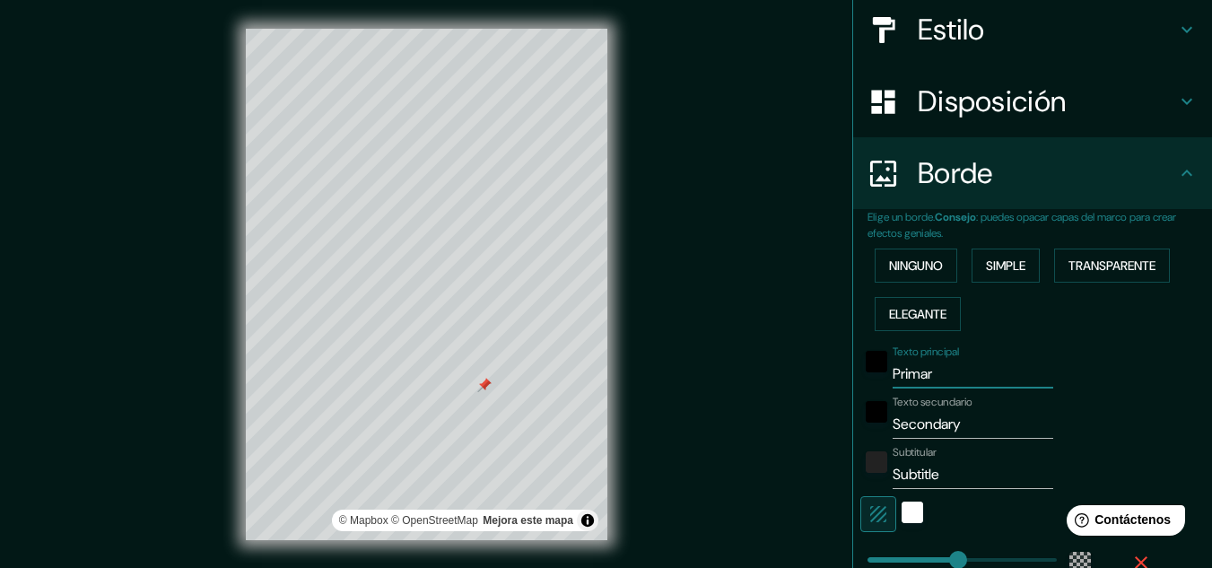
type input "193"
type input "32"
type input "Prim"
type input "193"
type input "32"
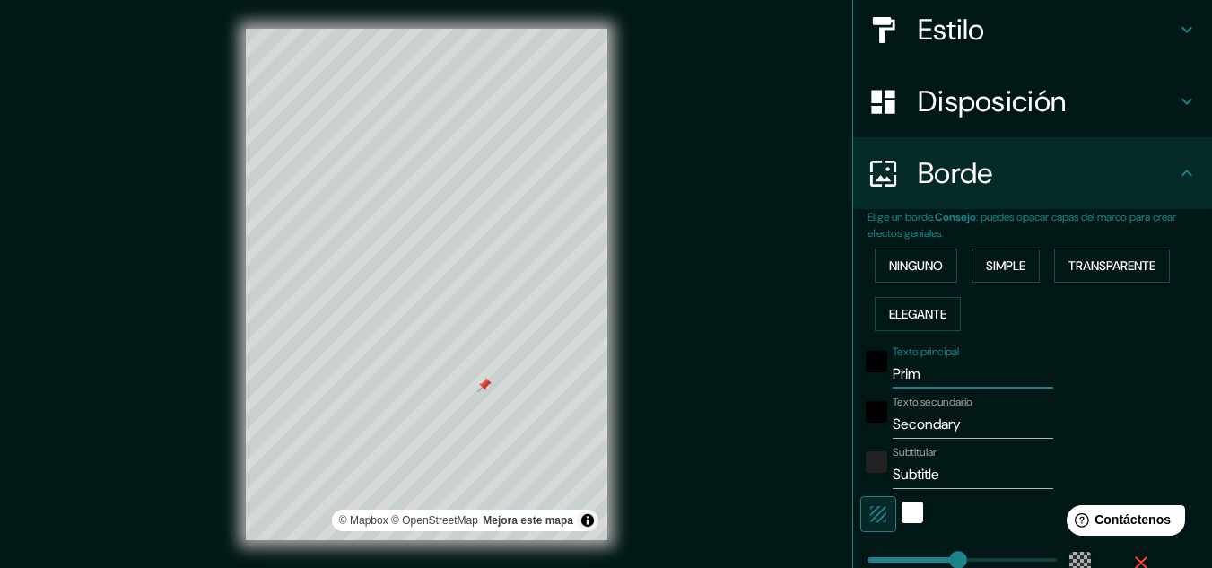
type input "Pri"
type input "193"
type input "32"
type input "Pr"
type input "193"
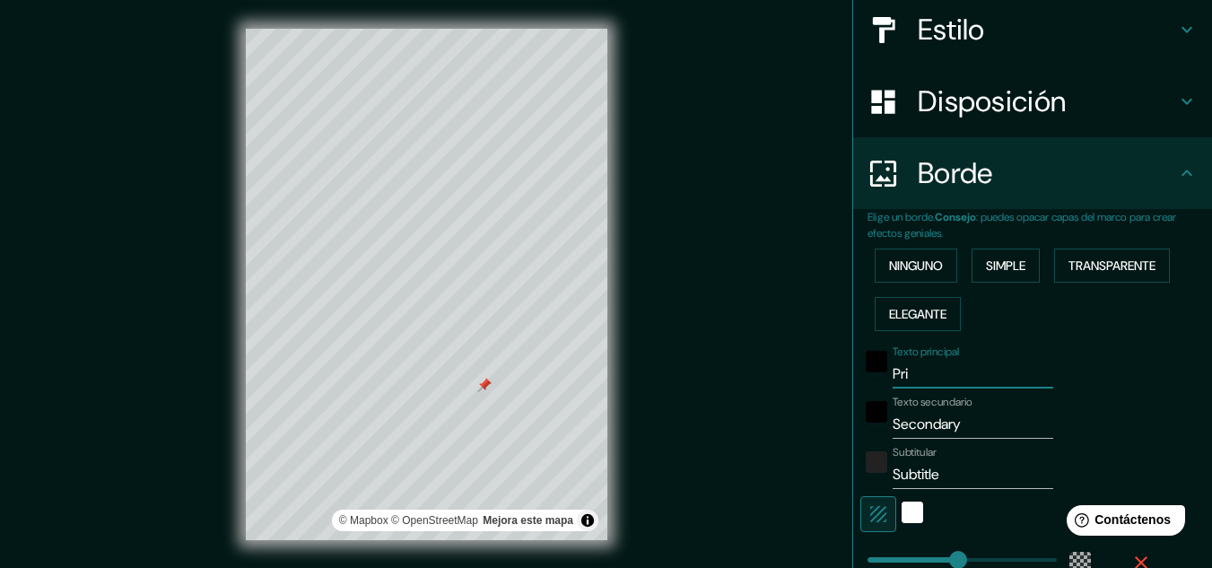
type input "32"
type input "P"
type input "193"
type input "32"
type input "193"
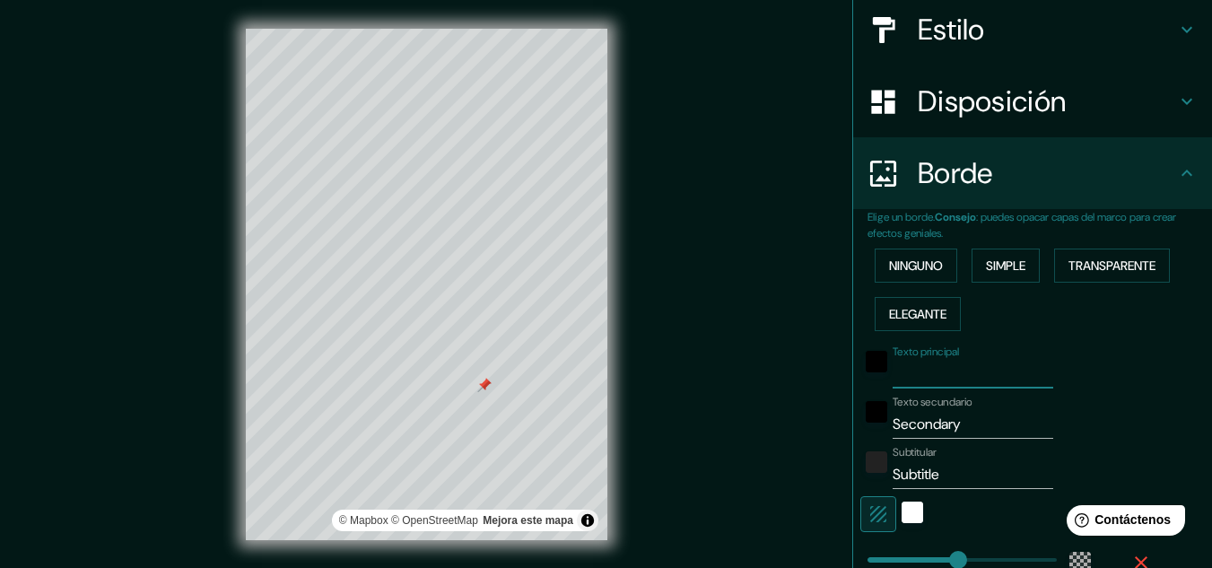
type input "32"
type input "b"
type input "193"
type input "32"
type input "ba"
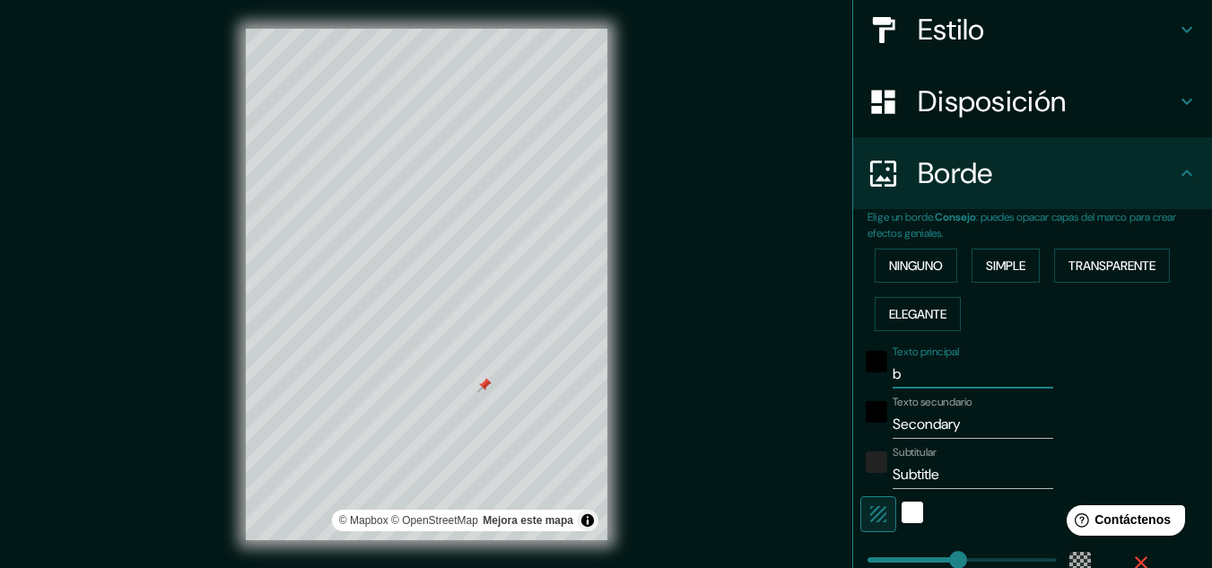
type input "193"
type input "32"
type input "bar"
type input "193"
type input "32"
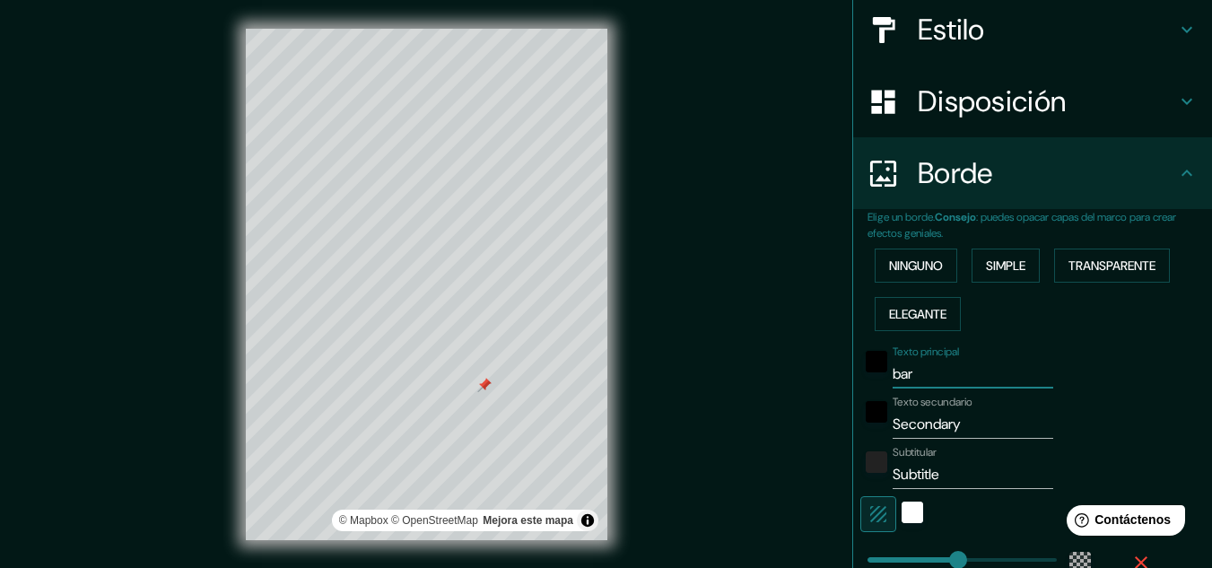
type input "barr"
type input "193"
type input "32"
type input "barri"
type input "193"
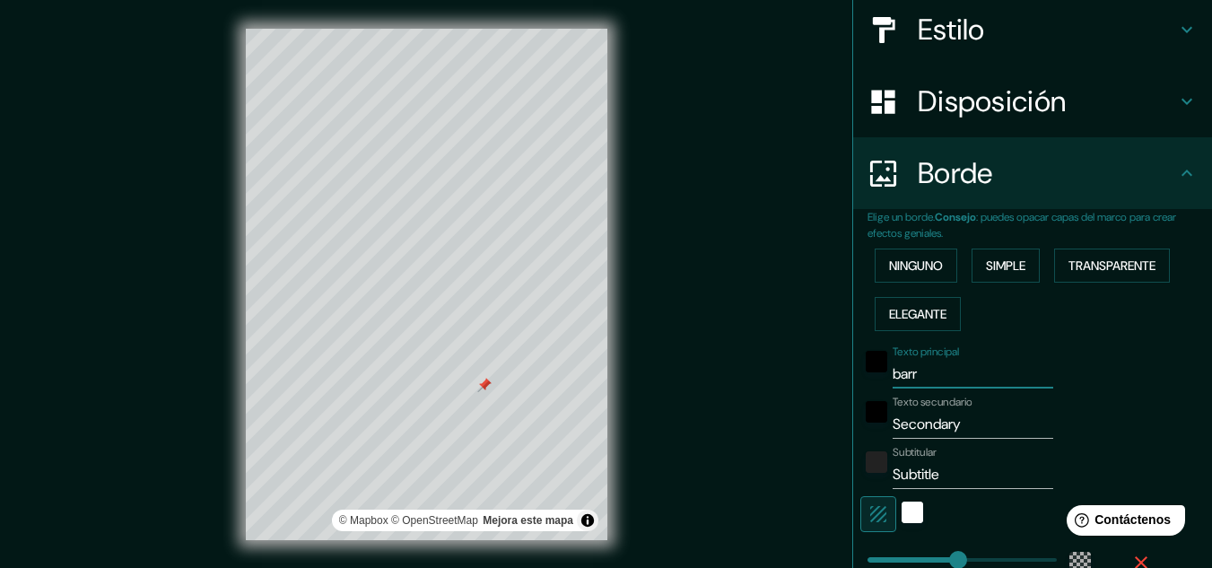
type input "32"
type input "[PERSON_NAME]"
type input "193"
type input "32"
type input "barri"
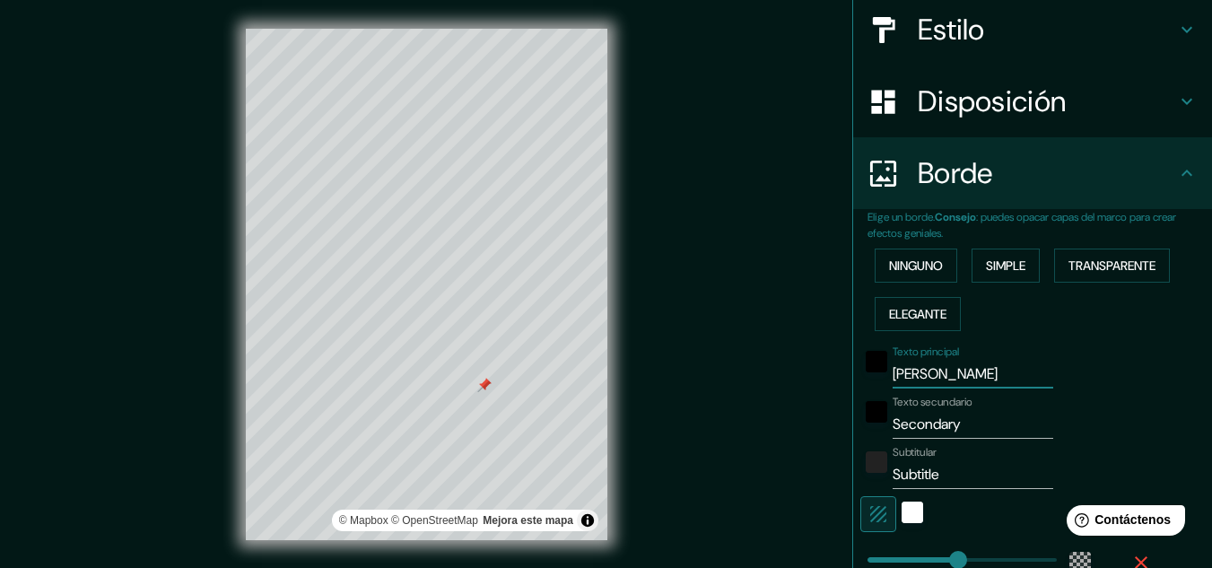
type input "193"
type input "32"
type input "barrio"
type input "193"
type input "32"
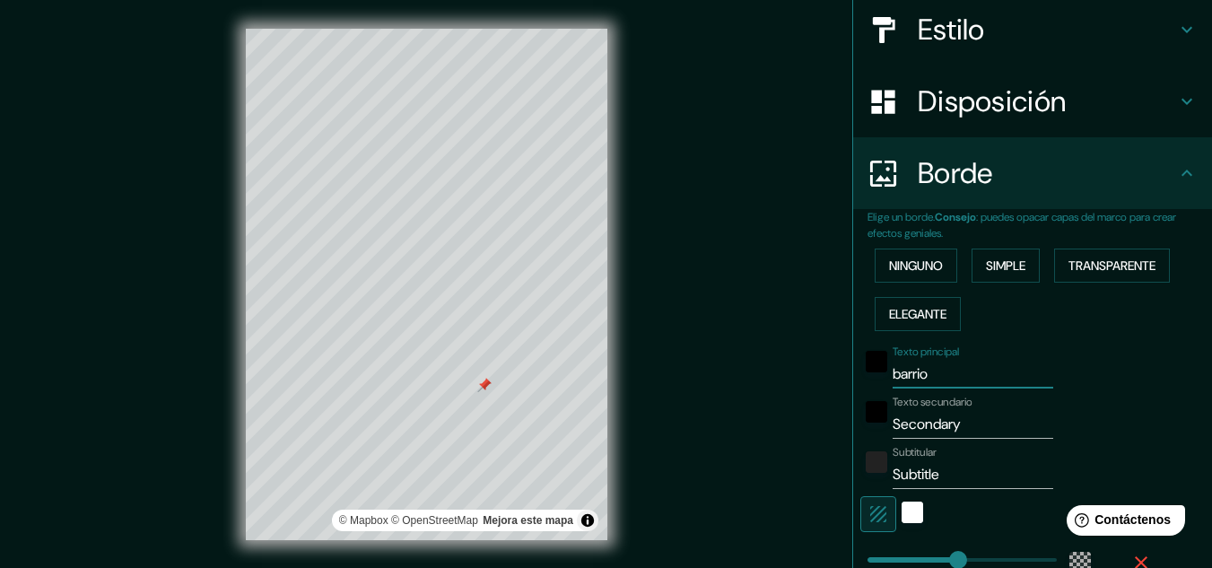
type input "barrio"
type input "193"
type input "32"
type input "barrio"
click at [963, 418] on input "Secondary" at bounding box center [973, 424] width 161 height 29
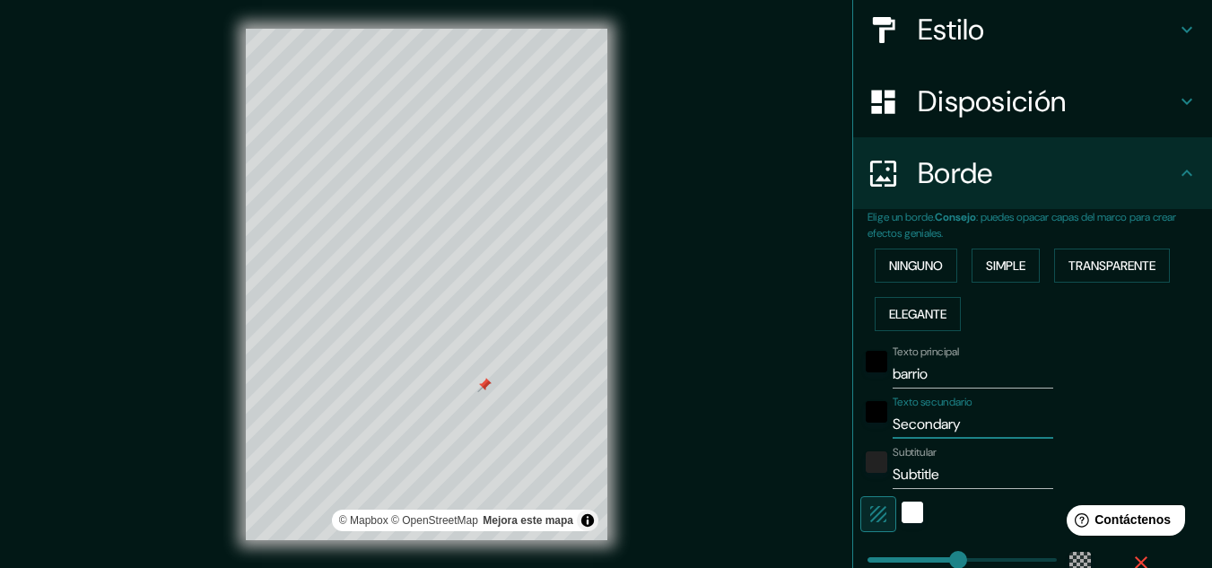
type input "Secondar"
type input "193"
type input "32"
type input "Seconda"
type input "193"
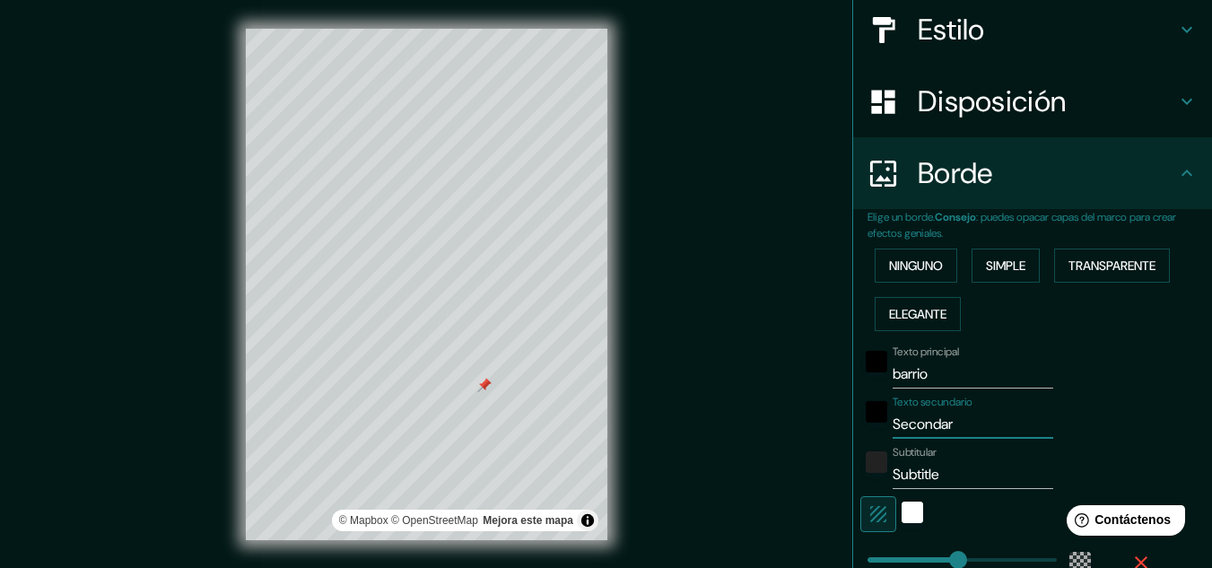
type input "32"
type input "Second"
type input "193"
type input "32"
type input "Secon"
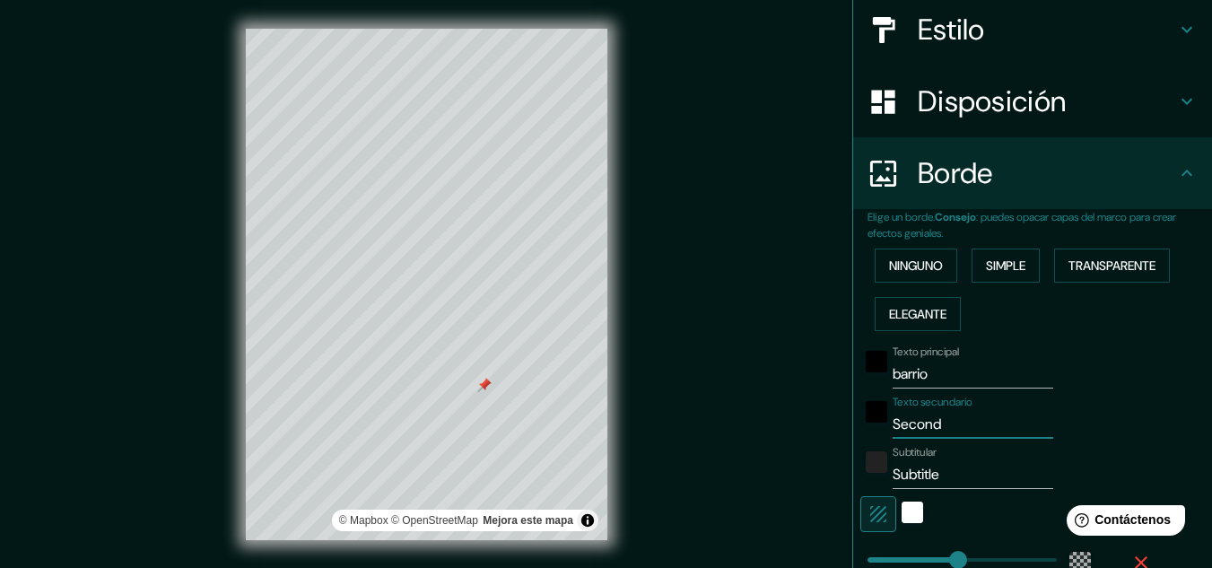
type input "193"
type input "32"
type input "Seco"
type input "193"
type input "32"
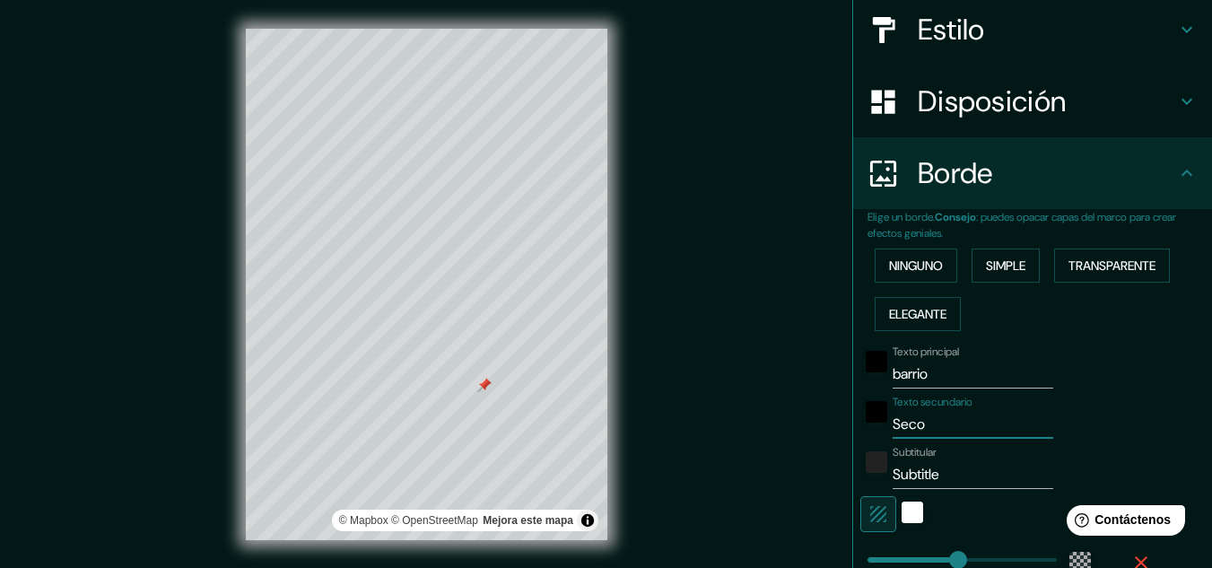
type input "Sec"
type input "193"
type input "32"
type input "Se"
type input "193"
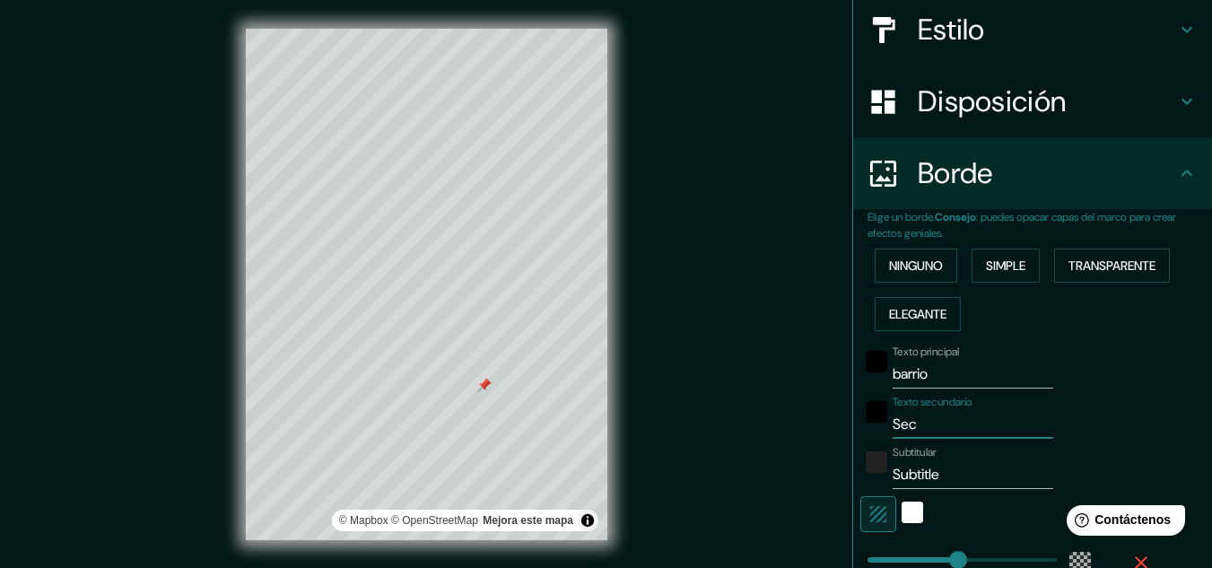
type input "32"
type input "S"
type input "193"
type input "32"
type input "193"
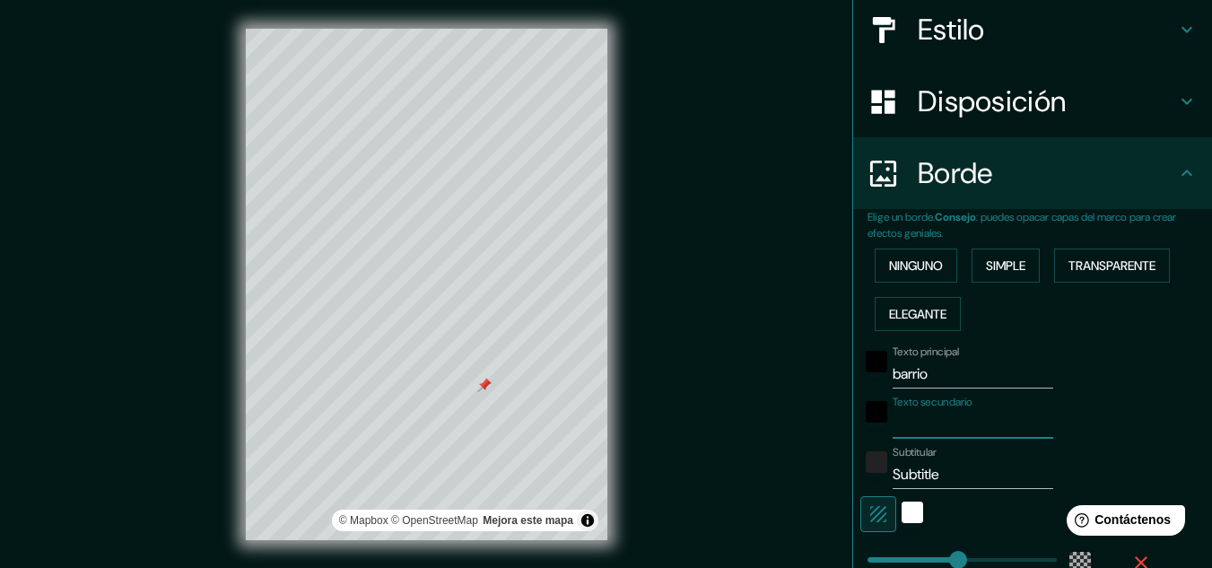
type input "32"
type input "e"
type input "193"
type input "32"
type input "ev"
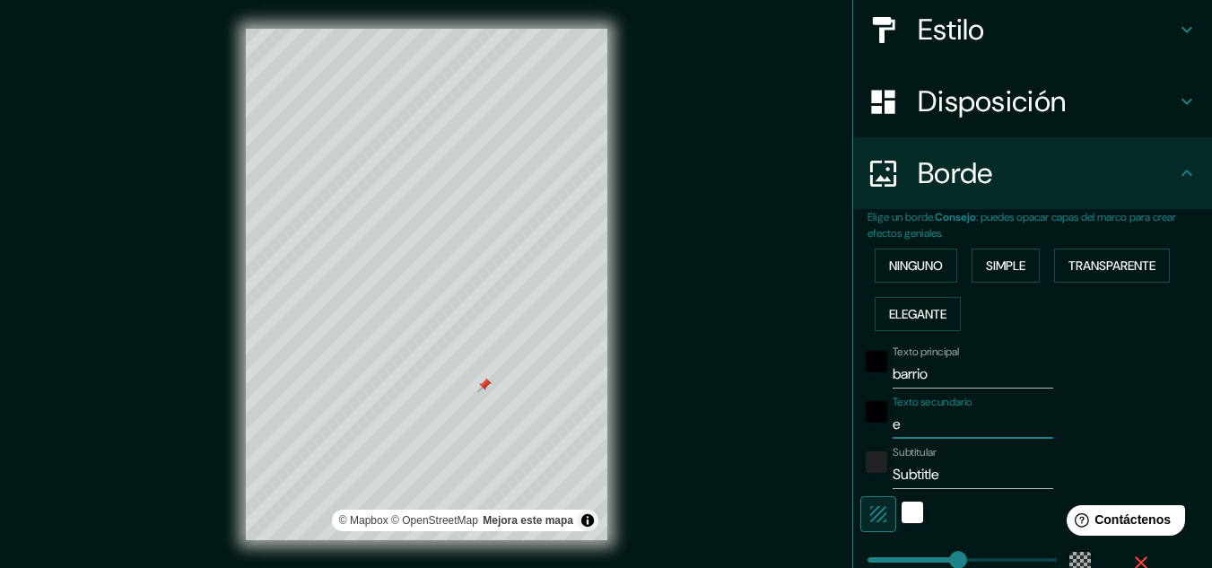
type input "193"
type input "32"
type input "evi"
type input "193"
type input "32"
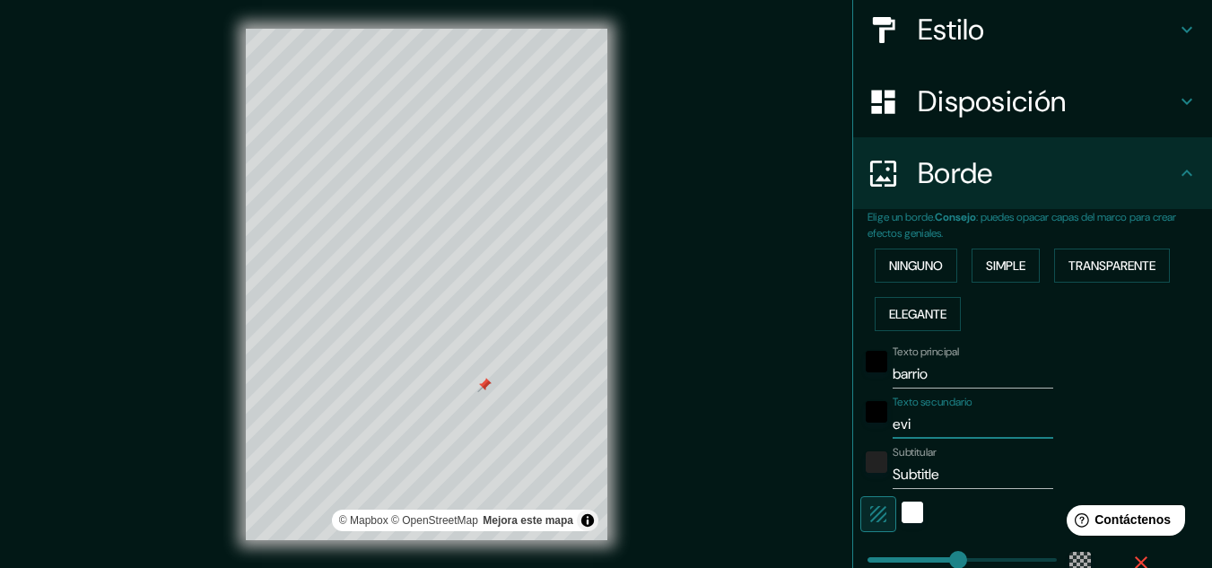
type input "evit"
type input "193"
type input "32"
type input "evita"
type input "193"
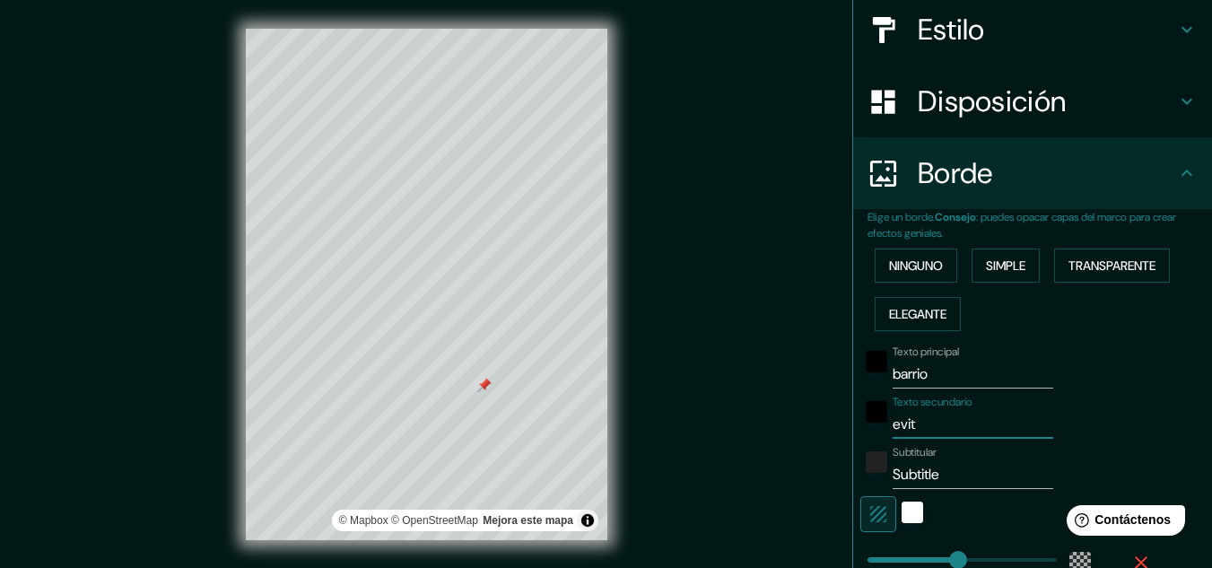
type input "32"
type input "evita"
click at [1068, 390] on div "Texto principal barrio Texto secundario evita Subtitular Subtitle Añadir capa d…" at bounding box center [1011, 502] width 287 height 328
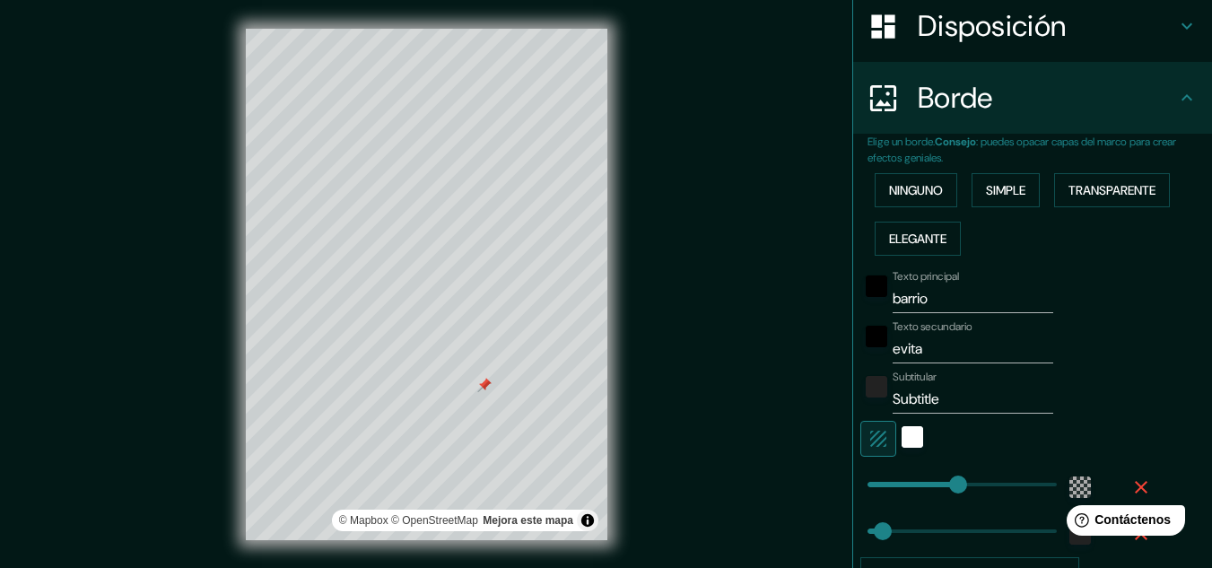
scroll to position [388, 0]
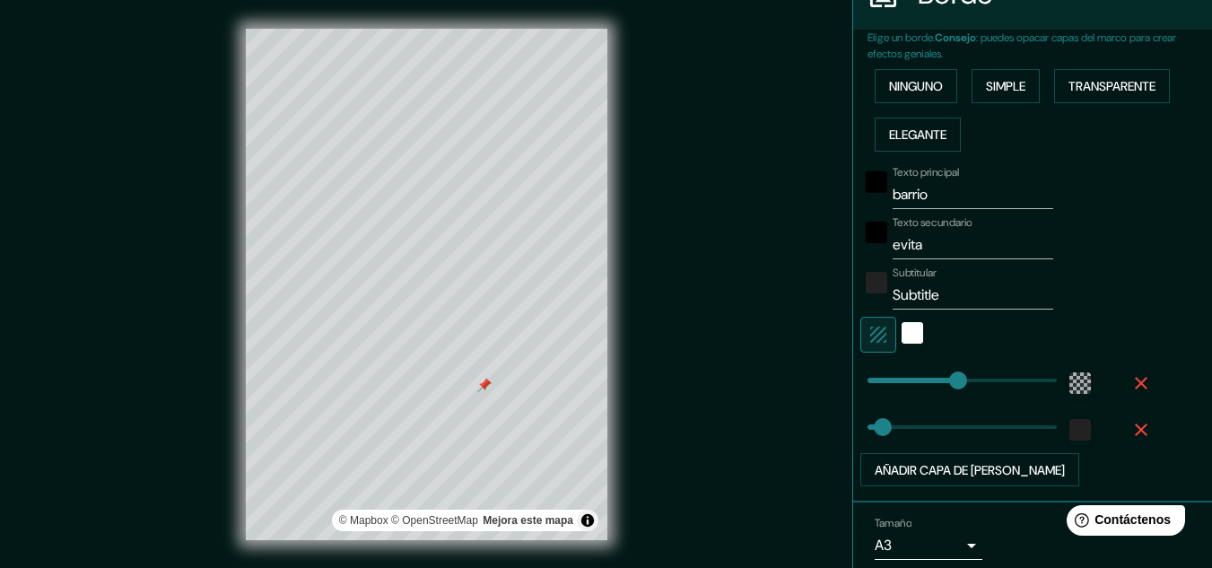
type input "193"
drag, startPoint x: 736, startPoint y: 284, endPoint x: 716, endPoint y: 286, distance: 19.8
click at [717, 286] on div "Mappin Ubicación [GEOGRAPHIC_DATA], [GEOGRAPHIC_DATA], [GEOGRAPHIC_DATA] Patas …" at bounding box center [606, 298] width 1212 height 597
type input "193"
type input "32"
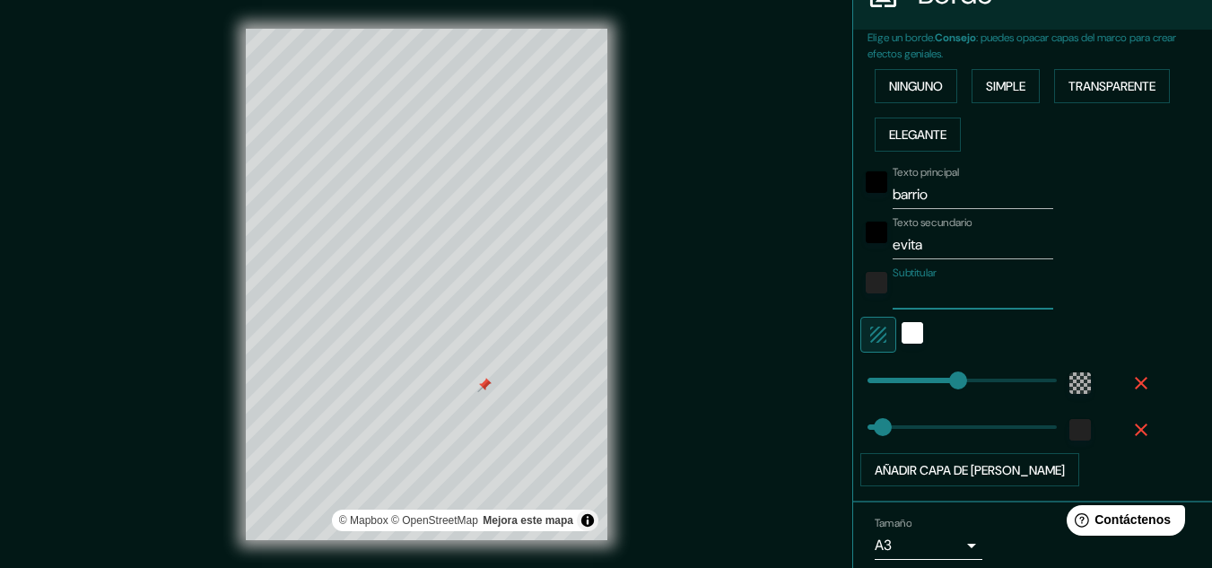
type input "n"
type input "193"
type input "32"
type input "na"
type input "193"
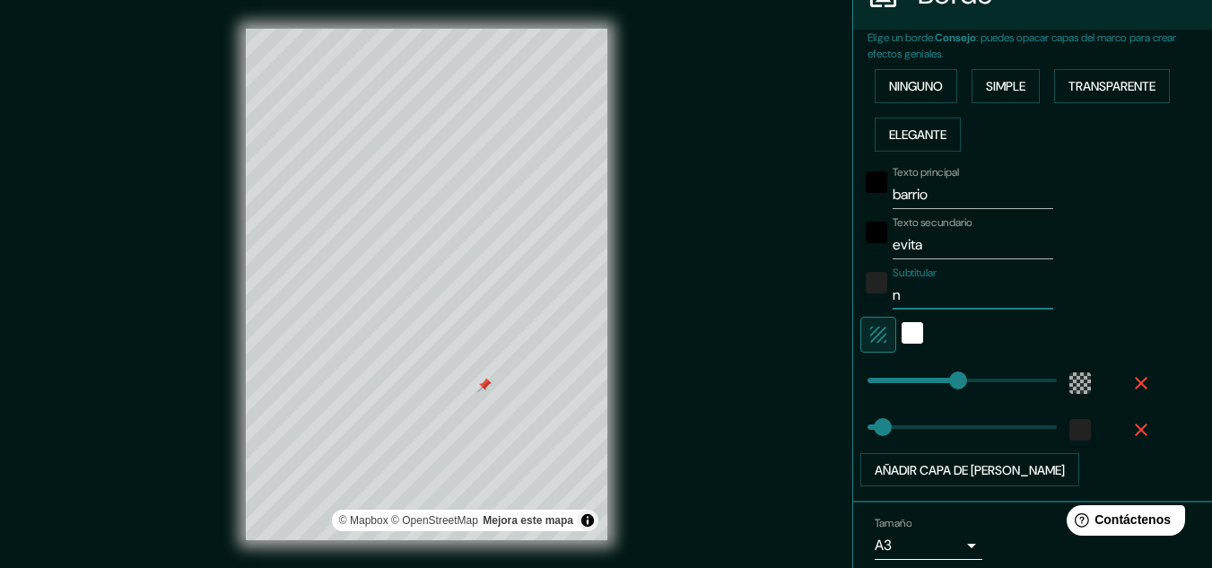
type input "32"
type input "n"
type input "193"
type input "32"
type input "193"
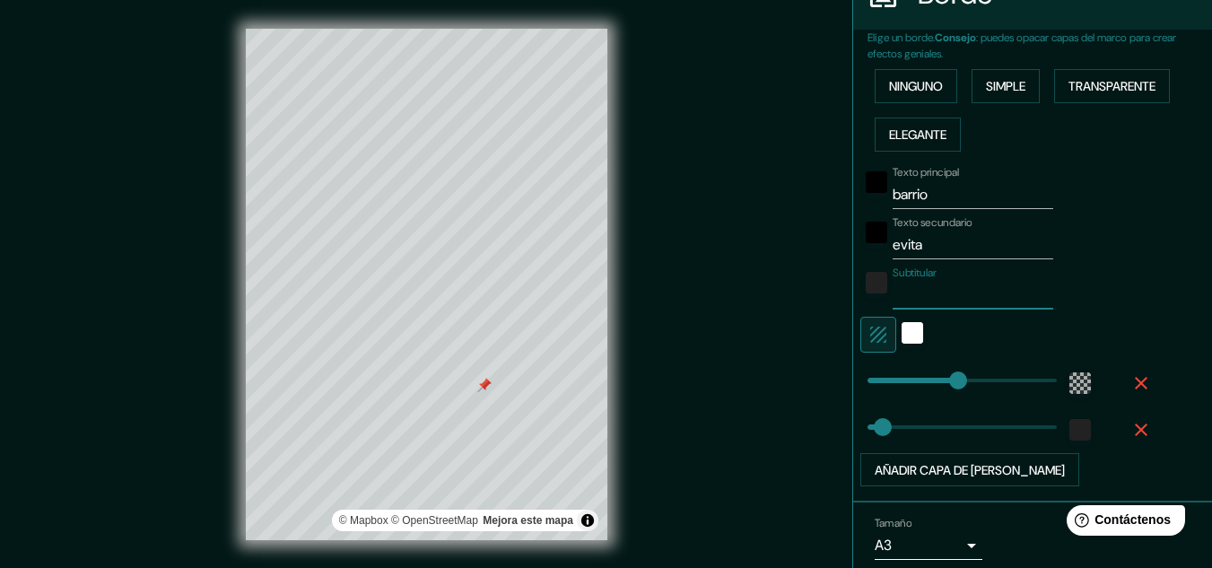
type input "32"
type input "a"
type input "193"
type input "32"
type input "193"
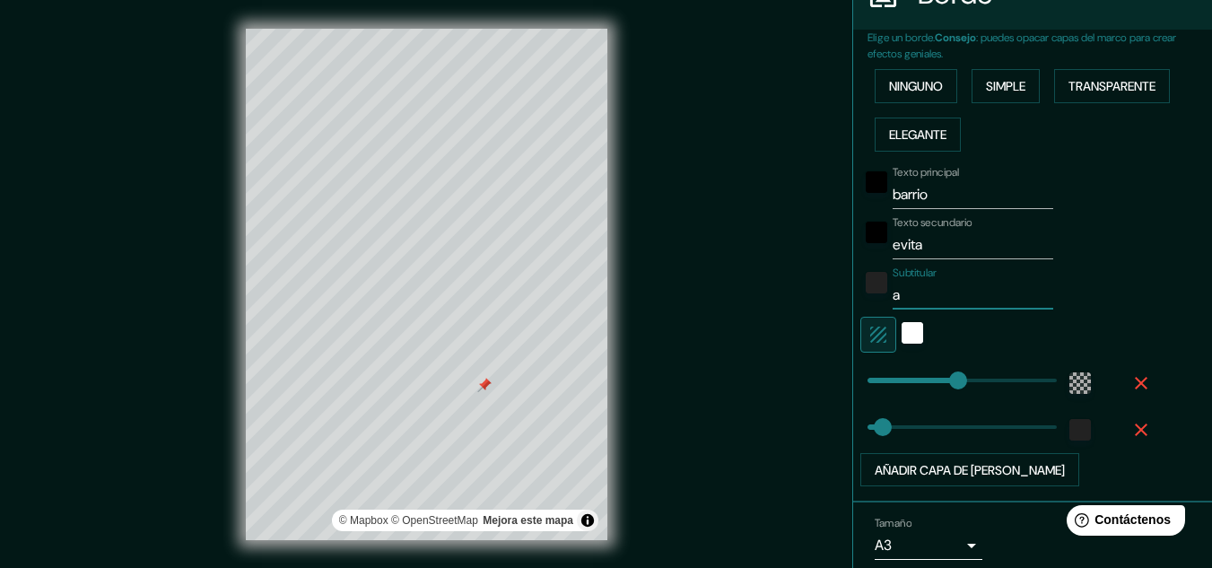
type input "32"
type input "A"
type input "193"
type input "32"
type input "An"
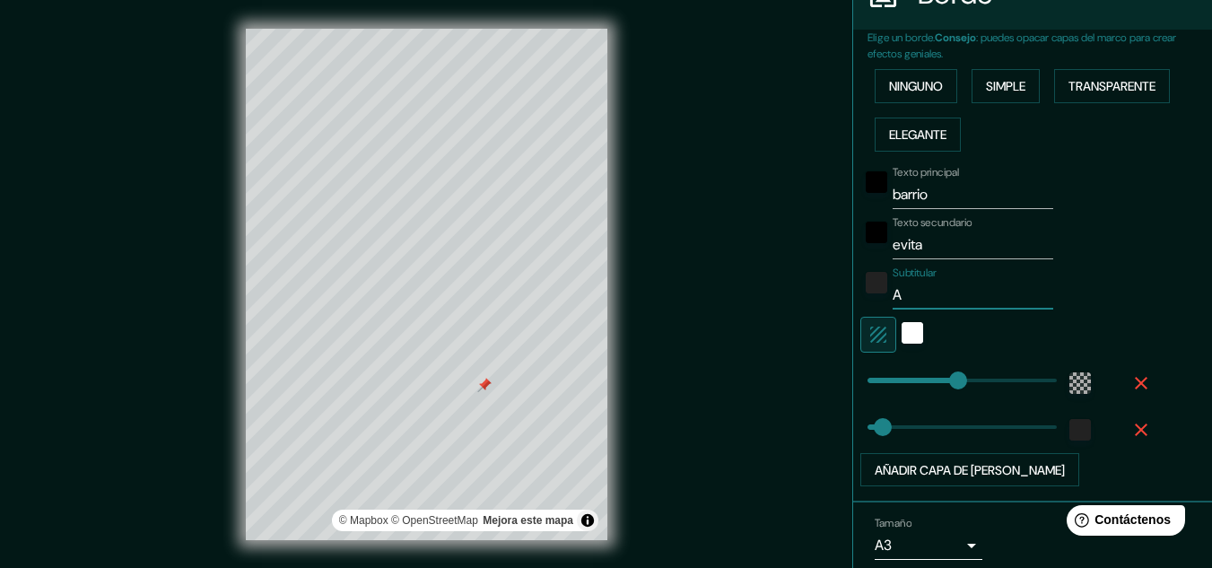
type input "193"
type input "32"
type input "[PERSON_NAME]"
type input "193"
type input "32"
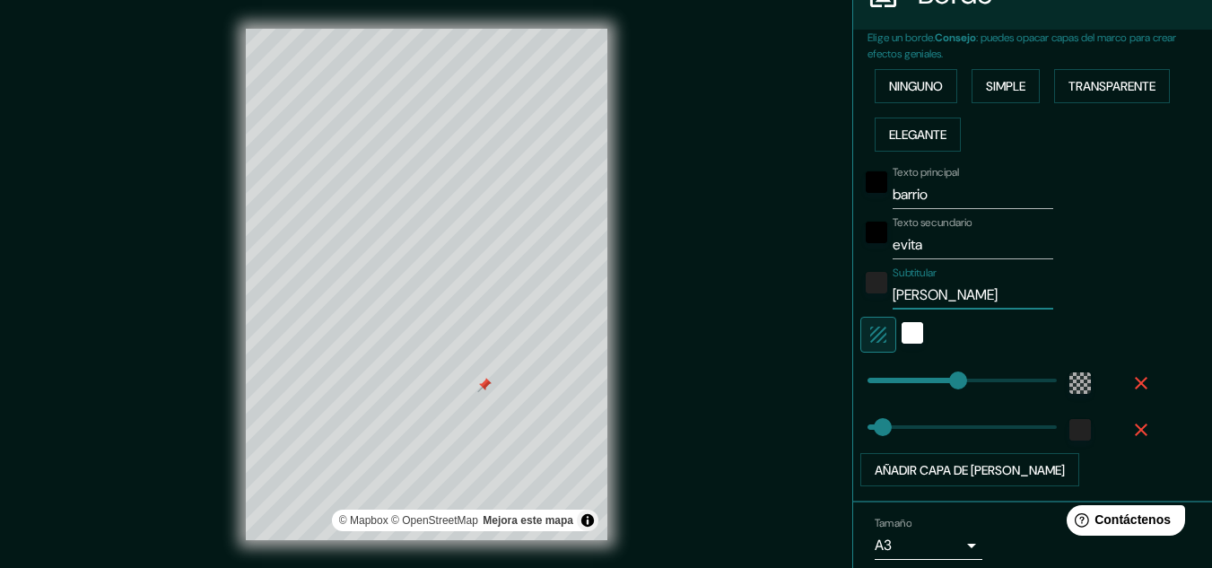
type input "Anal"
type input "193"
type input "32"
type input "Anali"
type input "193"
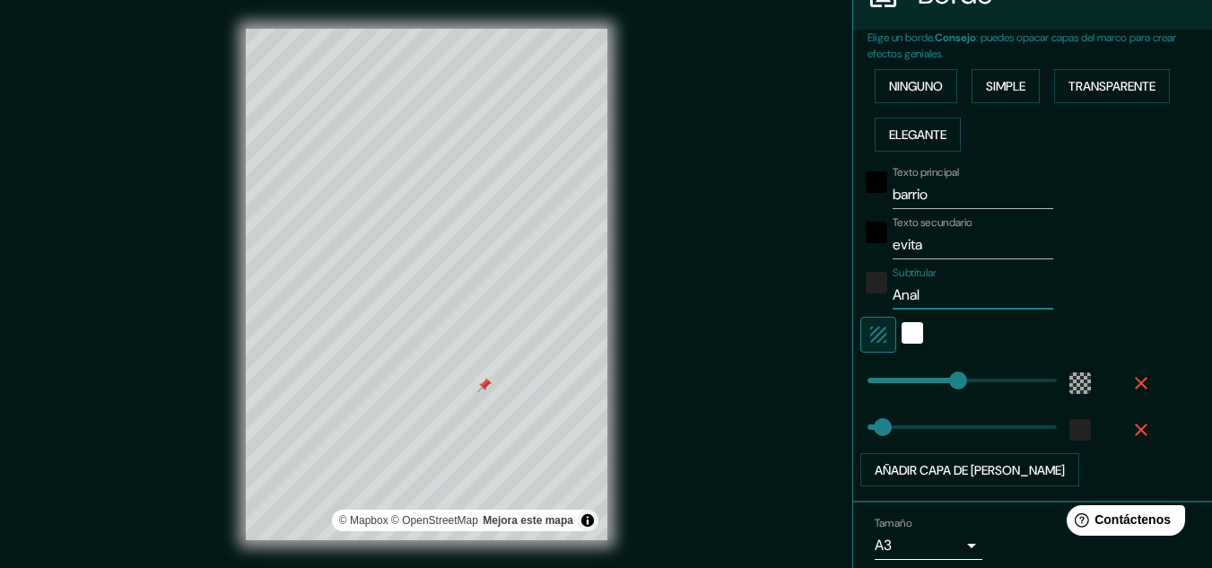
type input "32"
type input "Analis"
type input "193"
type input "32"
type input "Analisi"
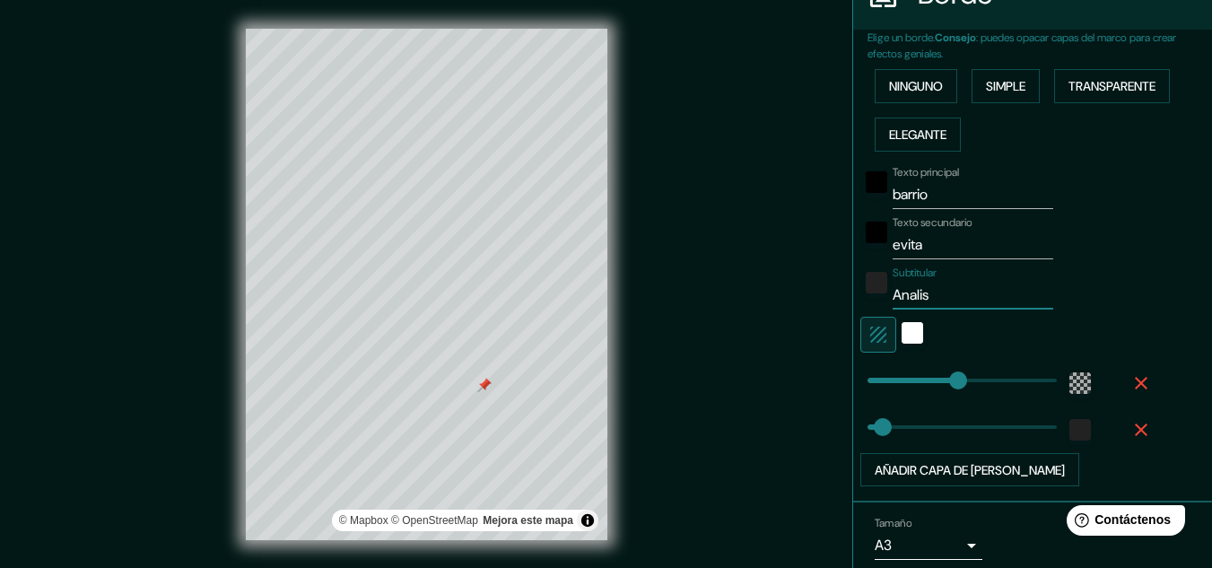
type input "193"
type input "32"
type input "Analisis"
type input "193"
type input "32"
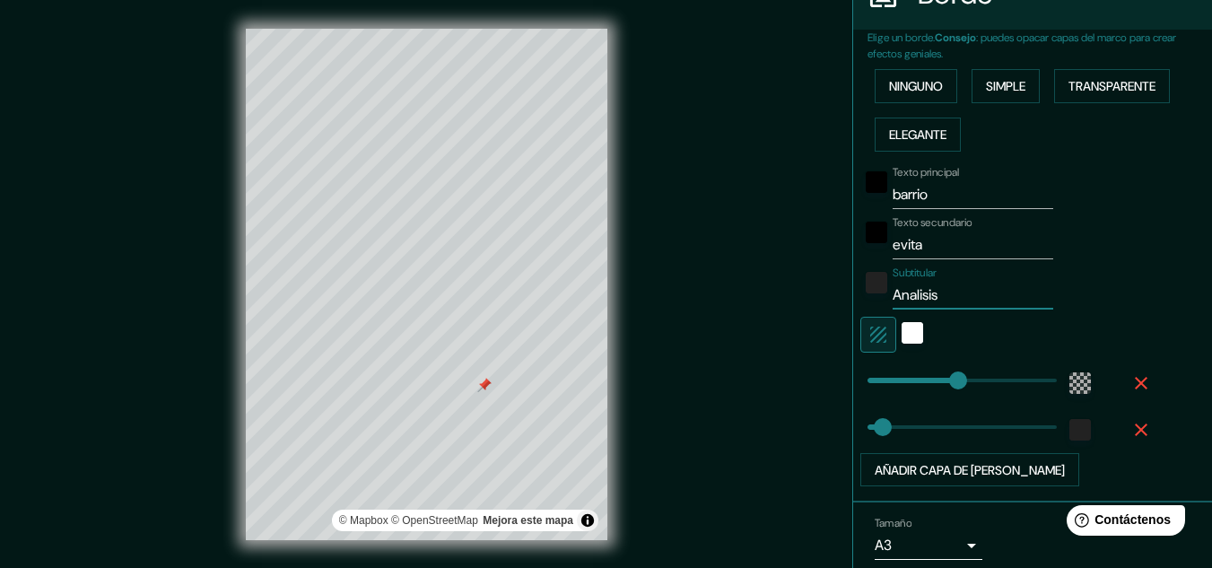
type input "Analisis"
click at [1086, 293] on div "Subtitular Analisis" at bounding box center [1007, 287] width 294 height 43
type input "88"
drag, startPoint x: 940, startPoint y: 377, endPoint x: 895, endPoint y: 358, distance: 48.7
type input "32"
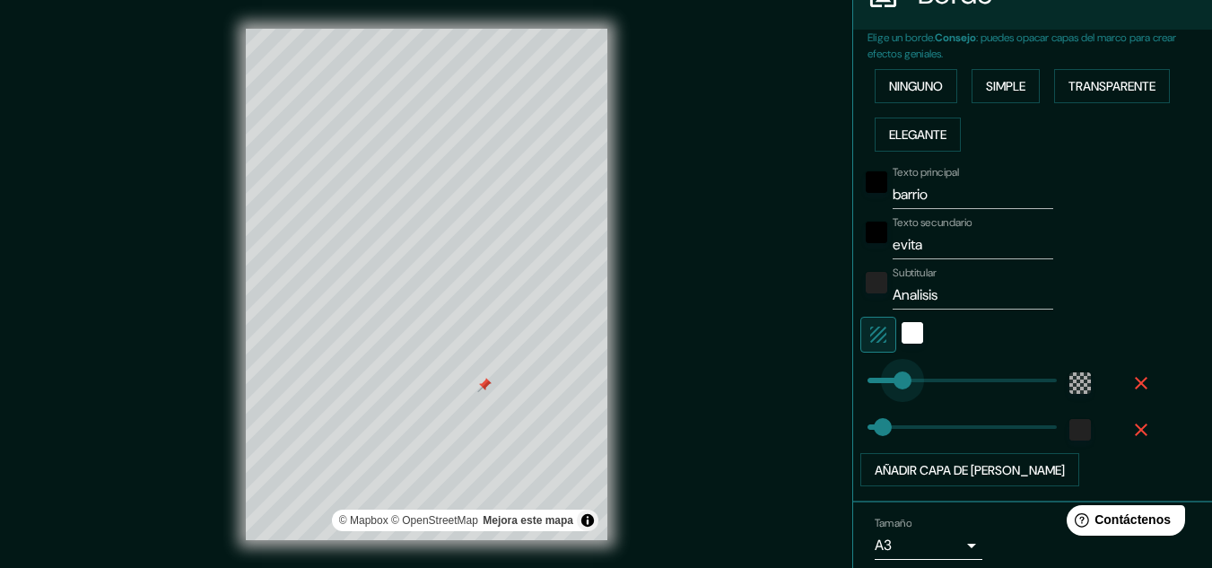
type input "34"
drag, startPoint x: 890, startPoint y: 373, endPoint x: 869, endPoint y: 377, distance: 20.9
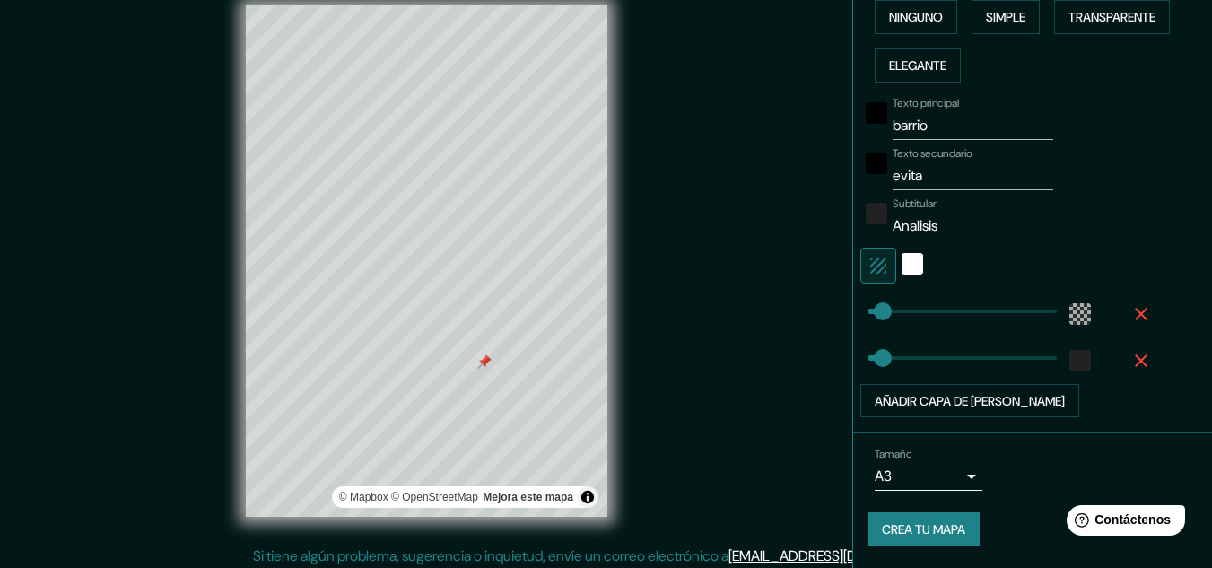
scroll to position [30, 0]
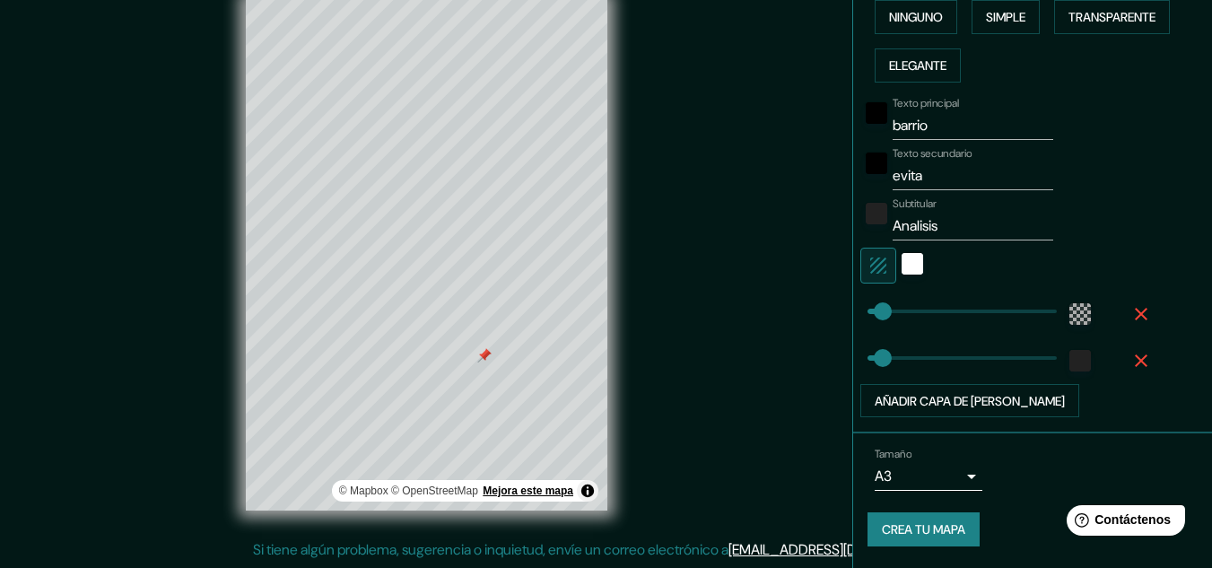
click at [525, 486] on font "Mejora este mapa" at bounding box center [528, 490] width 91 height 13
click at [941, 397] on font "Añadir capa de [PERSON_NAME]" at bounding box center [970, 401] width 190 height 16
type input "32"
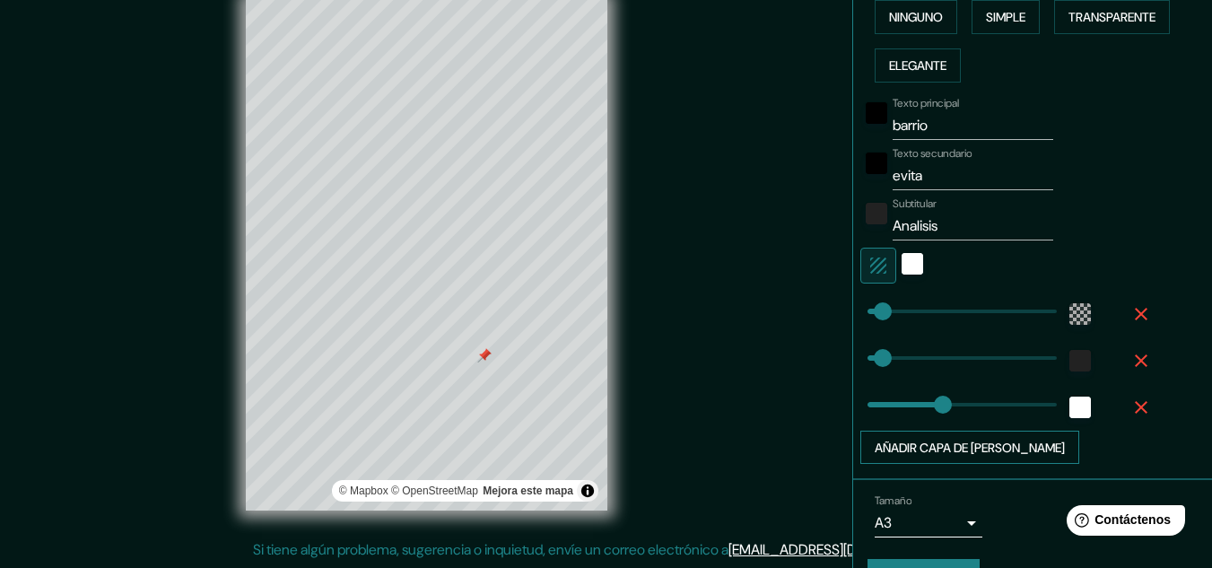
type input "161"
click at [938, 434] on button "Añadir capa de [PERSON_NAME]" at bounding box center [969, 448] width 219 height 34
type input "32"
type input "161"
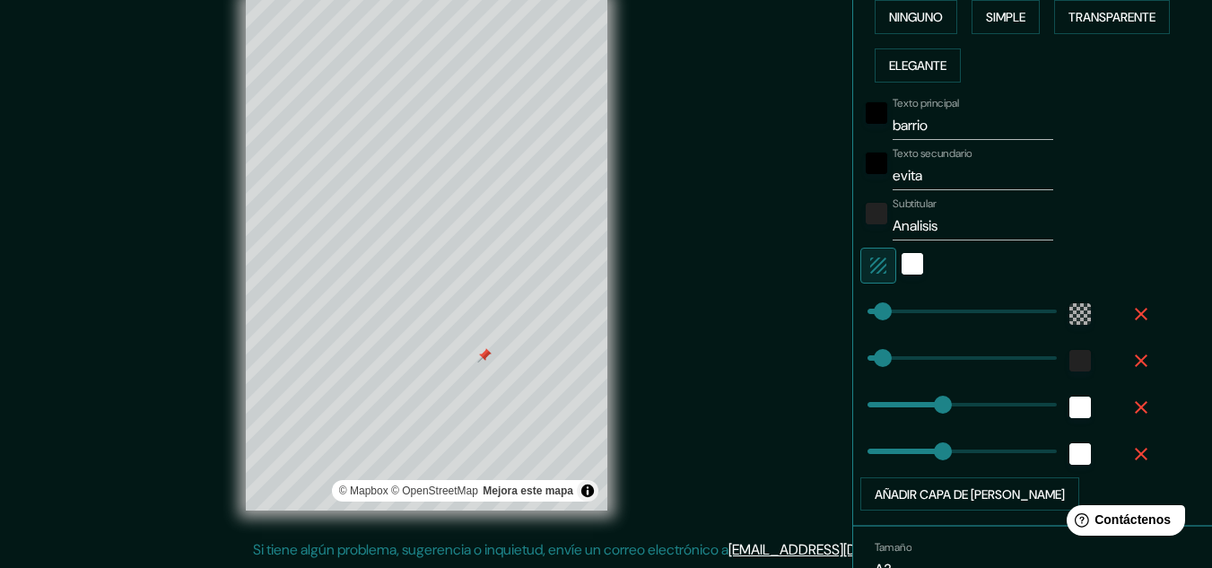
type input "161"
click at [920, 495] on font "Añadir capa de [PERSON_NAME]" at bounding box center [970, 494] width 190 height 16
type input "32"
type input "161"
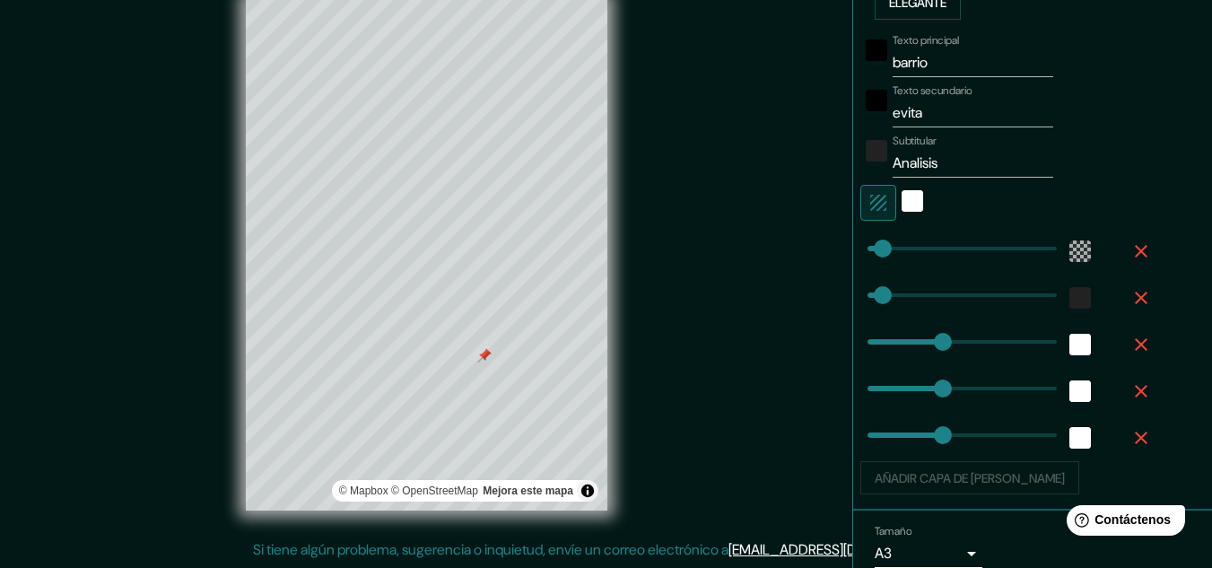
scroll to position [597, 0]
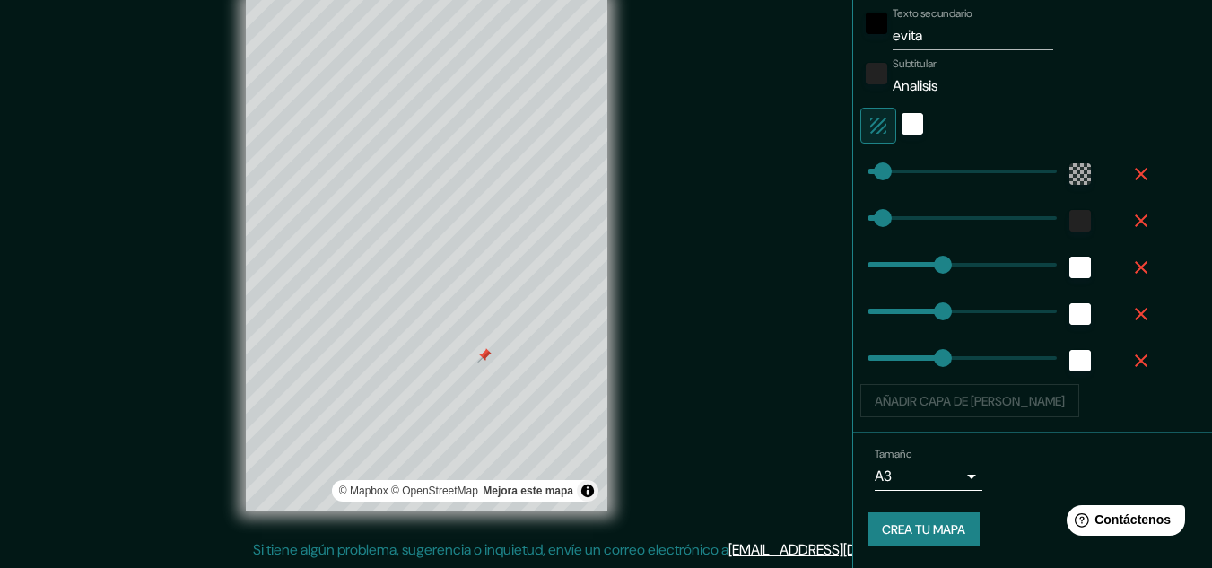
type input "0"
type input "32"
type input "161"
type input "44"
type input "32"
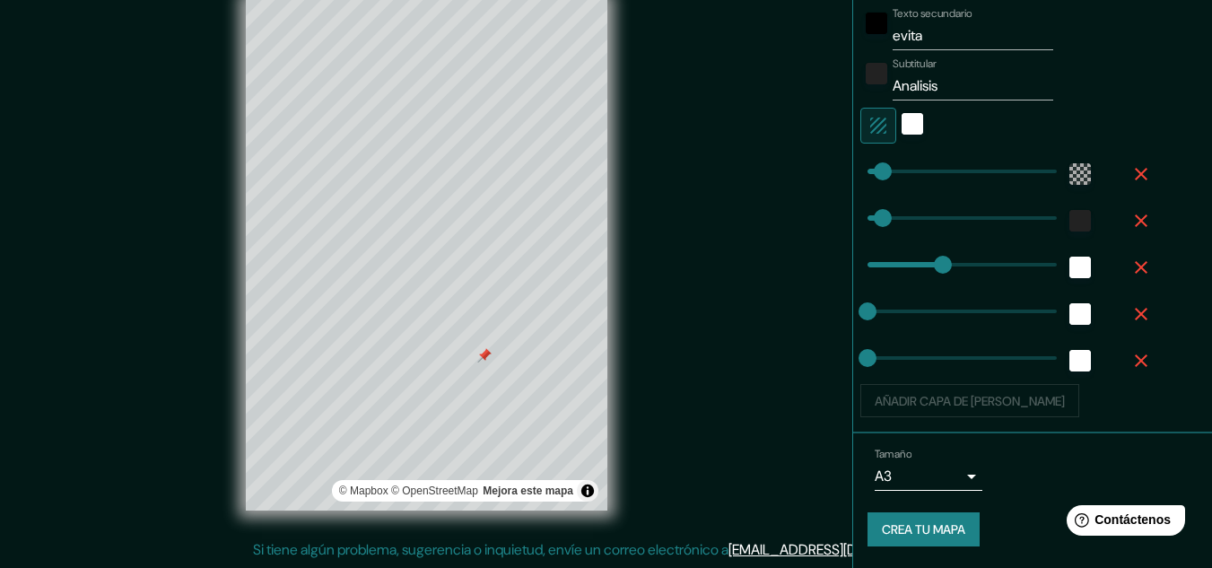
type input "0"
type input "71"
drag, startPoint x: 868, startPoint y: 215, endPoint x: 887, endPoint y: 214, distance: 19.8
drag, startPoint x: 887, startPoint y: 214, endPoint x: 863, endPoint y: 218, distance: 24.5
click at [1069, 229] on div "color-222222" at bounding box center [1080, 221] width 22 height 22
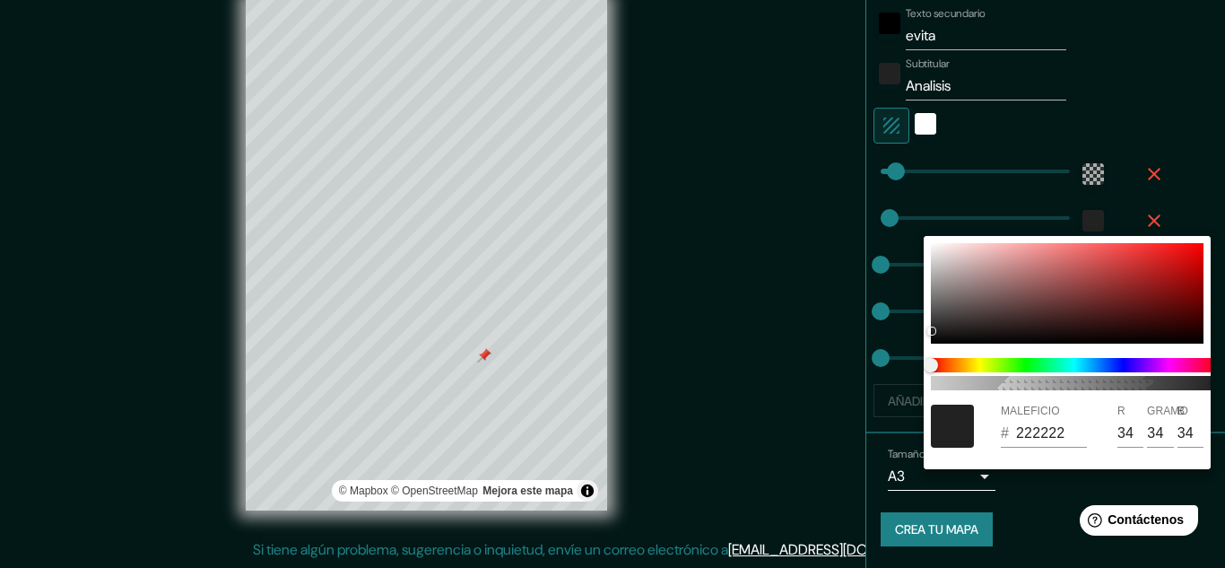
click at [953, 416] on div at bounding box center [952, 426] width 43 height 43
drag, startPoint x: 935, startPoint y: 328, endPoint x: 938, endPoint y: 357, distance: 28.9
click at [939, 357] on div "100 MALEFICIO # 0E0E0E R 14 GRAMO 14 B 14" at bounding box center [1067, 352] width 287 height 233
click at [759, 295] on div at bounding box center [612, 284] width 1225 height 568
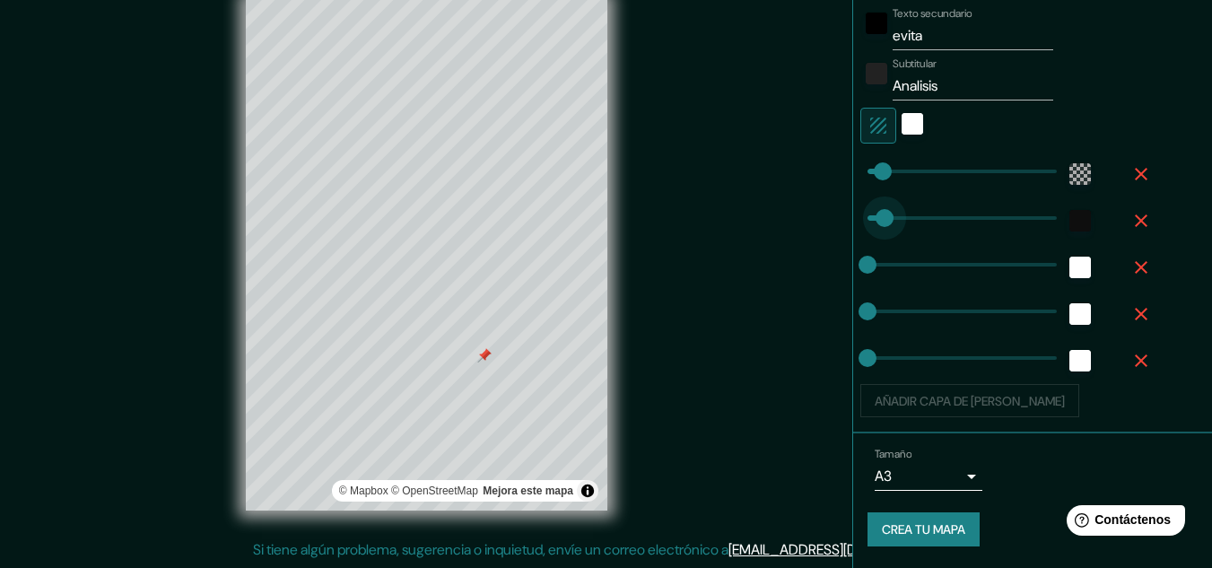
drag, startPoint x: 857, startPoint y: 228, endPoint x: 874, endPoint y: 232, distance: 17.6
drag, startPoint x: 880, startPoint y: 218, endPoint x: 867, endPoint y: 218, distance: 13.5
click at [897, 135] on div at bounding box center [912, 126] width 32 height 36
click at [902, 127] on div "blanco" at bounding box center [913, 124] width 22 height 22
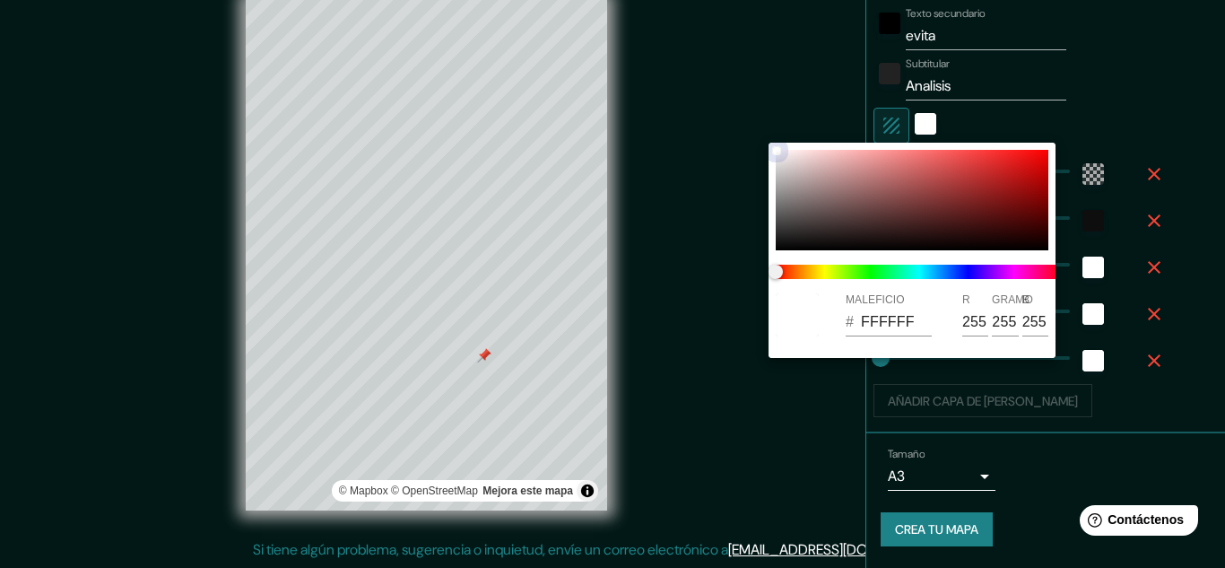
drag, startPoint x: 820, startPoint y: 247, endPoint x: 825, endPoint y: 258, distance: 12.8
click at [824, 255] on div "MALEFICIO # FFFFFF R 255 GRAMO 255 B 255" at bounding box center [912, 250] width 287 height 215
click at [827, 264] on div at bounding box center [919, 271] width 301 height 29
click at [863, 269] on span at bounding box center [919, 272] width 287 height 14
click at [770, 242] on div "MALEFICIO # 121212 R 18 GRAMO 18 B 18" at bounding box center [912, 250] width 287 height 215
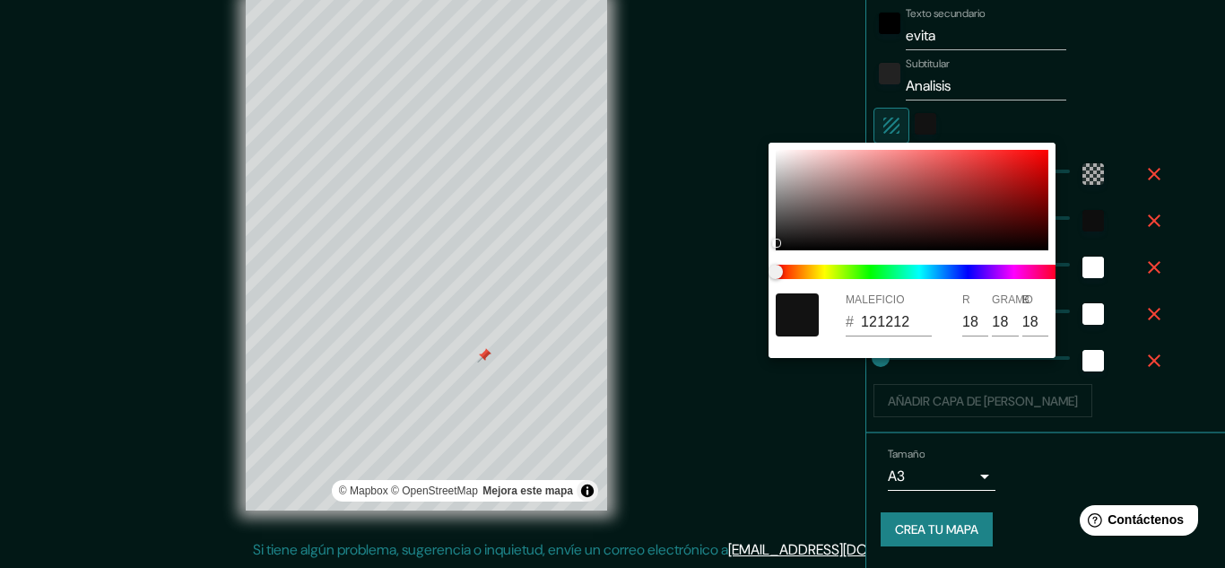
drag, startPoint x: 775, startPoint y: 236, endPoint x: 774, endPoint y: 196, distance: 39.5
click at [774, 196] on div "MALEFICIO # 121212 R 18 GRAMO 18 B 18" at bounding box center [912, 250] width 287 height 215
drag, startPoint x: 778, startPoint y: 244, endPoint x: 779, endPoint y: 169, distance: 75.4
click at [779, 169] on div at bounding box center [779, 169] width 7 height 7
drag, startPoint x: 781, startPoint y: 171, endPoint x: 780, endPoint y: 137, distance: 34.1
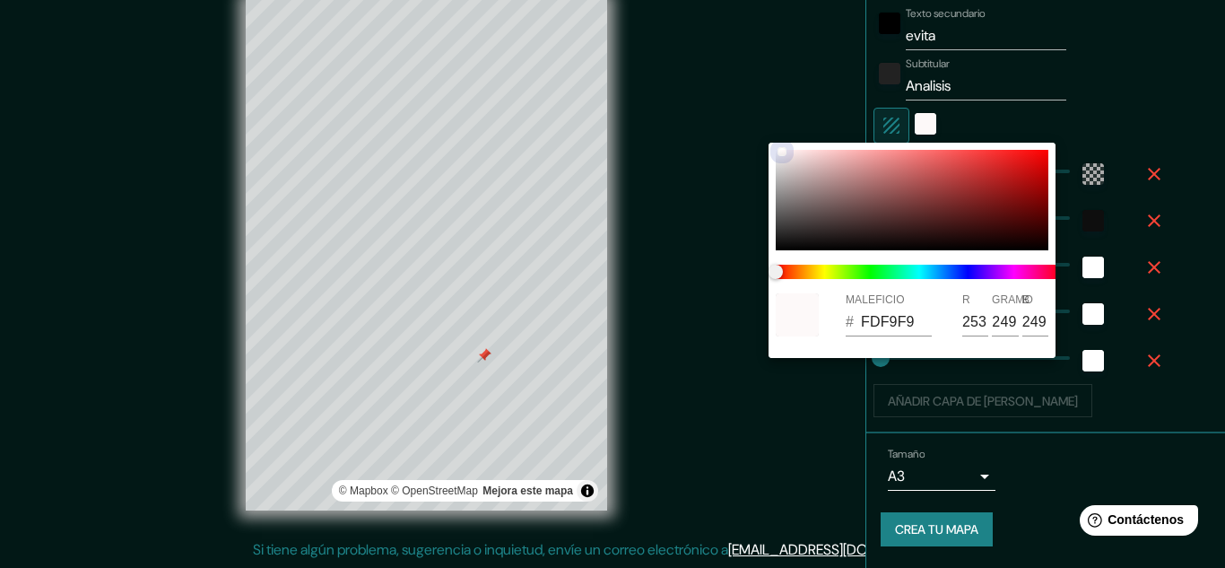
click at [780, 137] on div "MALEFICIO # FDF9F9 R 253 GRAMO 249 B 249" at bounding box center [612, 284] width 1225 height 568
click at [815, 340] on div "MALEFICIO # FDF9F9 R 253 GRAMO 249 B 249" at bounding box center [912, 314] width 287 height 57
click at [692, 344] on div at bounding box center [612, 284] width 1225 height 568
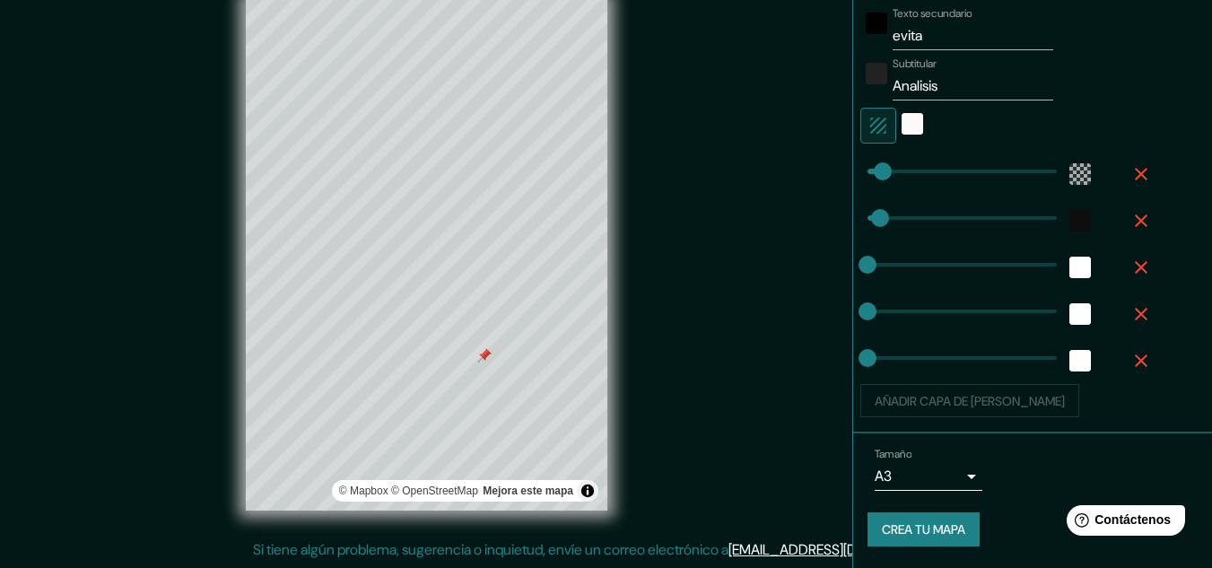
click at [868, 116] on icon "button" at bounding box center [879, 126] width 22 height 22
click at [675, 313] on div "Mappin Ubicación [GEOGRAPHIC_DATA], [GEOGRAPHIC_DATA], [GEOGRAPHIC_DATA] Patas …" at bounding box center [606, 268] width 1212 height 597
click at [468, 275] on div at bounding box center [464, 280] width 14 height 14
drag, startPoint x: 463, startPoint y: 275, endPoint x: 506, endPoint y: 288, distance: 44.9
click at [506, 288] on div at bounding box center [507, 292] width 14 height 14
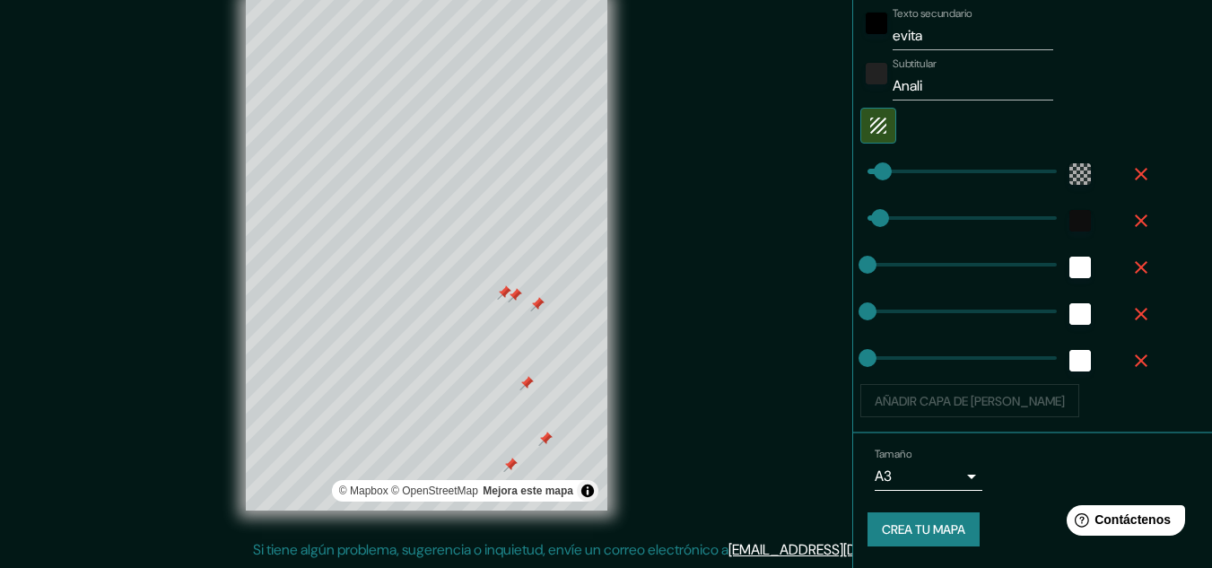
click at [504, 296] on div at bounding box center [504, 292] width 14 height 14
click at [509, 301] on div at bounding box center [515, 295] width 14 height 14
click at [538, 309] on div at bounding box center [541, 306] width 14 height 14
click at [533, 303] on div at bounding box center [532, 304] width 14 height 14
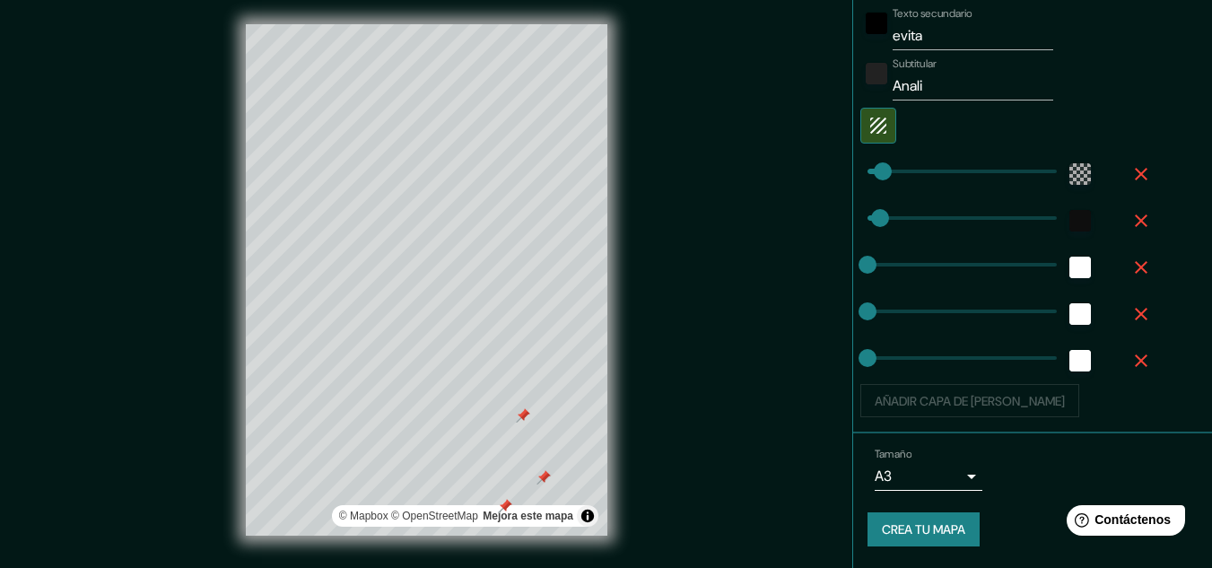
scroll to position [0, 0]
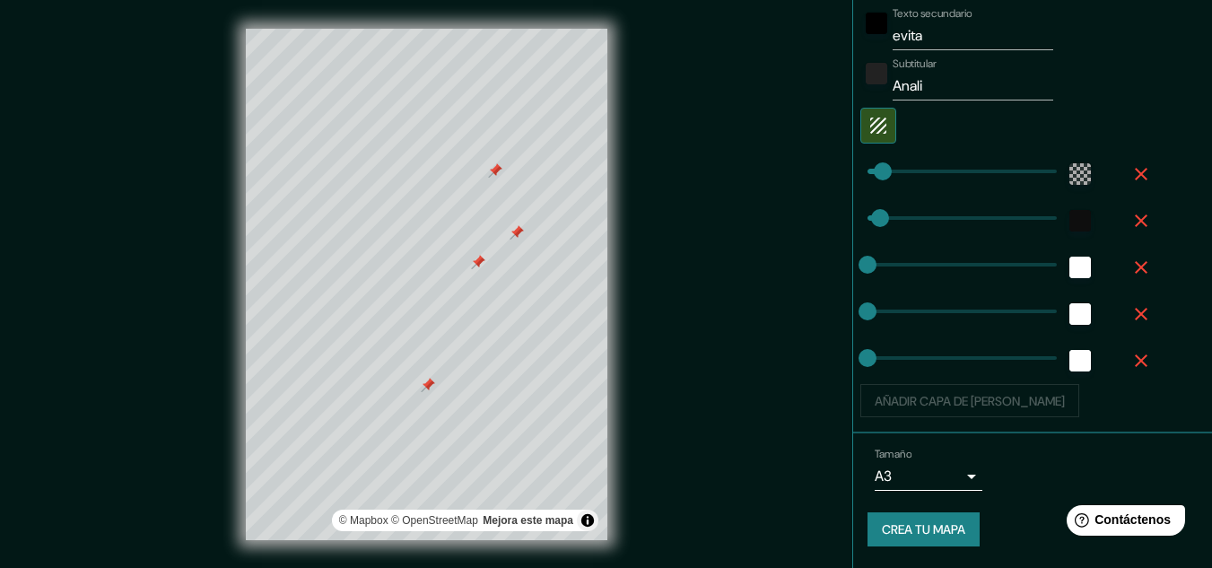
click at [429, 389] on div at bounding box center [428, 385] width 14 height 14
click at [475, 260] on div at bounding box center [478, 262] width 14 height 14
click at [525, 239] on div at bounding box center [525, 233] width 14 height 14
click at [516, 234] on div at bounding box center [517, 232] width 14 height 14
click at [494, 175] on div at bounding box center [495, 170] width 14 height 14
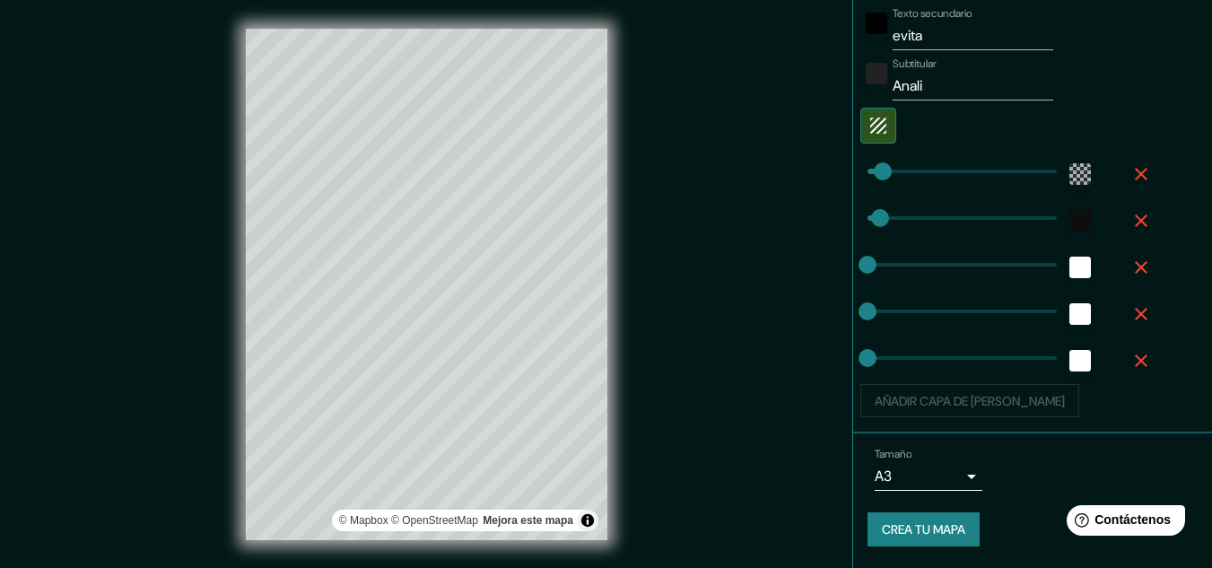
click at [631, 465] on div "© Mapbox © OpenStreetMap Mejora este mapa" at bounding box center [426, 284] width 419 height 569
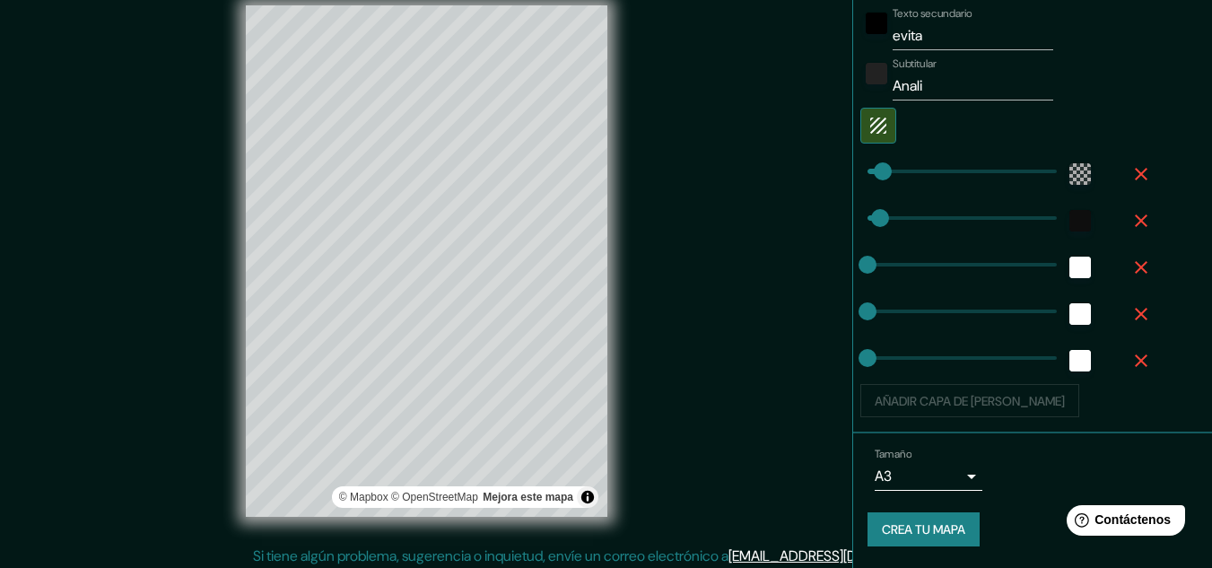
scroll to position [30, 0]
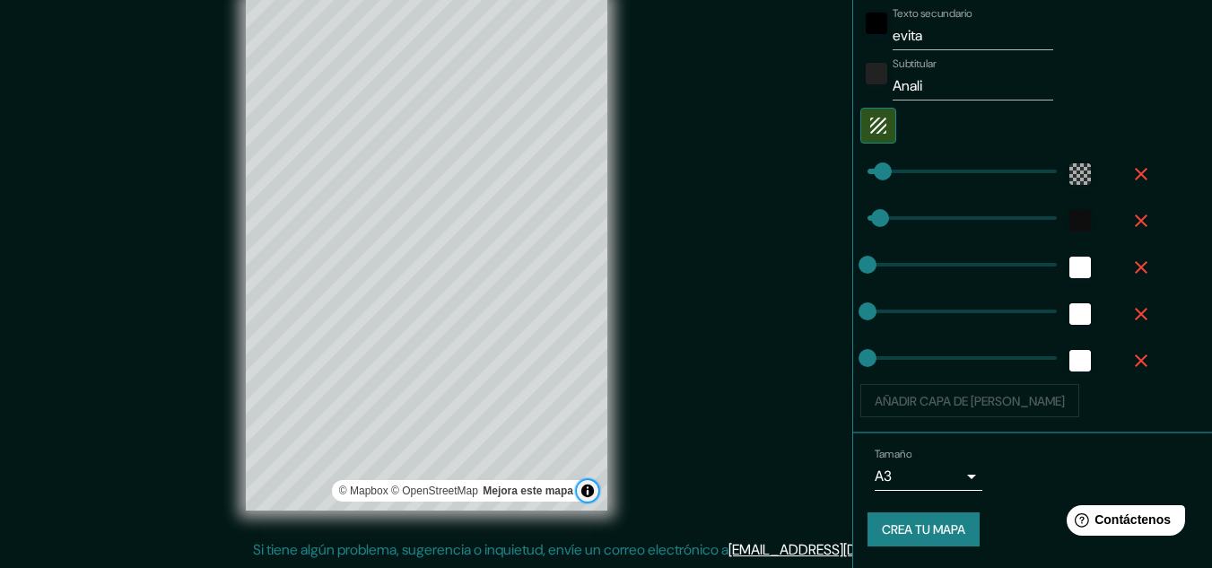
click at [590, 491] on button "Activar o desactivar atribución" at bounding box center [588, 491] width 22 height 22
click at [658, 401] on div "Mappin Ubicación [GEOGRAPHIC_DATA], [GEOGRAPHIC_DATA], [GEOGRAPHIC_DATA] Patas …" at bounding box center [606, 268] width 1212 height 597
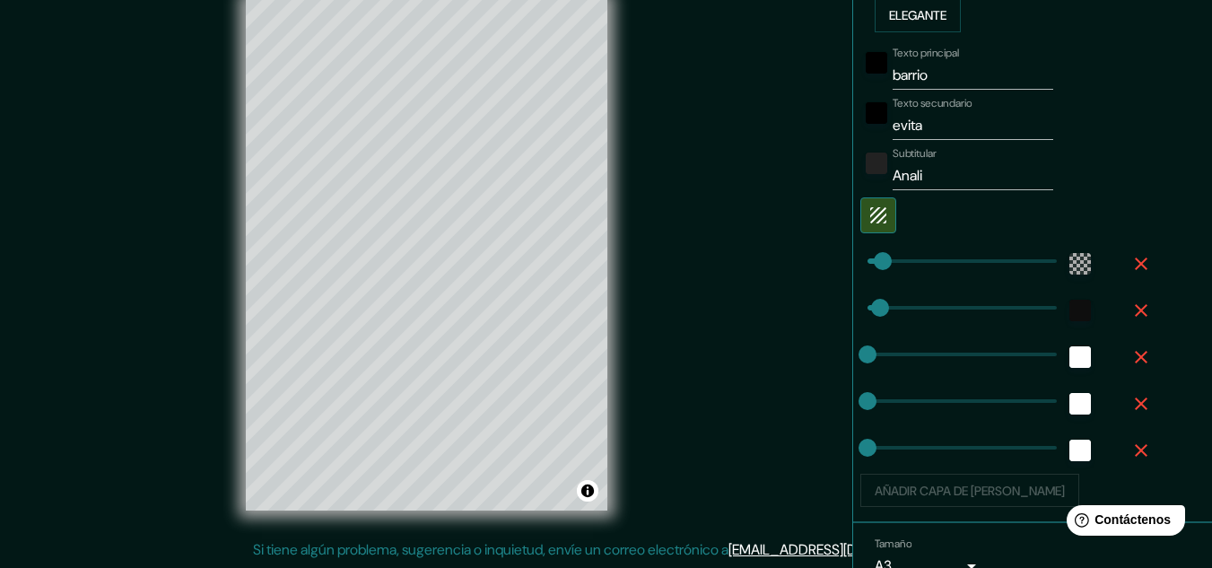
click at [926, 173] on input "Anali" at bounding box center [973, 175] width 161 height 29
click at [920, 76] on input "barrio" at bounding box center [973, 75] width 161 height 29
drag, startPoint x: 920, startPoint y: 76, endPoint x: 866, endPoint y: 72, distance: 54.9
click at [866, 72] on div "Texto principal barrio" at bounding box center [1007, 68] width 294 height 43
drag, startPoint x: 917, startPoint y: 119, endPoint x: 856, endPoint y: 128, distance: 61.7
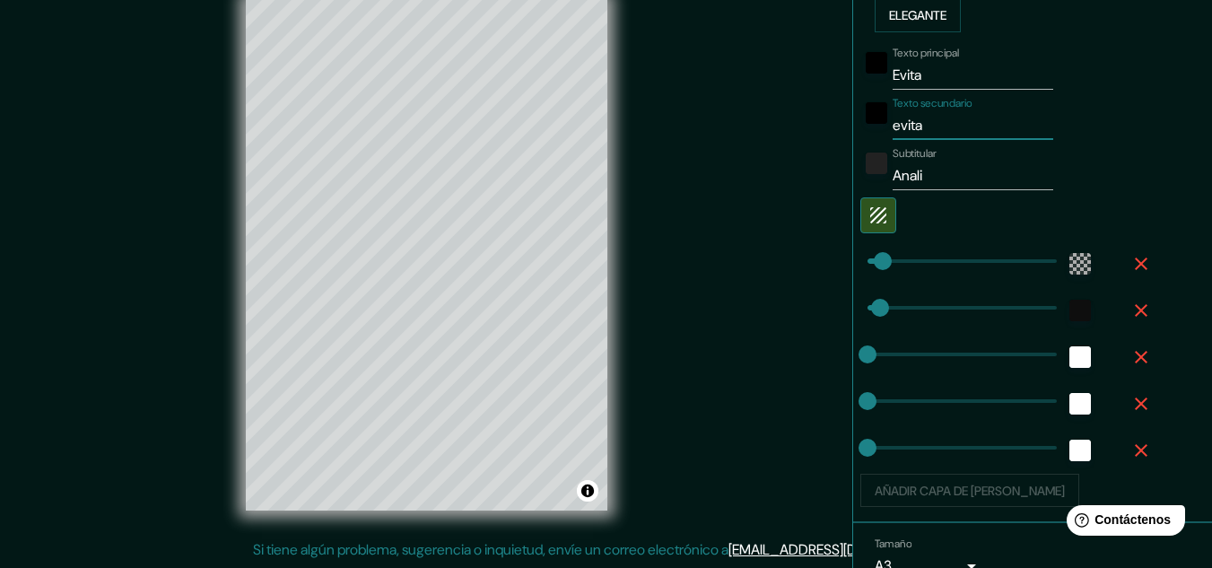
click at [860, 128] on div "Texto secundario evita" at bounding box center [1007, 118] width 294 height 43
click at [924, 171] on input "Anali" at bounding box center [973, 175] width 161 height 29
click at [1056, 191] on div "Texto principal Evita Texto secundario barri0 Subtitular Analisis Añadir capa d…" at bounding box center [1011, 273] width 287 height 468
click at [672, 427] on div "Mappin Ubicación [GEOGRAPHIC_DATA], [GEOGRAPHIC_DATA], [GEOGRAPHIC_DATA] Patas …" at bounding box center [606, 268] width 1212 height 597
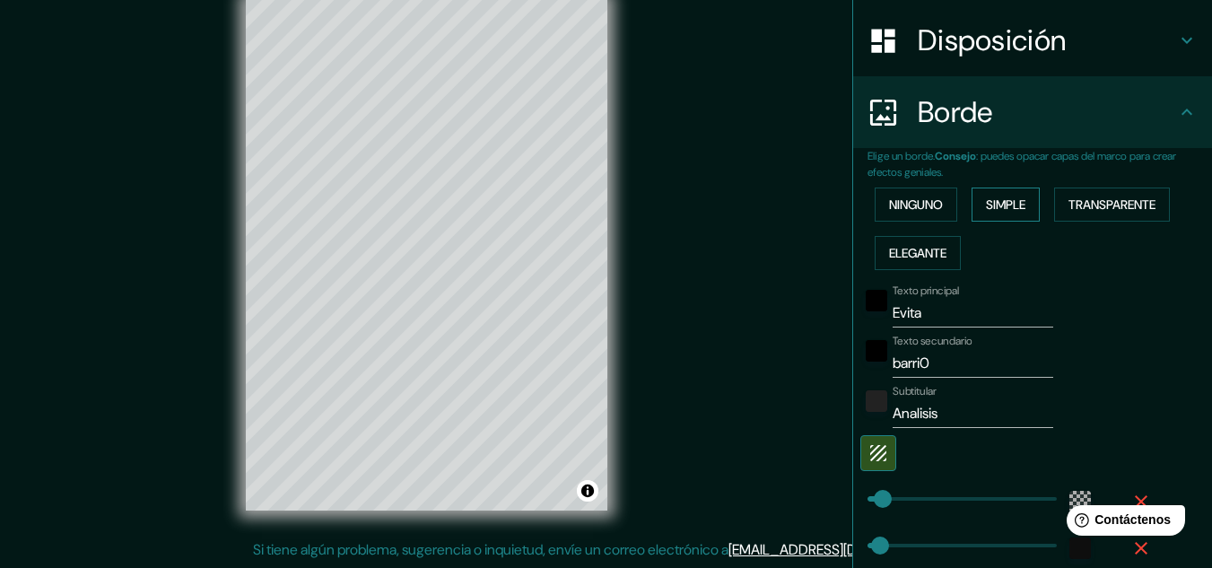
scroll to position [239, 0]
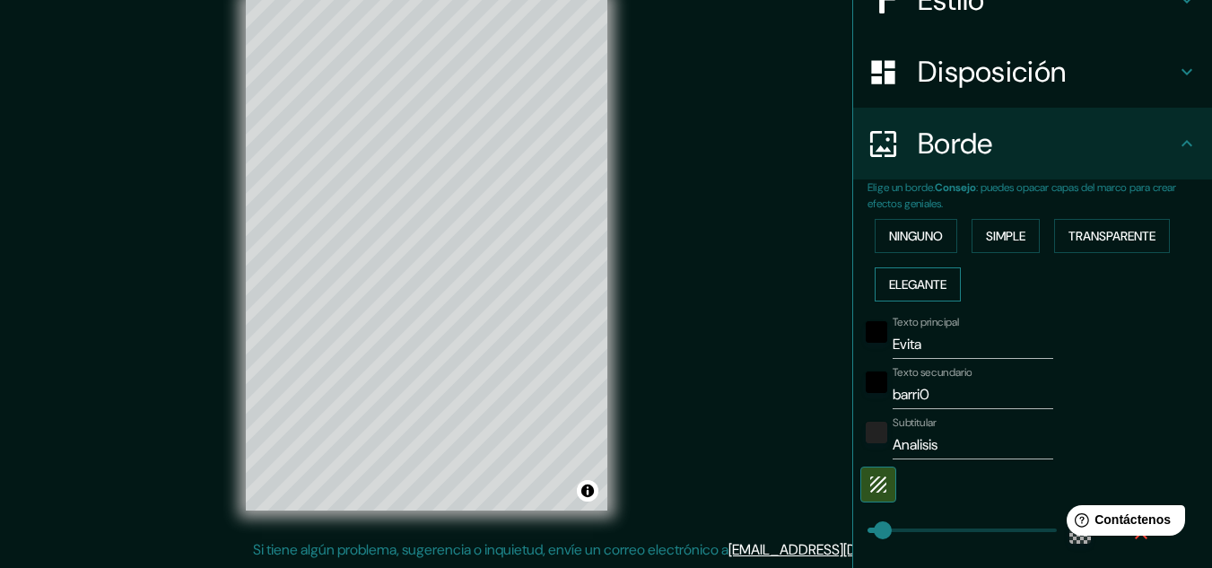
click at [923, 268] on button "Elegante" at bounding box center [918, 284] width 86 height 34
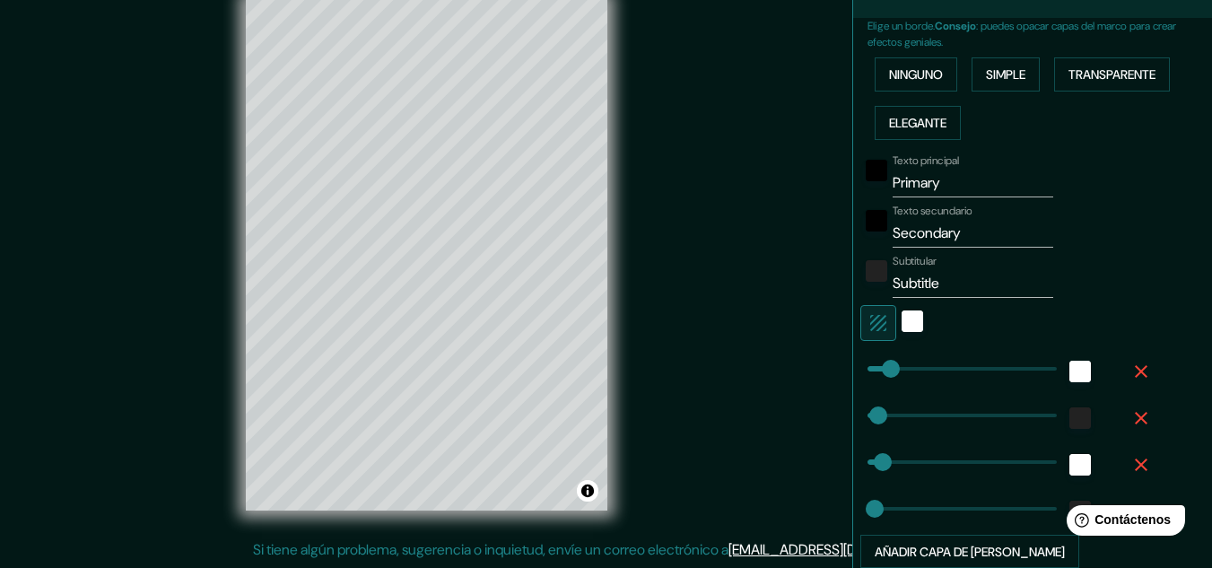
scroll to position [418, 0]
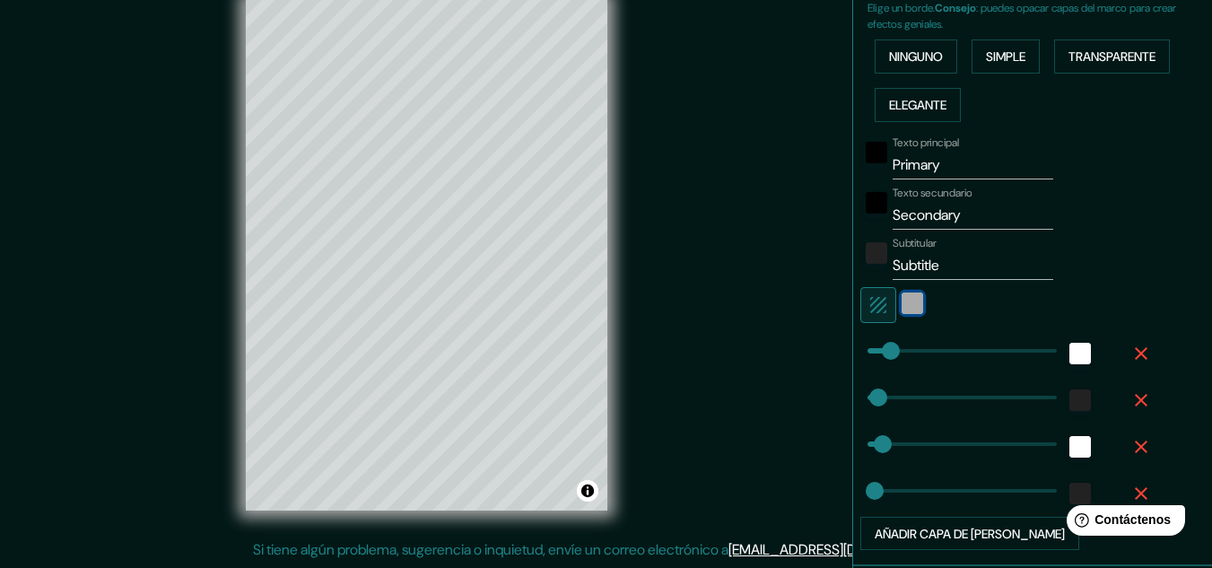
click at [902, 296] on div "blanco" at bounding box center [913, 303] width 22 height 22
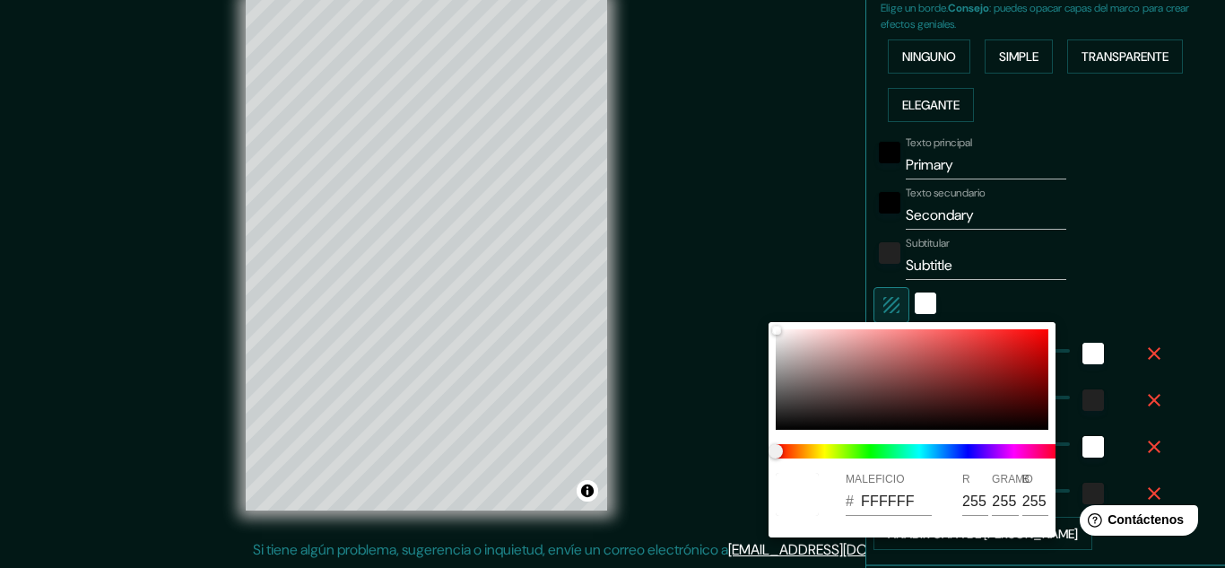
click at [880, 297] on div at bounding box center [612, 284] width 1225 height 568
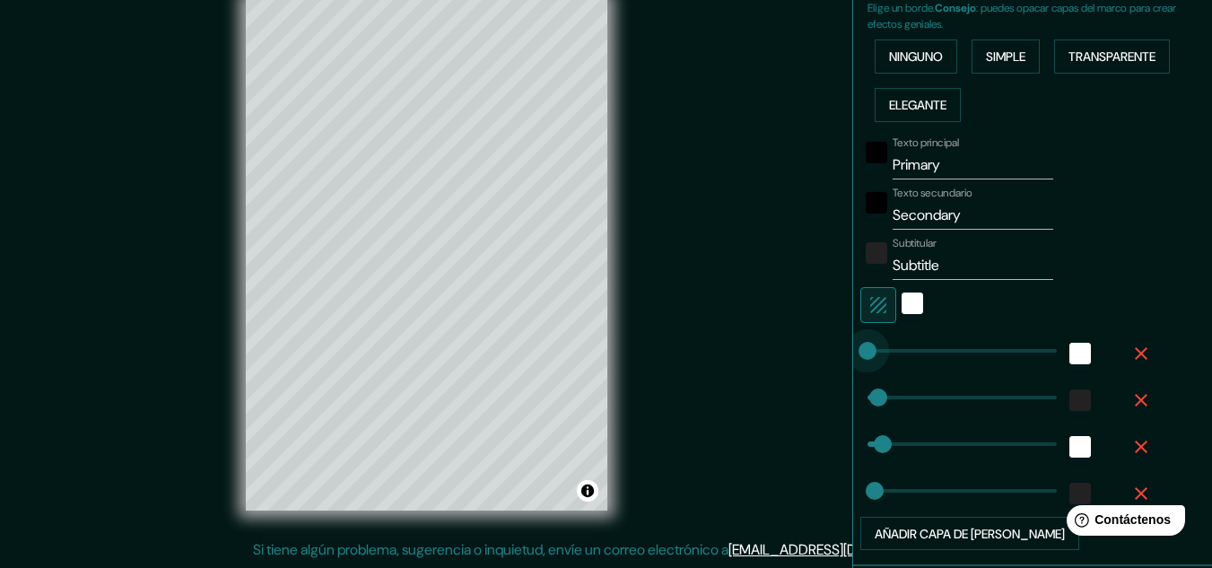
drag, startPoint x: 870, startPoint y: 350, endPoint x: 843, endPoint y: 348, distance: 27.0
drag, startPoint x: 852, startPoint y: 347, endPoint x: 863, endPoint y: 347, distance: 10.8
click at [872, 307] on icon "button" at bounding box center [879, 305] width 22 height 22
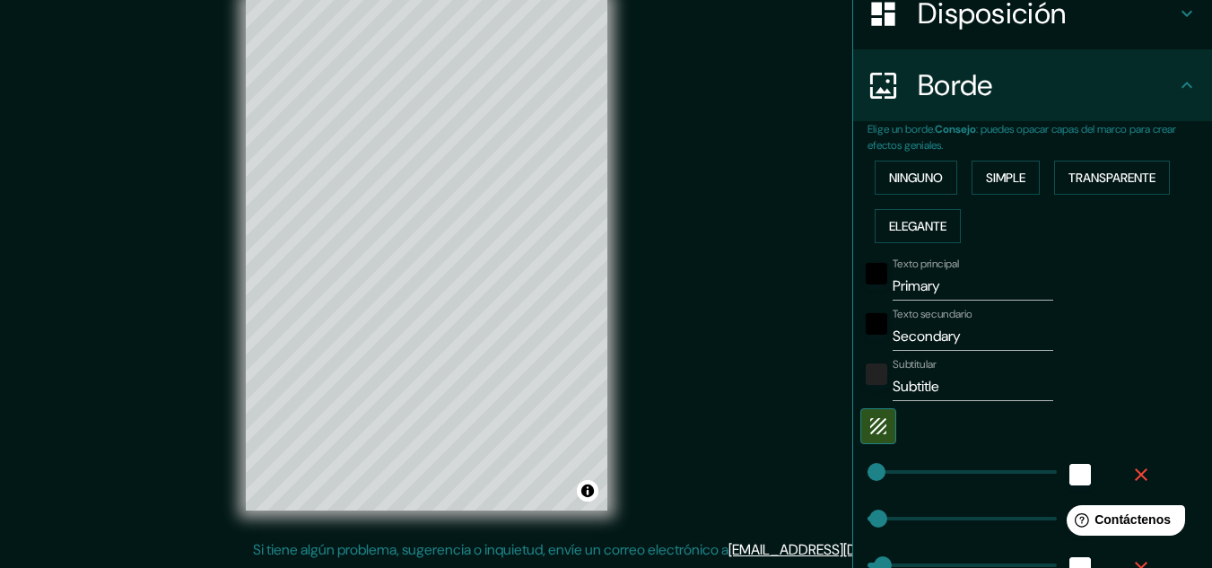
scroll to position [328, 0]
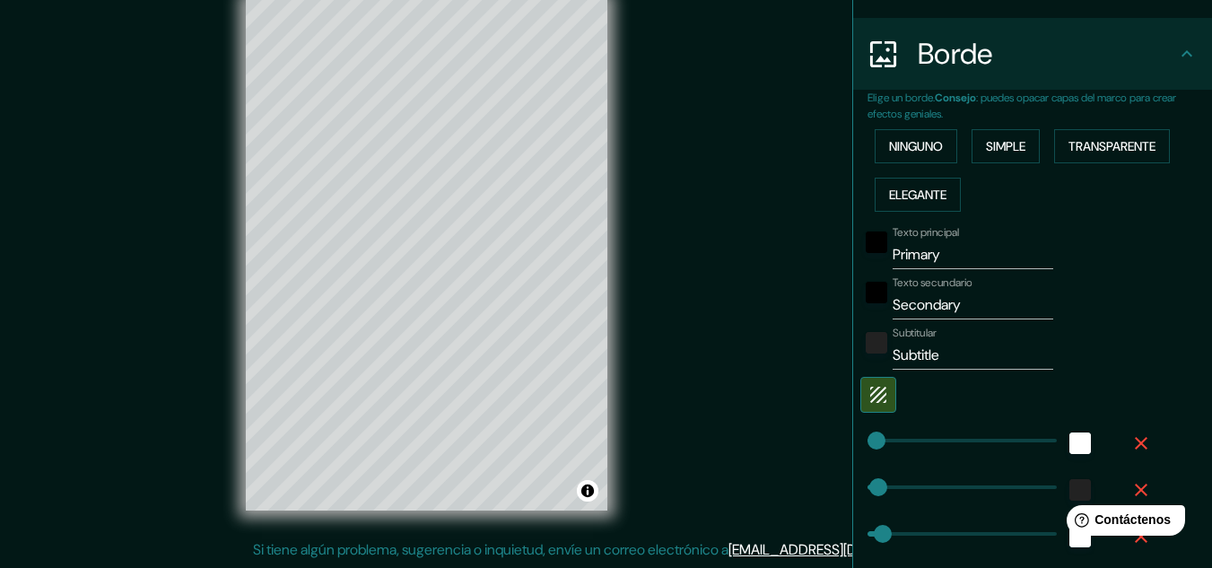
drag, startPoint x: 963, startPoint y: 256, endPoint x: 728, endPoint y: 293, distance: 237.2
click at [728, 293] on div "Mappin Ubicación [GEOGRAPHIC_DATA], [GEOGRAPHIC_DATA], [GEOGRAPHIC_DATA] Patas …" at bounding box center [606, 268] width 1212 height 597
click at [925, 294] on input "Secondary" at bounding box center [973, 305] width 161 height 29
click at [920, 308] on input "Secondary" at bounding box center [973, 305] width 161 height 29
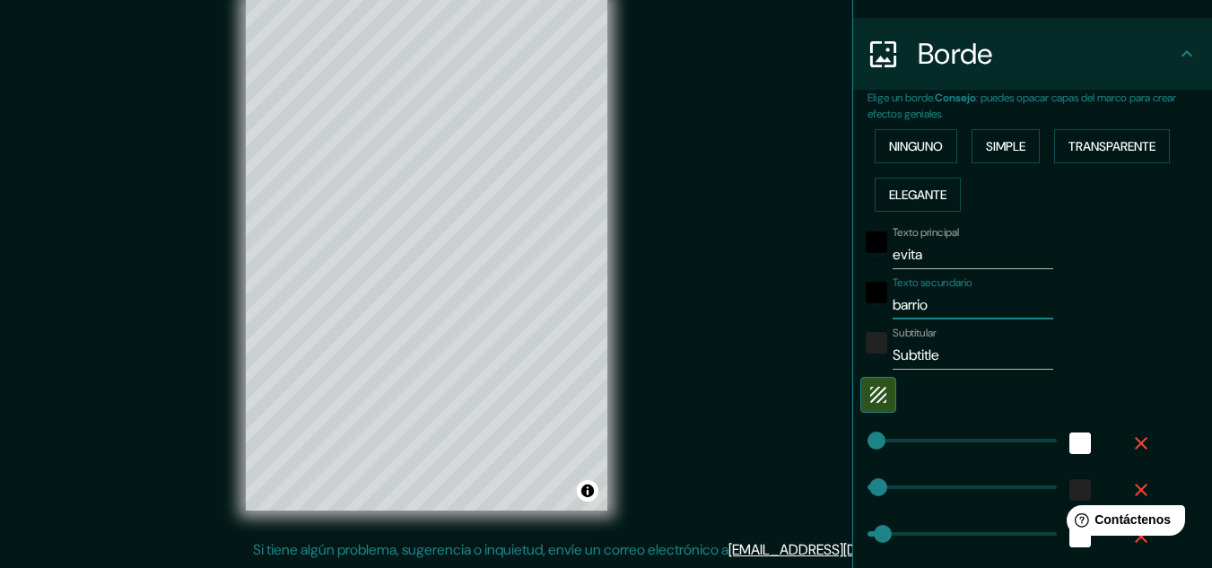
click at [923, 355] on input "Subtitle" at bounding box center [973, 355] width 161 height 29
click at [1197, 334] on div "Texto principal evita Texto secundario barrio Subtitular Analisis Añadir capa d…" at bounding box center [1040, 430] width 344 height 422
click at [1176, 48] on icon at bounding box center [1187, 54] width 22 height 22
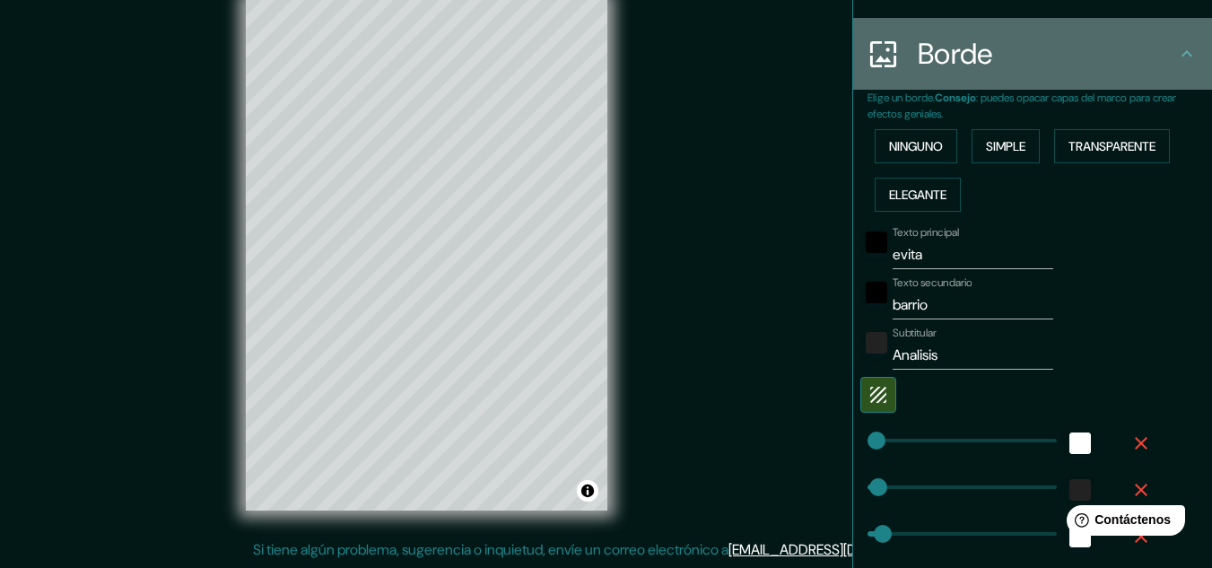
click at [1176, 46] on icon at bounding box center [1187, 54] width 22 height 22
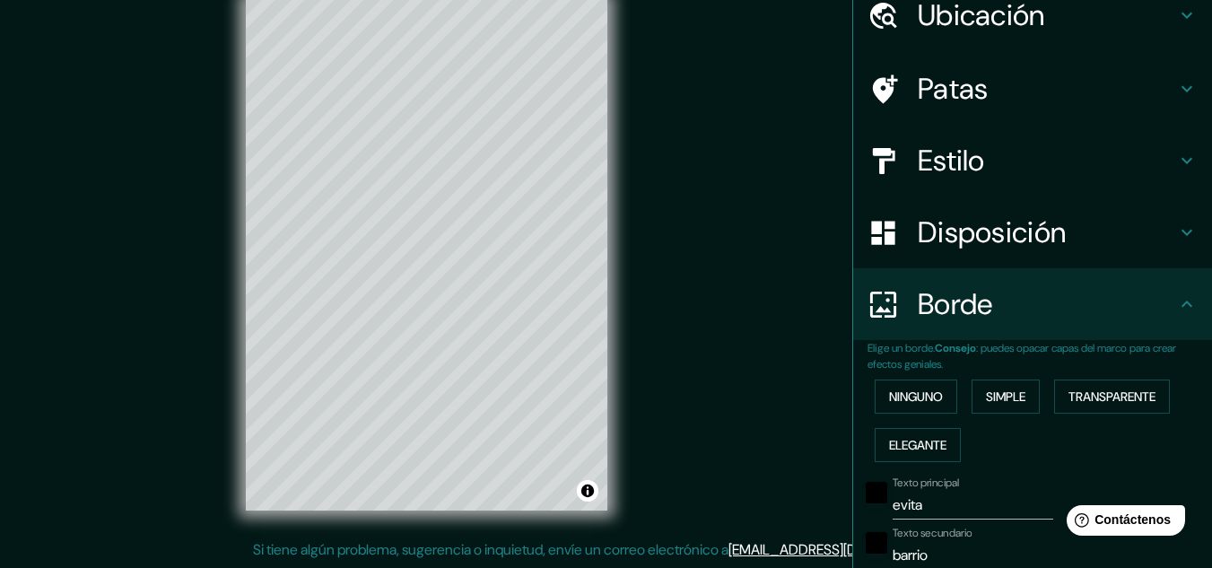
scroll to position [59, 0]
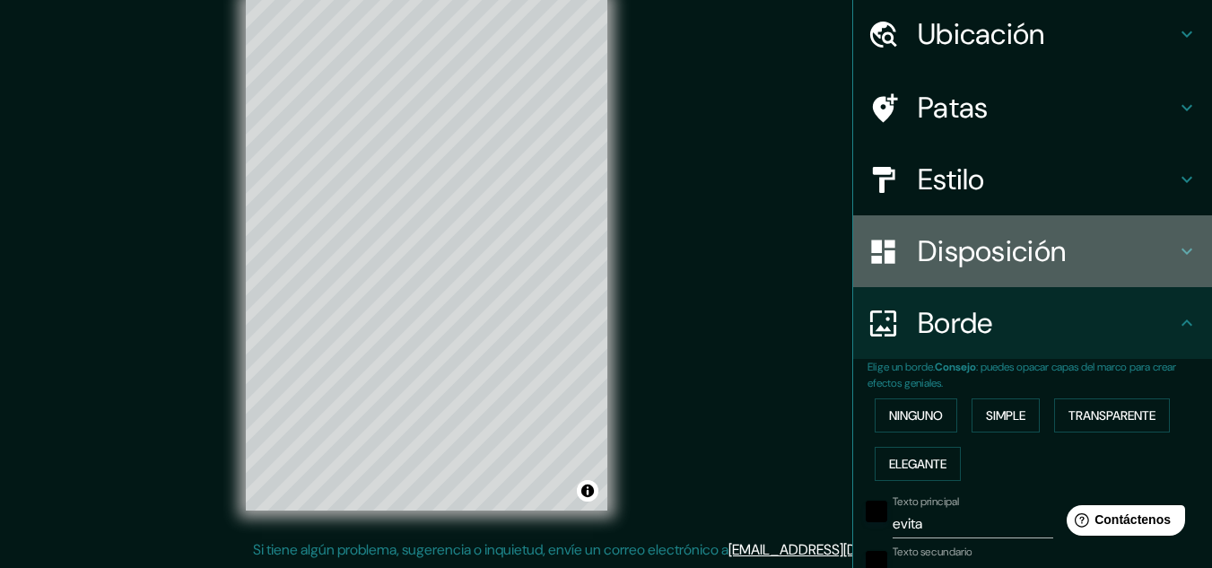
click at [1134, 242] on h4 "Disposición" at bounding box center [1047, 251] width 258 height 36
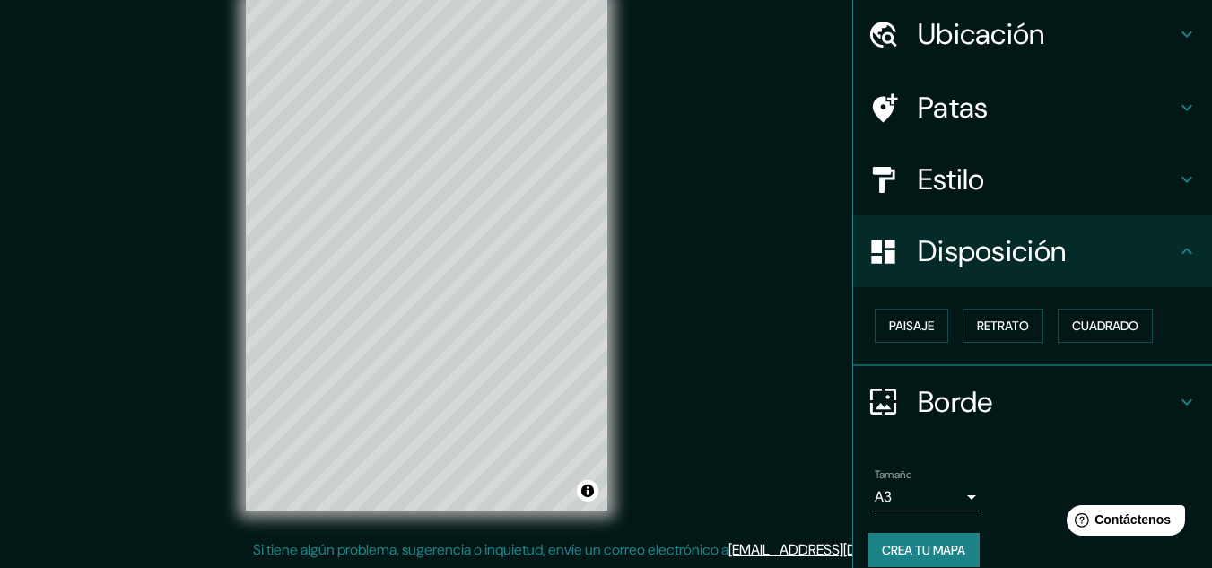
click at [1177, 162] on div "Estilo" at bounding box center [1032, 180] width 359 height 72
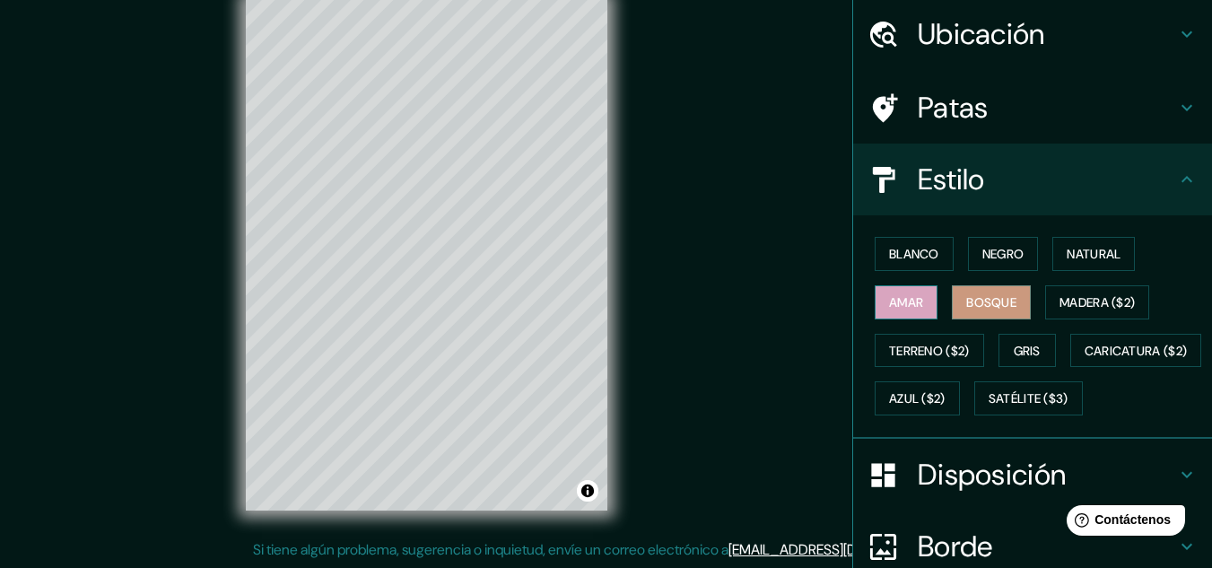
click at [902, 292] on font "Amar" at bounding box center [906, 302] width 34 height 23
click at [914, 257] on font "Blanco" at bounding box center [914, 254] width 50 height 16
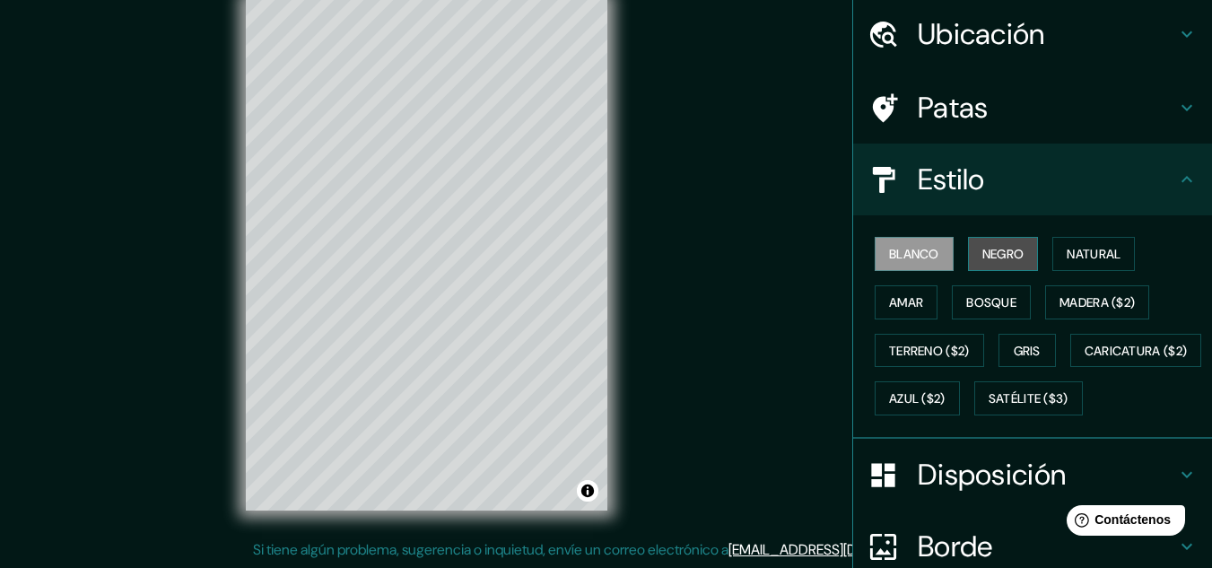
click at [995, 251] on font "Negro" at bounding box center [1003, 254] width 42 height 16
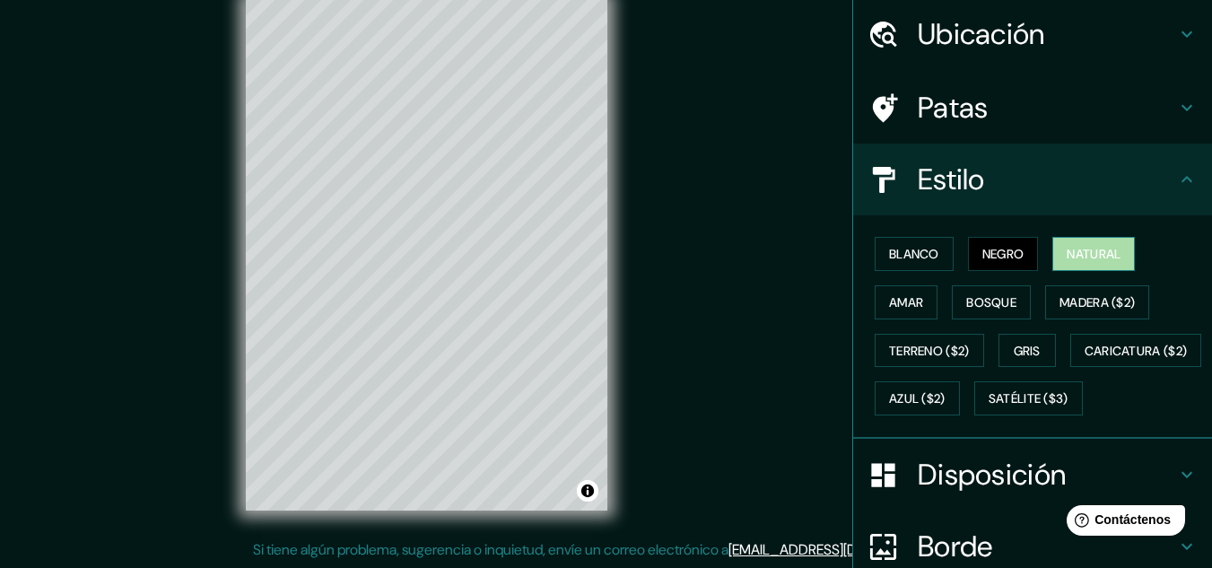
click at [1077, 241] on button "Natural" at bounding box center [1093, 254] width 83 height 34
click at [1021, 348] on font "Gris" at bounding box center [1027, 351] width 27 height 16
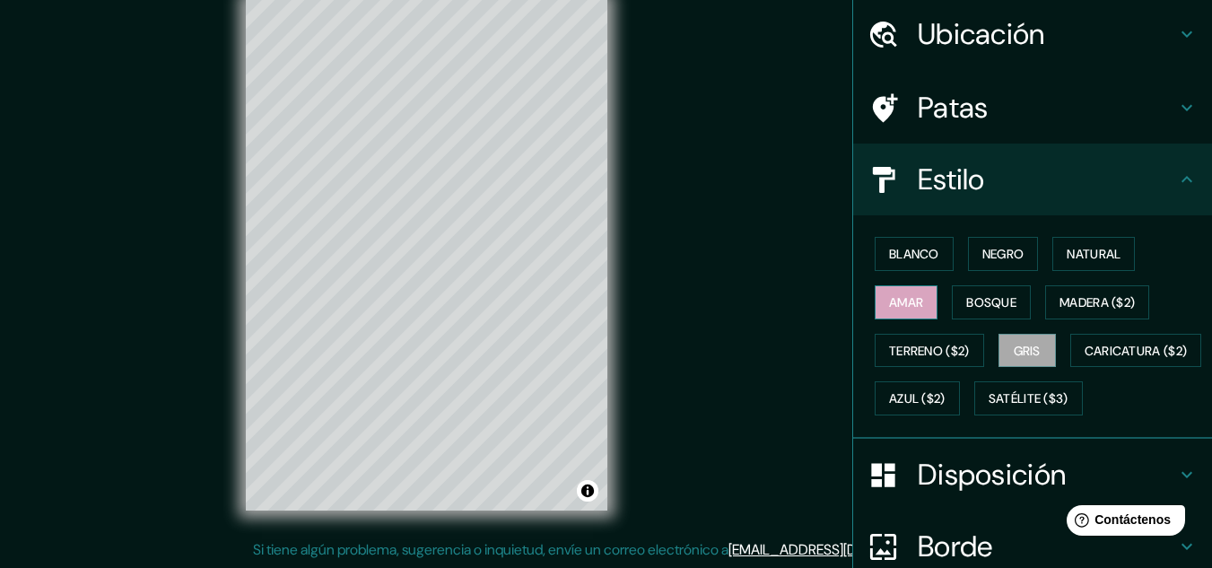
click at [887, 285] on button "Amar" at bounding box center [906, 302] width 63 height 34
click at [988, 288] on button "Bosque" at bounding box center [991, 302] width 79 height 34
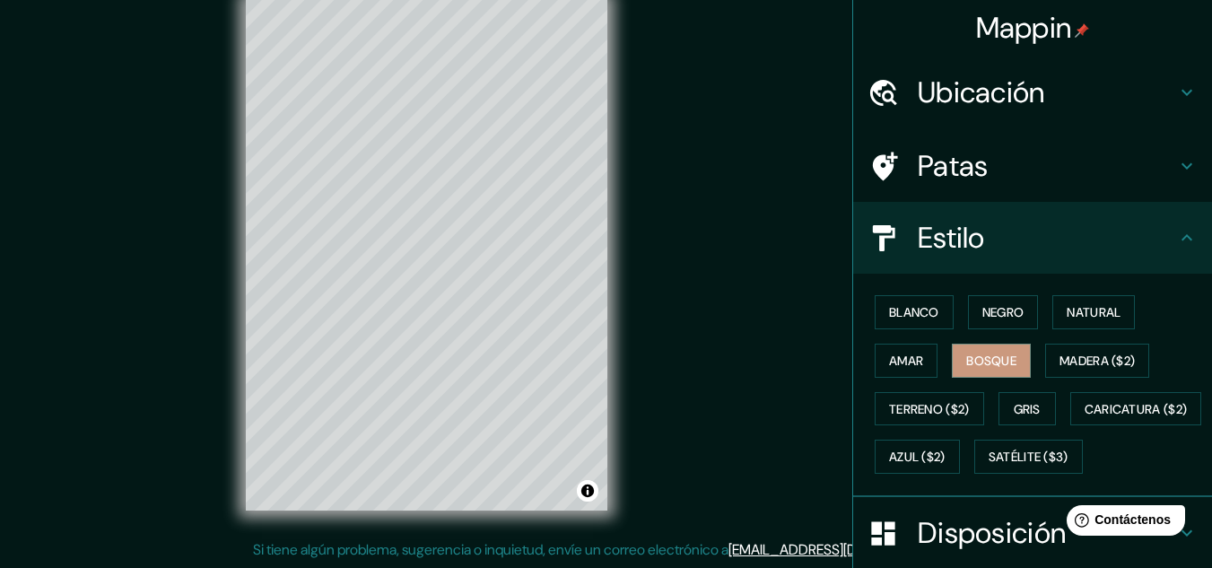
scroll to position [0, 0]
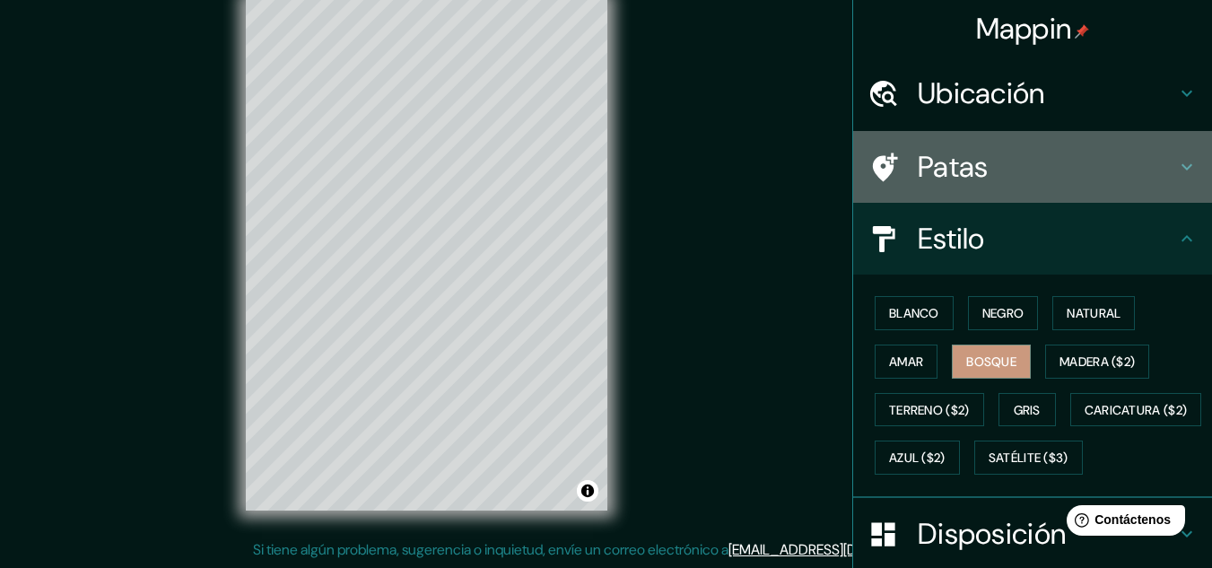
click at [1052, 175] on h4 "Patas" at bounding box center [1047, 167] width 258 height 36
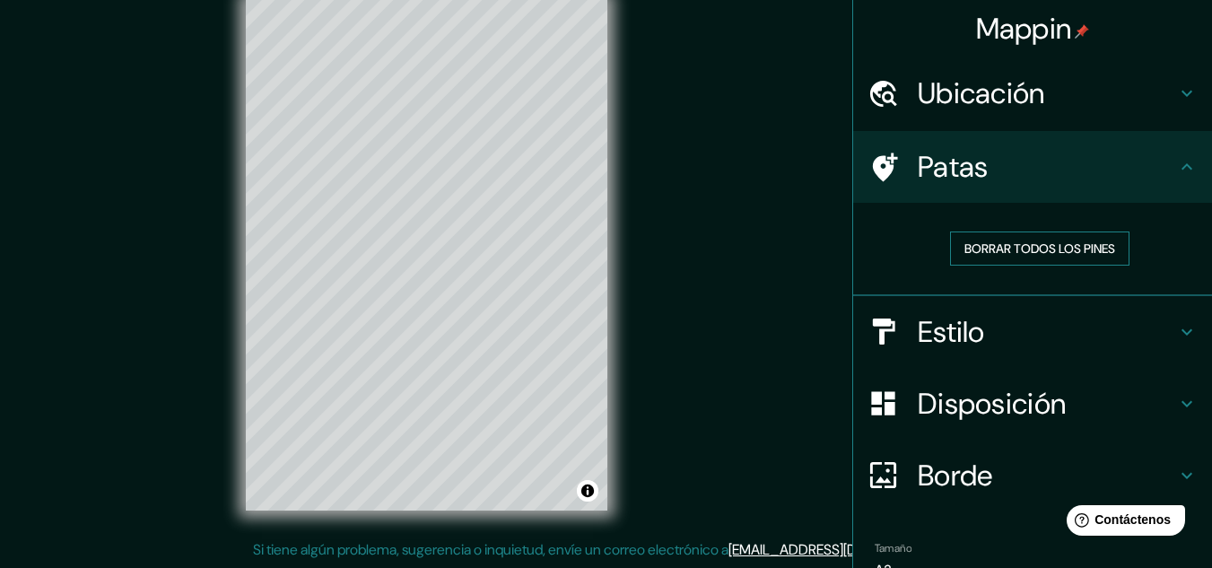
click at [1049, 248] on font "Borrar todos los pines" at bounding box center [1039, 248] width 151 height 16
click at [1108, 92] on h4 "Ubicación" at bounding box center [1047, 93] width 258 height 36
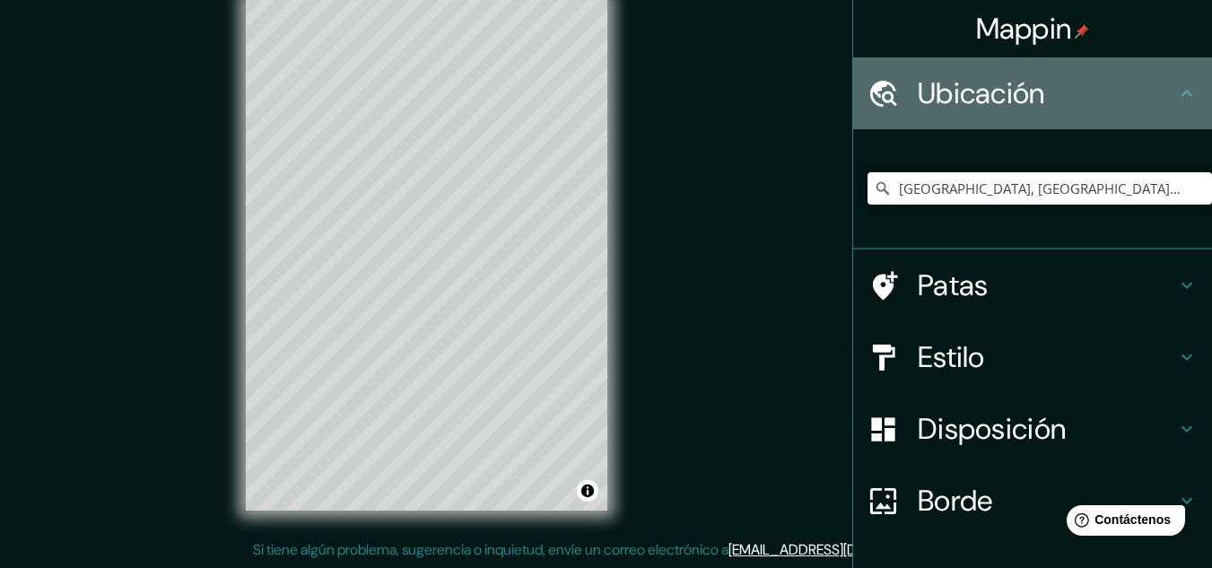
click at [1108, 95] on h4 "Ubicación" at bounding box center [1047, 93] width 258 height 36
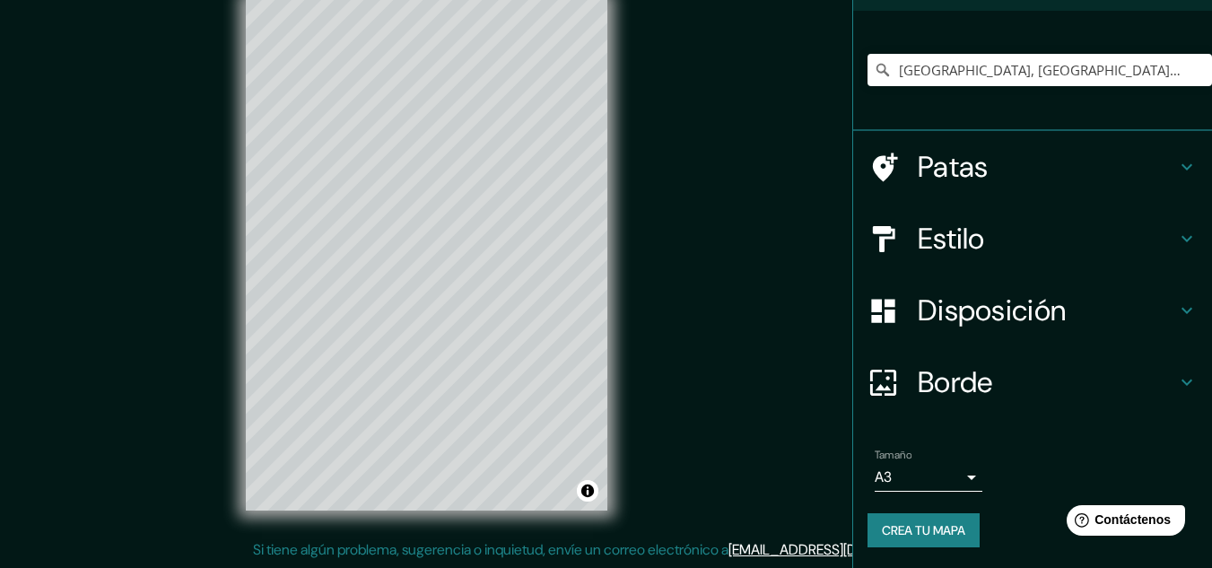
scroll to position [119, 0]
click at [905, 519] on font "Crea tu mapa" at bounding box center [923, 529] width 83 height 23
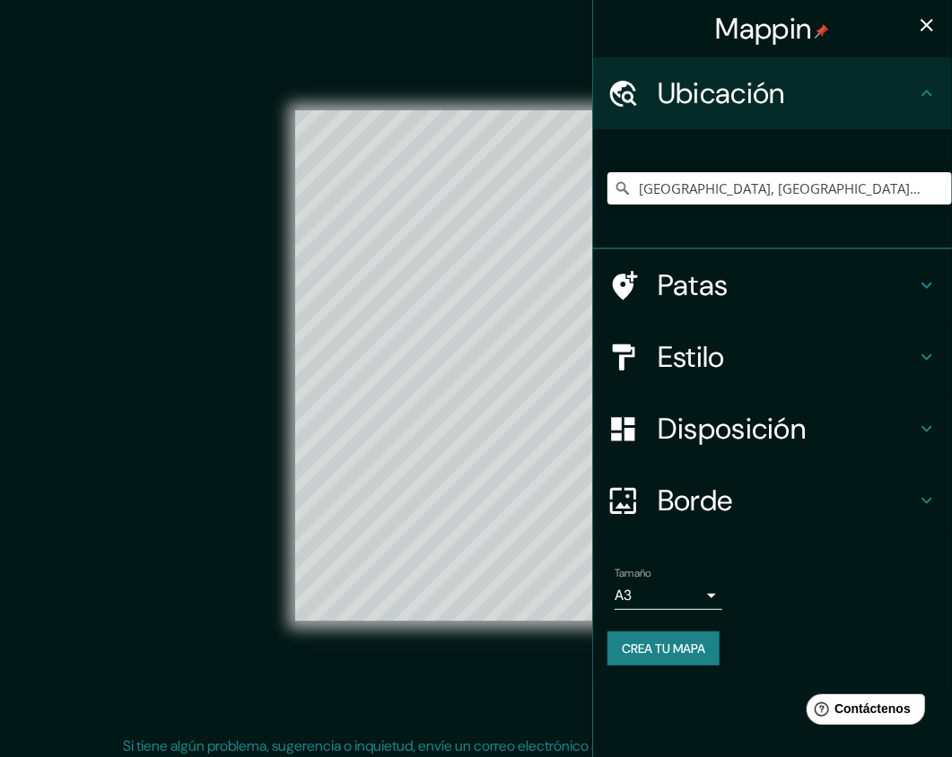
scroll to position [0, 0]
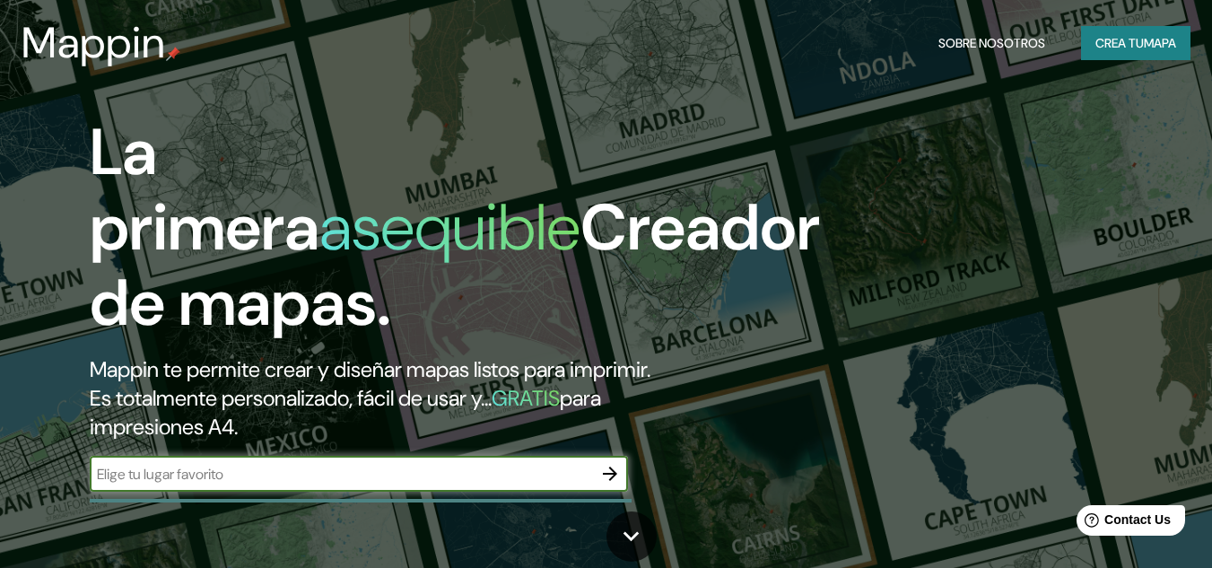
click at [467, 464] on input "text" at bounding box center [341, 474] width 502 height 21
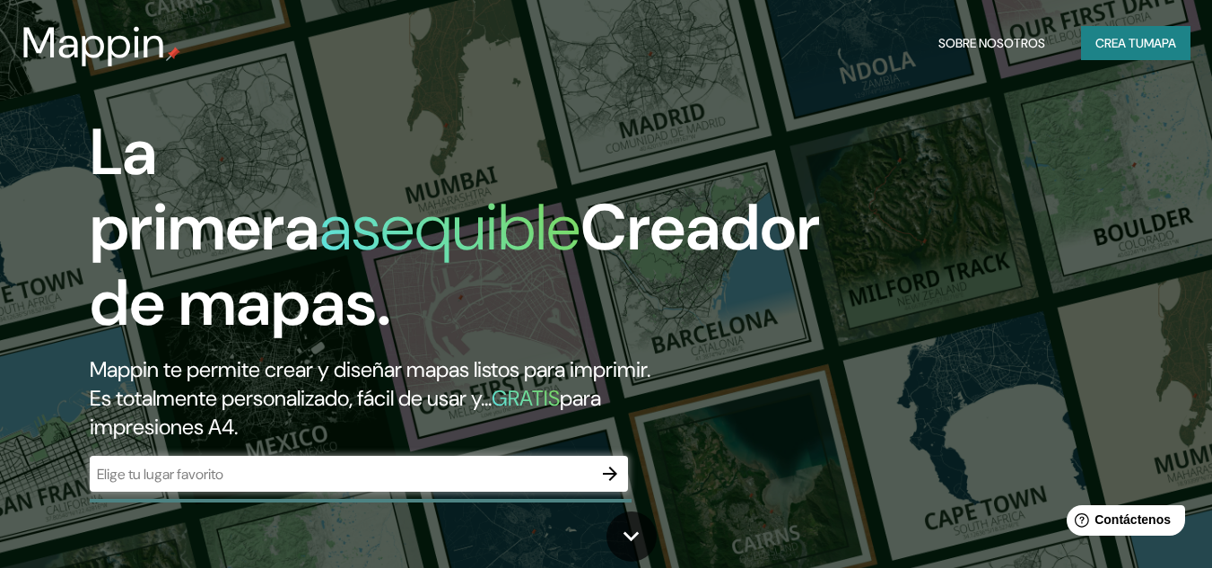
click at [277, 488] on div "​" at bounding box center [359, 474] width 538 height 36
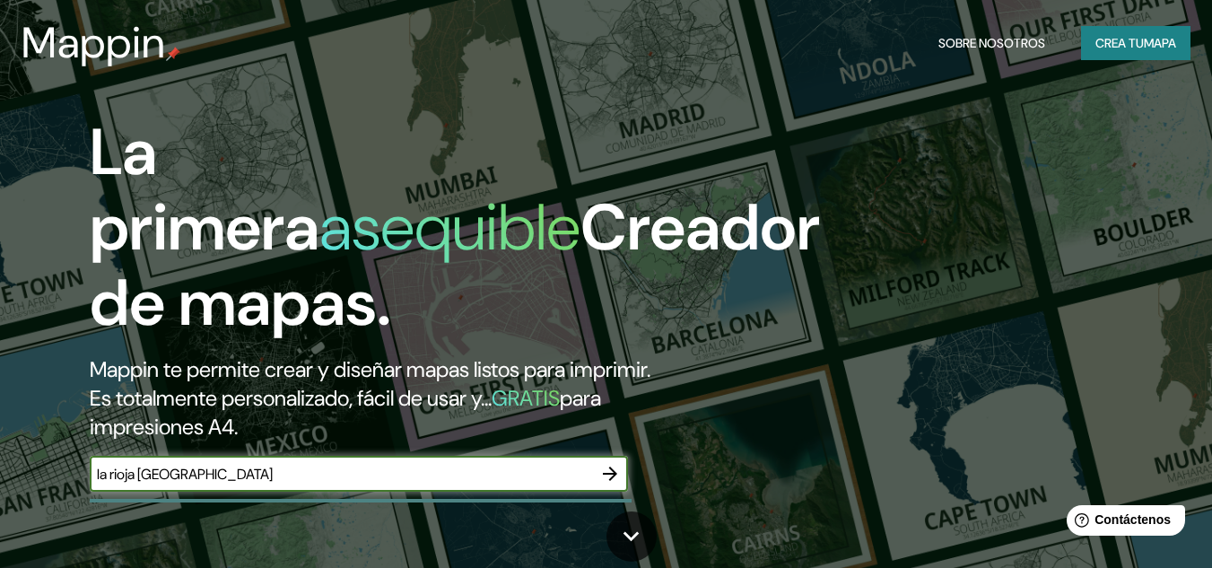
type input "la rioja [GEOGRAPHIC_DATA]"
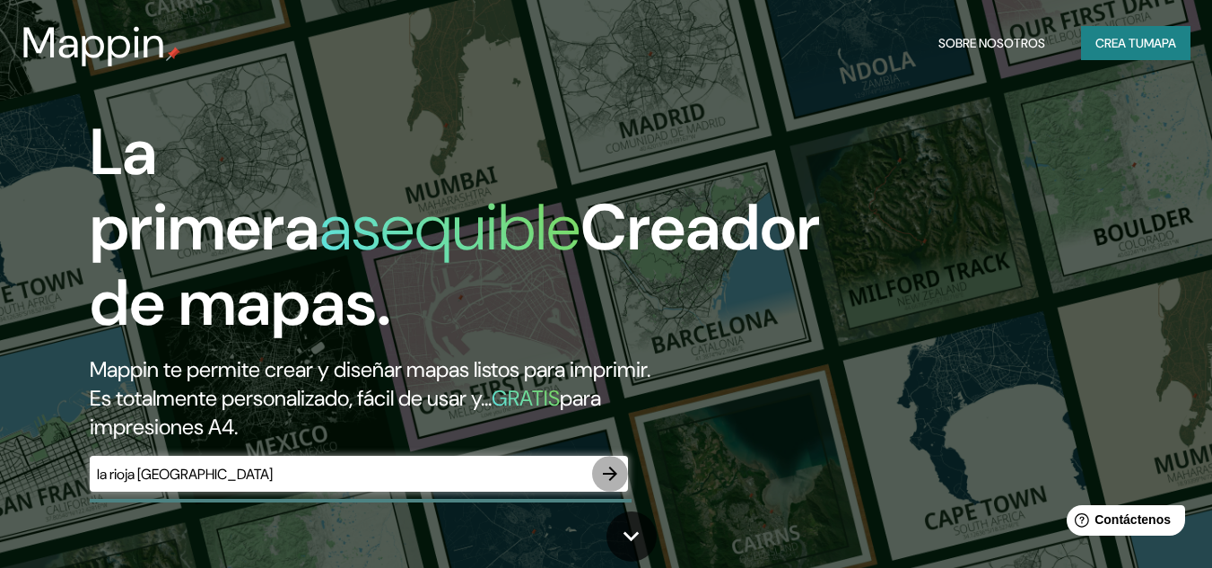
click at [611, 473] on icon "button" at bounding box center [610, 474] width 14 height 14
